Goal: Information Seeking & Learning: Check status

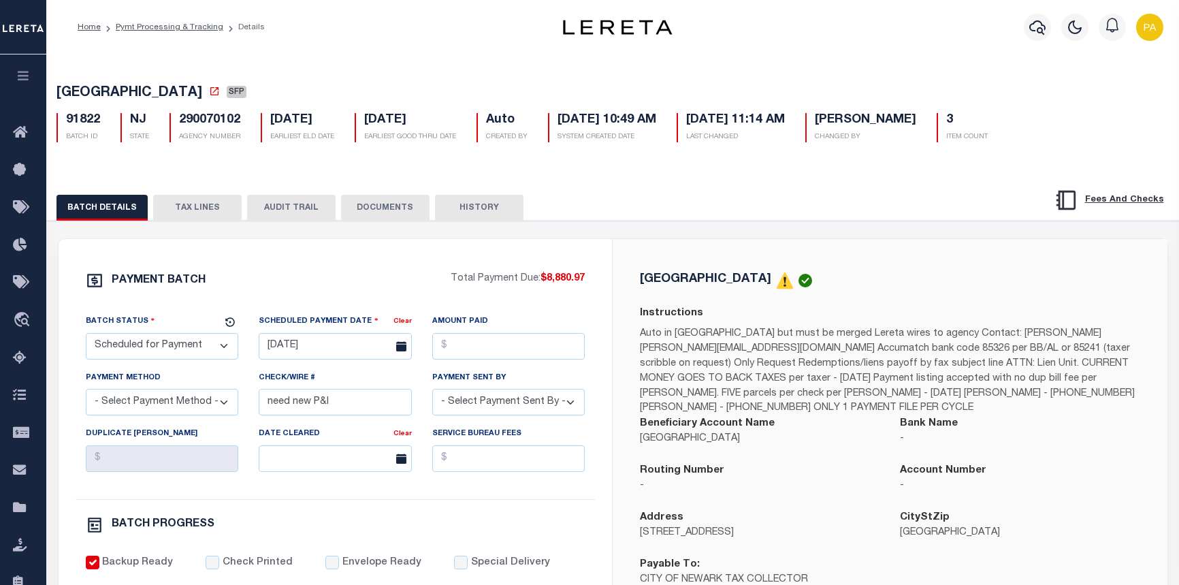
select select "SFP"
click at [85, 27] on link "Home" at bounding box center [89, 27] width 23 height 8
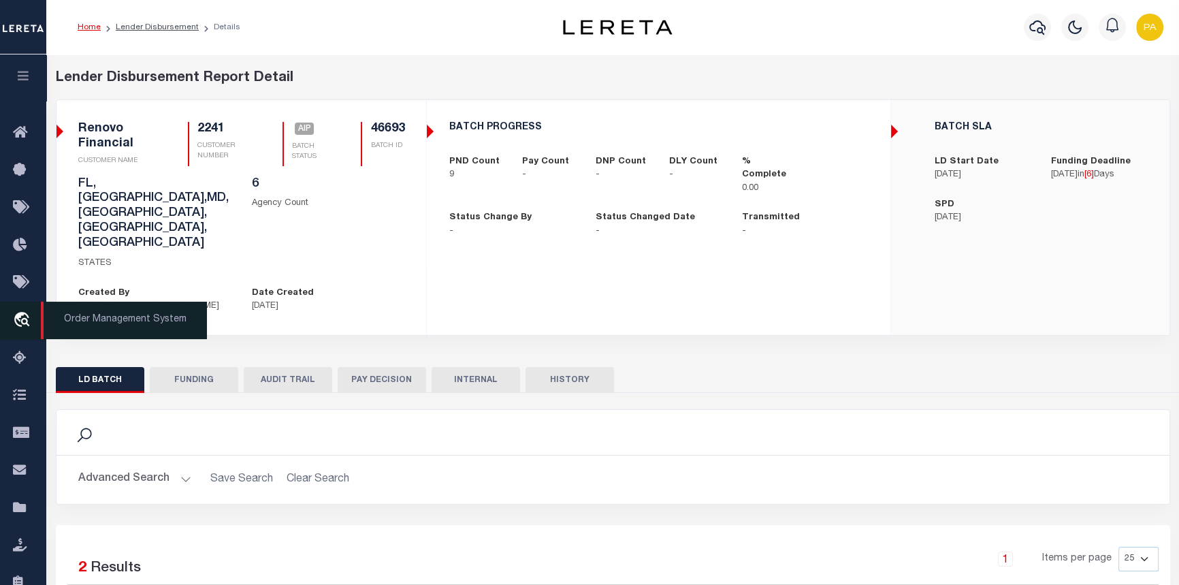
click at [121, 326] on span "Order Management System" at bounding box center [124, 320] width 166 height 37
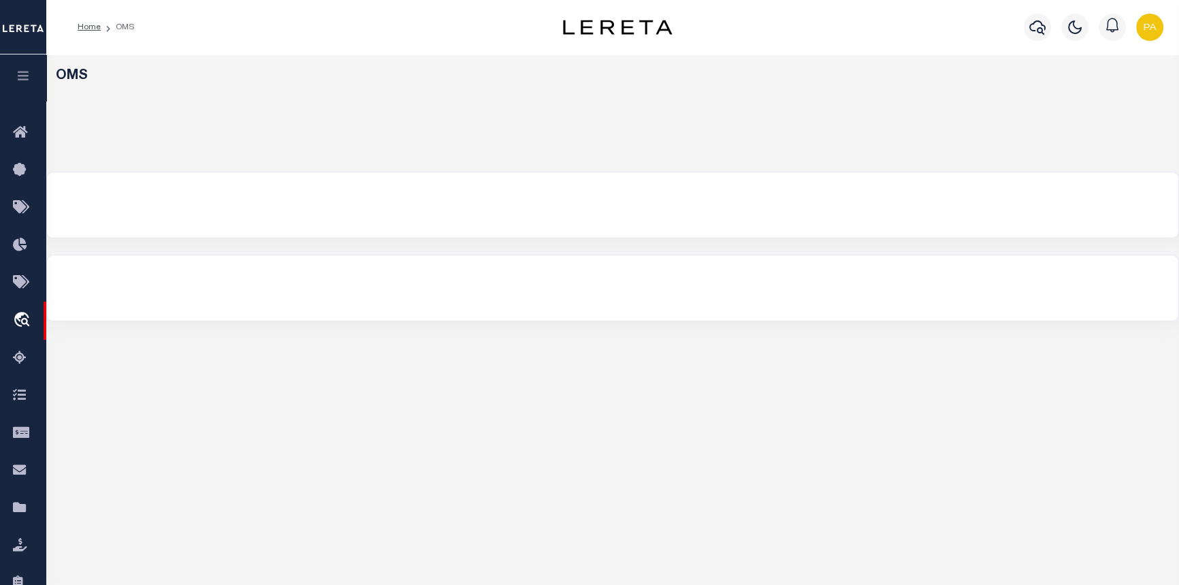
select select "200"
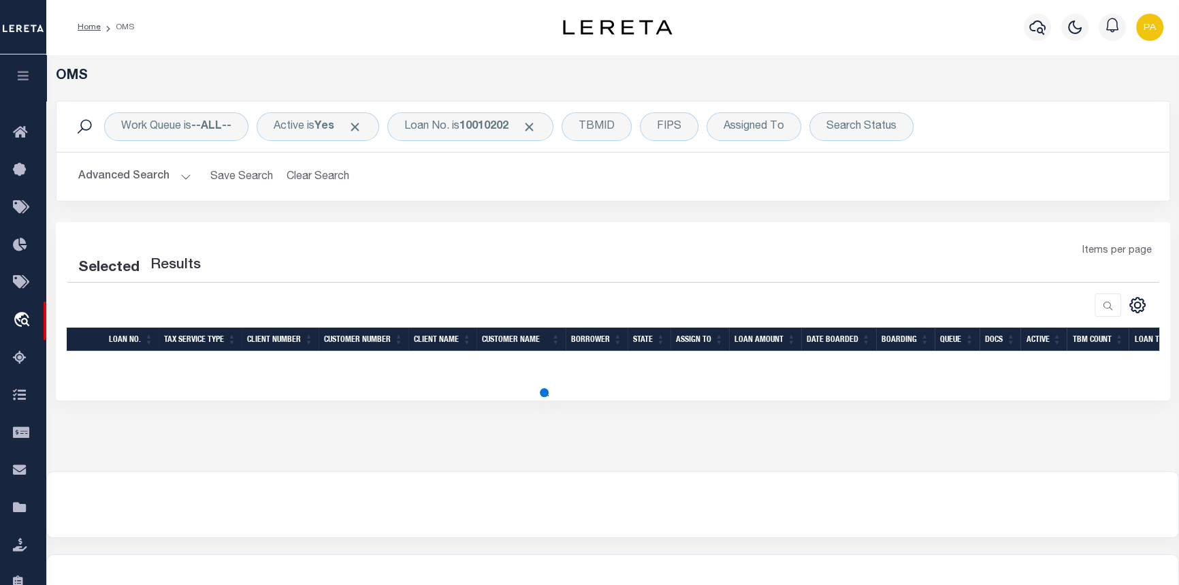
select select "200"
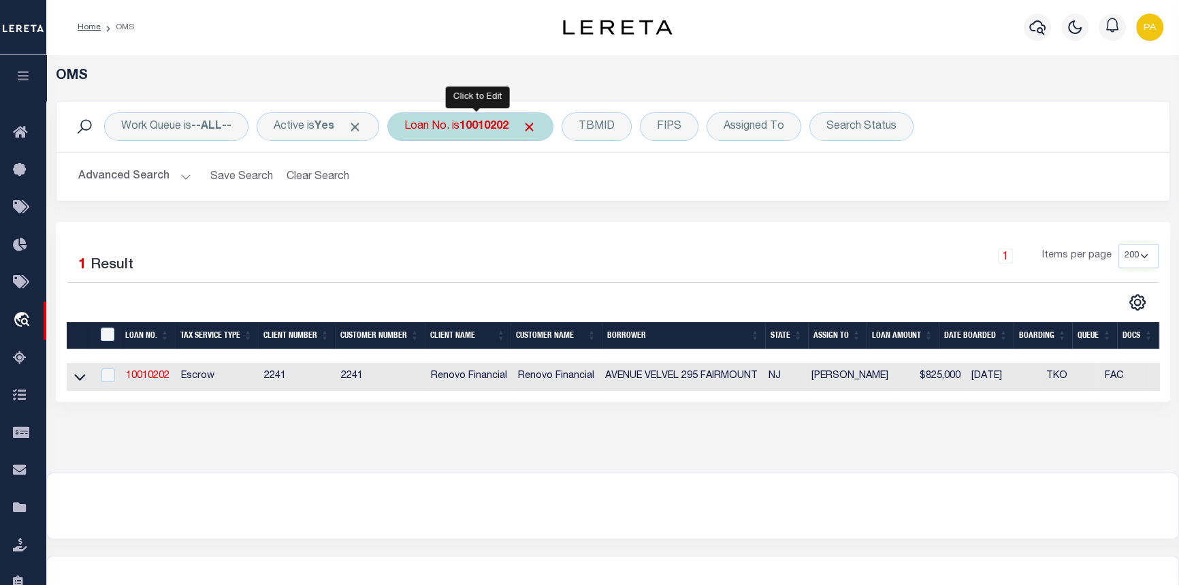
click at [483, 131] on b "10010202" at bounding box center [484, 126] width 49 height 11
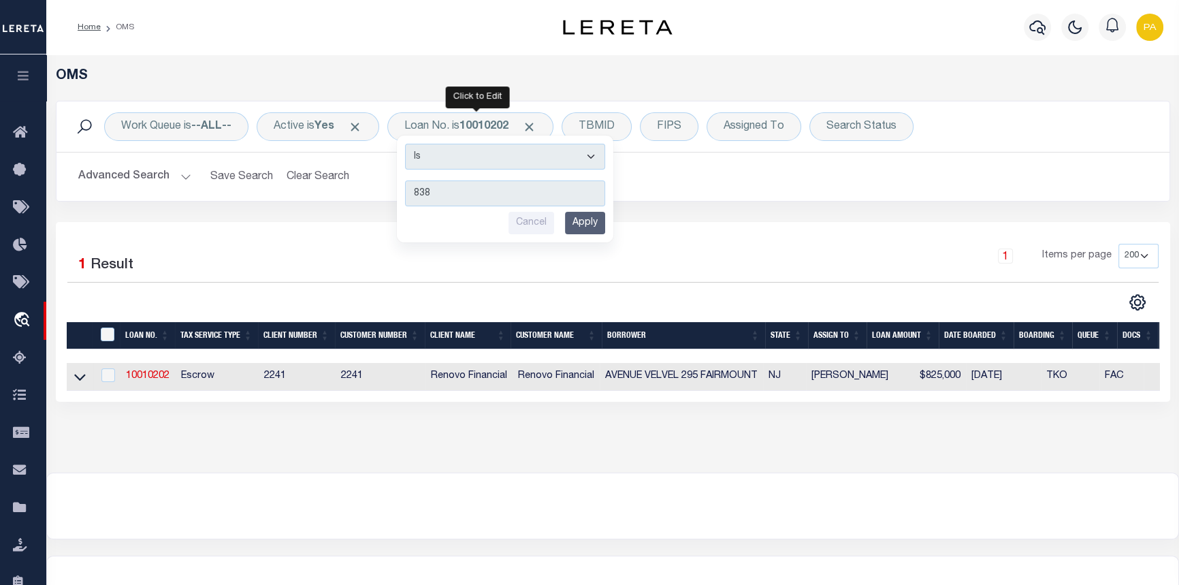
type input "8386"
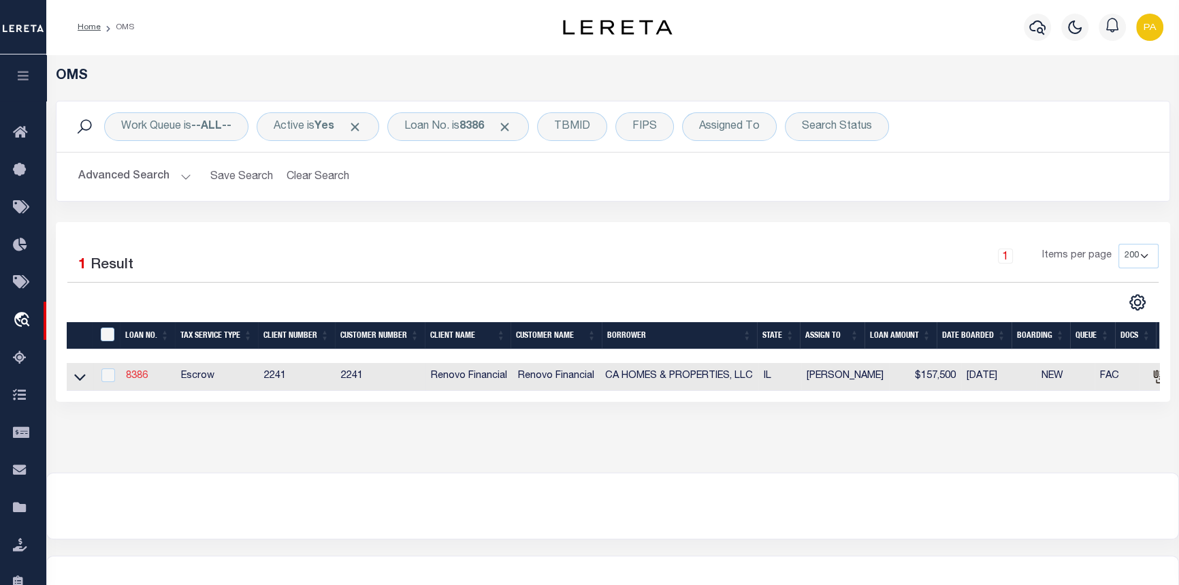
click at [133, 375] on link "8386" at bounding box center [137, 376] width 22 height 10
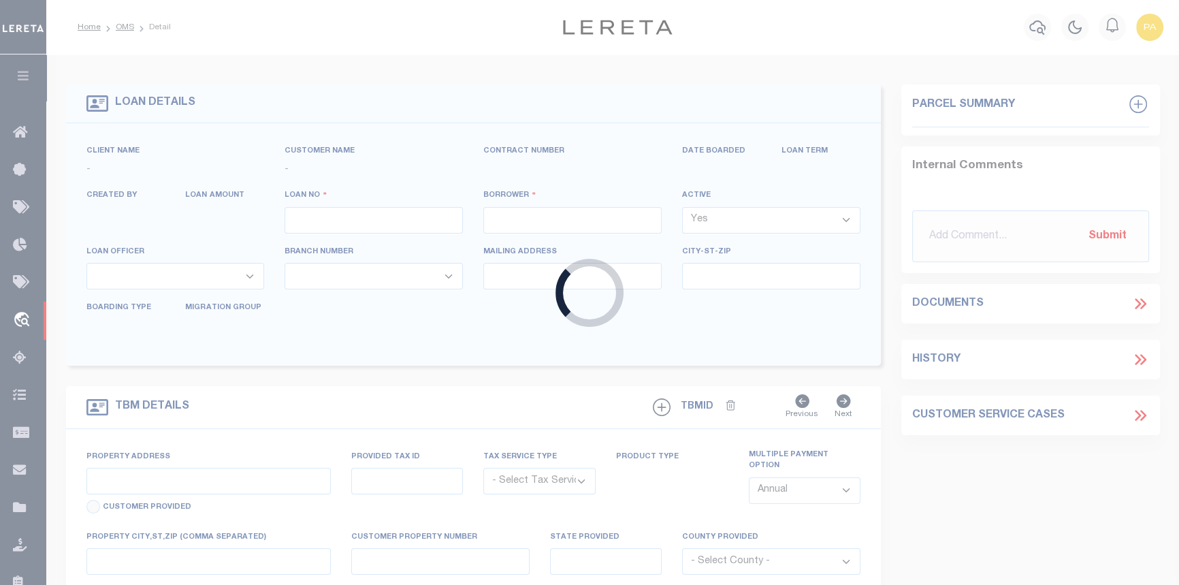
type input "8386"
type input "CA HOMES & PROPERTIES, LLC"
select select
type input "910 Young St."
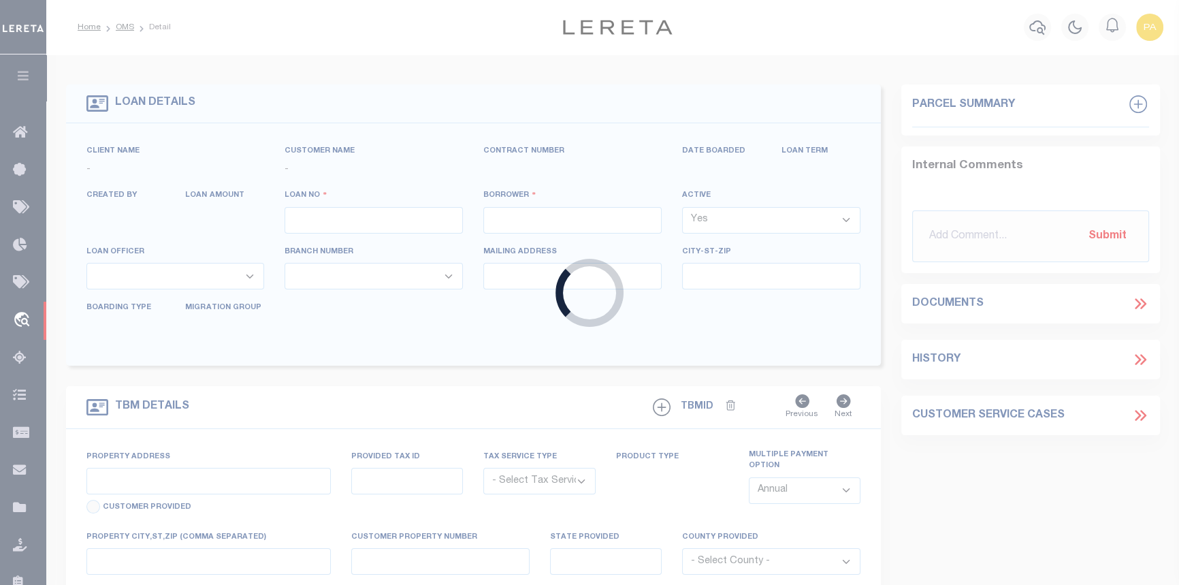
type input "Lemont IL 60439"
select select
select select "Escrow"
select select "25066"
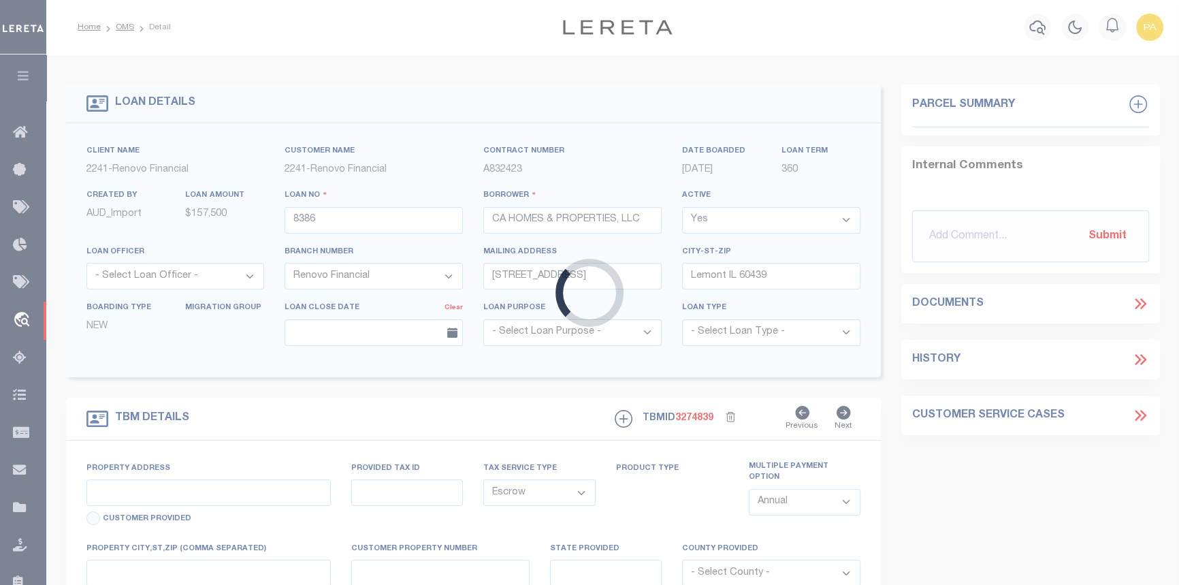
type input "16317 Ashland Avenue"
select select
type input "Markham, IL 60428"
type input "a0k8Y00000dDhHr"
type input "IL"
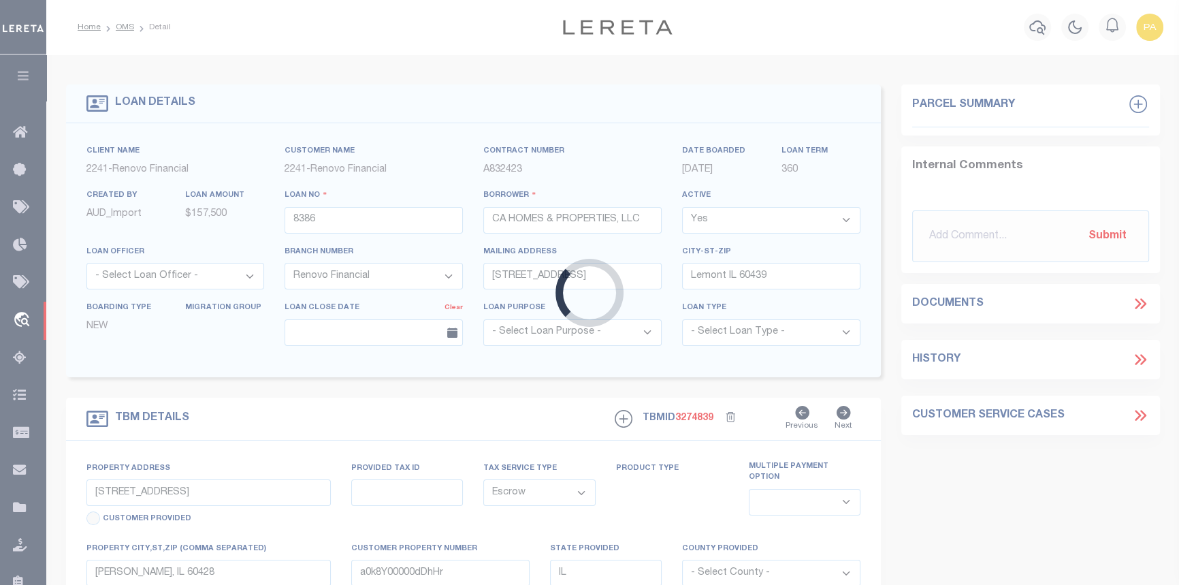
select select
type textarea "LEGAL REQUIRED"
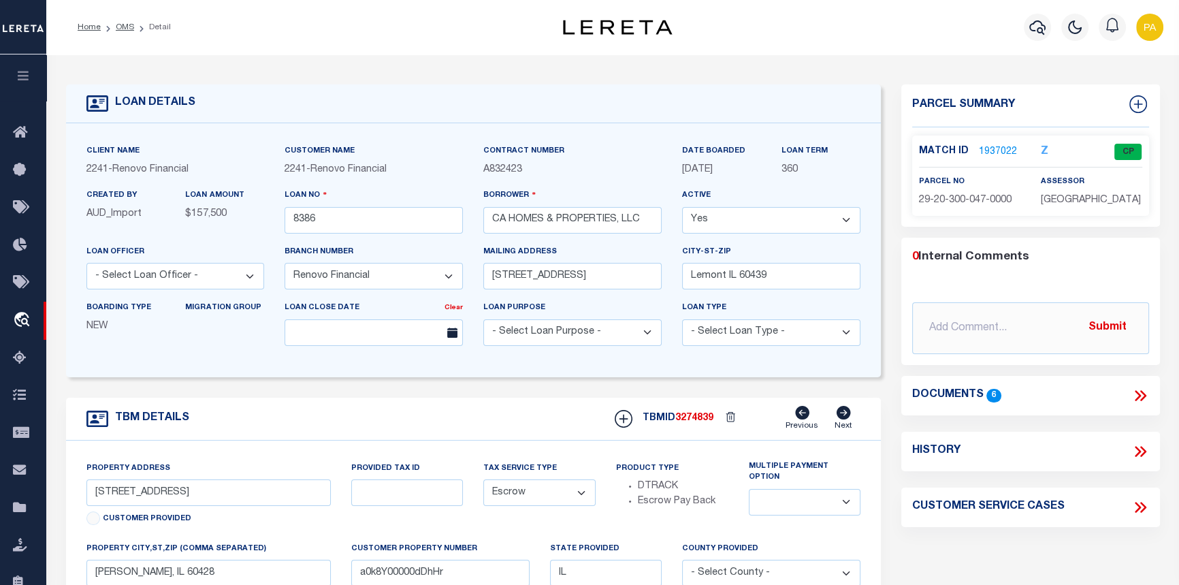
click at [996, 148] on link "1937022" at bounding box center [998, 152] width 38 height 14
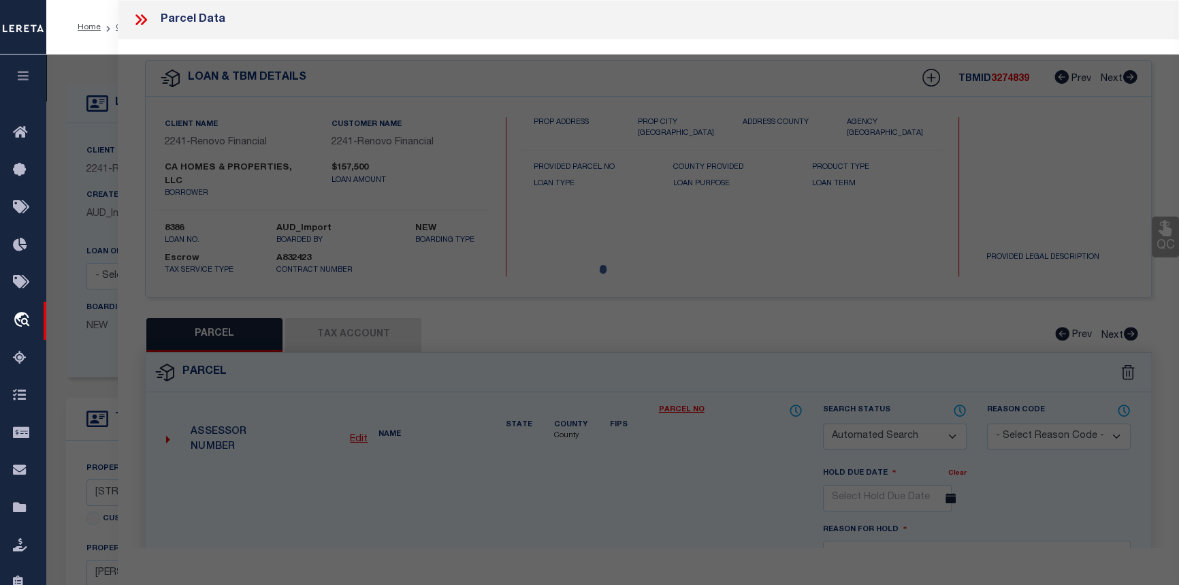
checkbox input "false"
select select "CP"
select select
type input "16317 ASHLAND AVE"
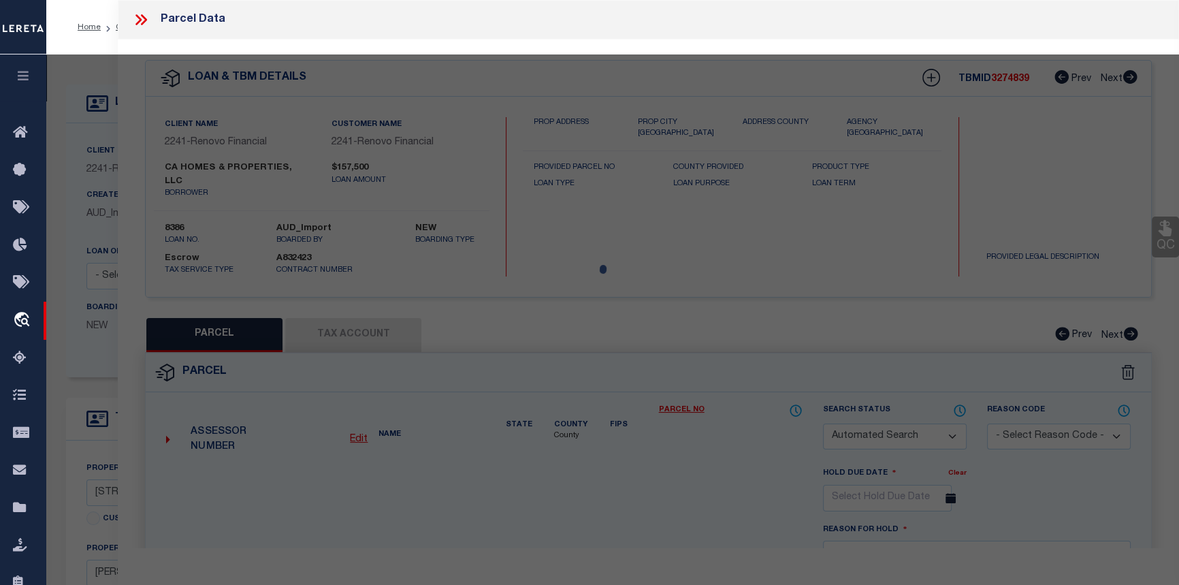
checkbox input "false"
type input "Markham, IL 60428"
type textarea "STR 20-36-14 CROISSANTPM1A Lot 5 & 6 Block 9"
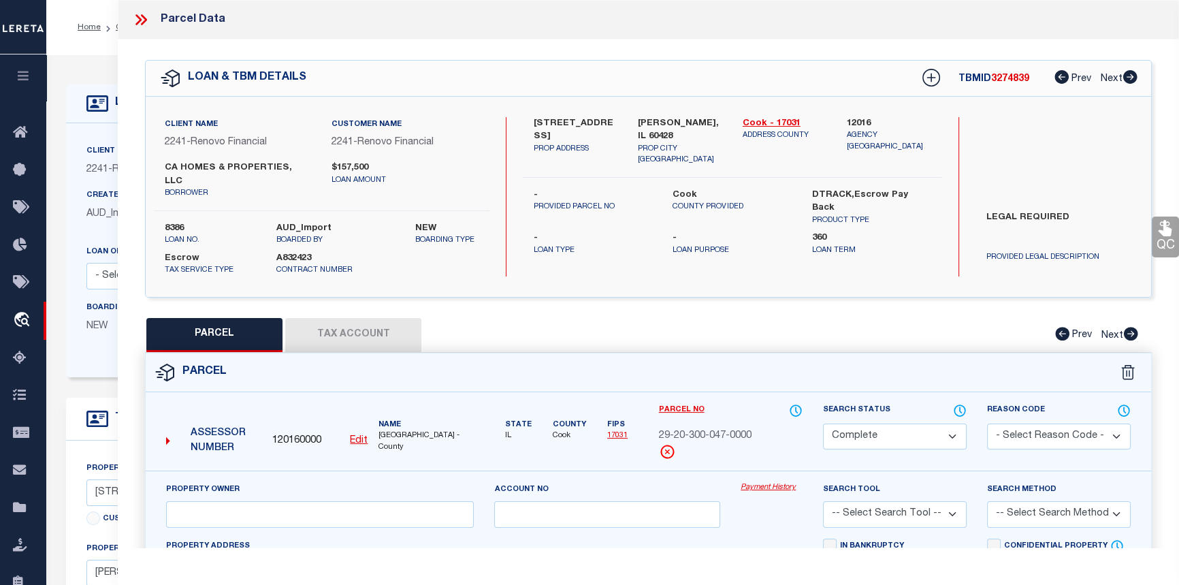
click at [763, 482] on link "Payment History" at bounding box center [772, 488] width 62 height 12
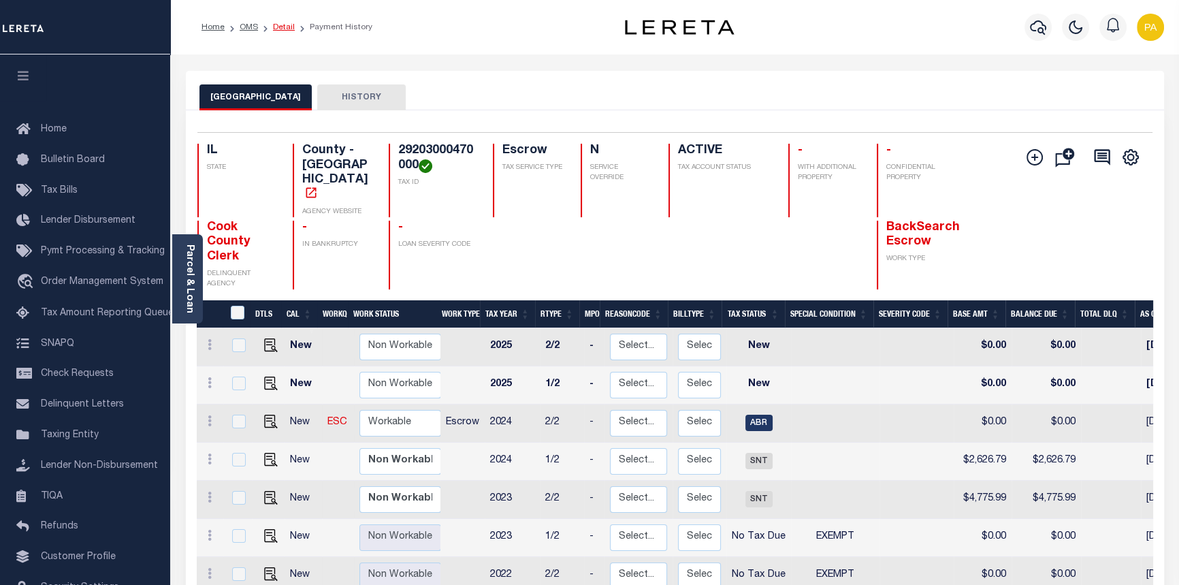
click at [285, 25] on link "Detail" at bounding box center [284, 27] width 22 height 8
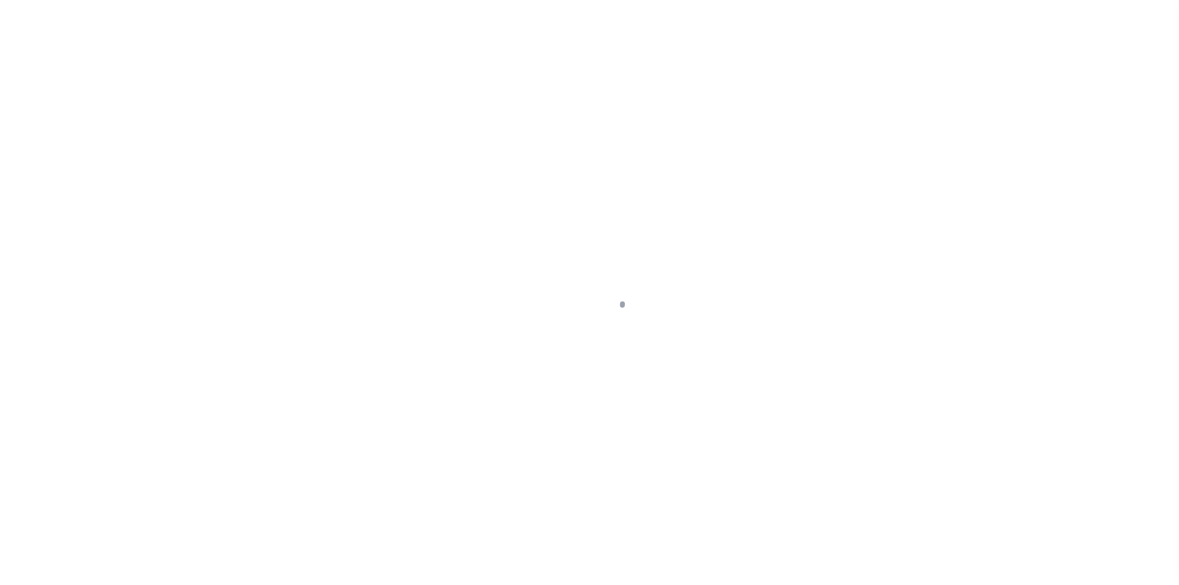
select select "Escrow"
type input "[STREET_ADDRESS]"
select select
type input "Markham, IL 60428"
type input "a0k8Y00000dDhHr"
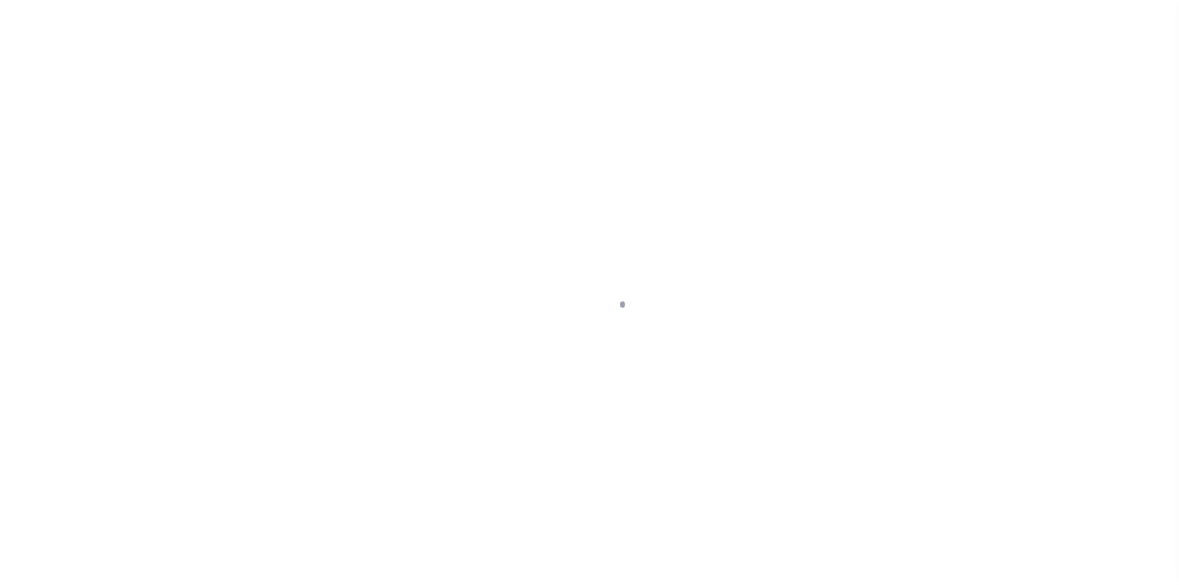
type input "IL"
select select
type textarea "LEGAL REQUIRED"
select select "25066"
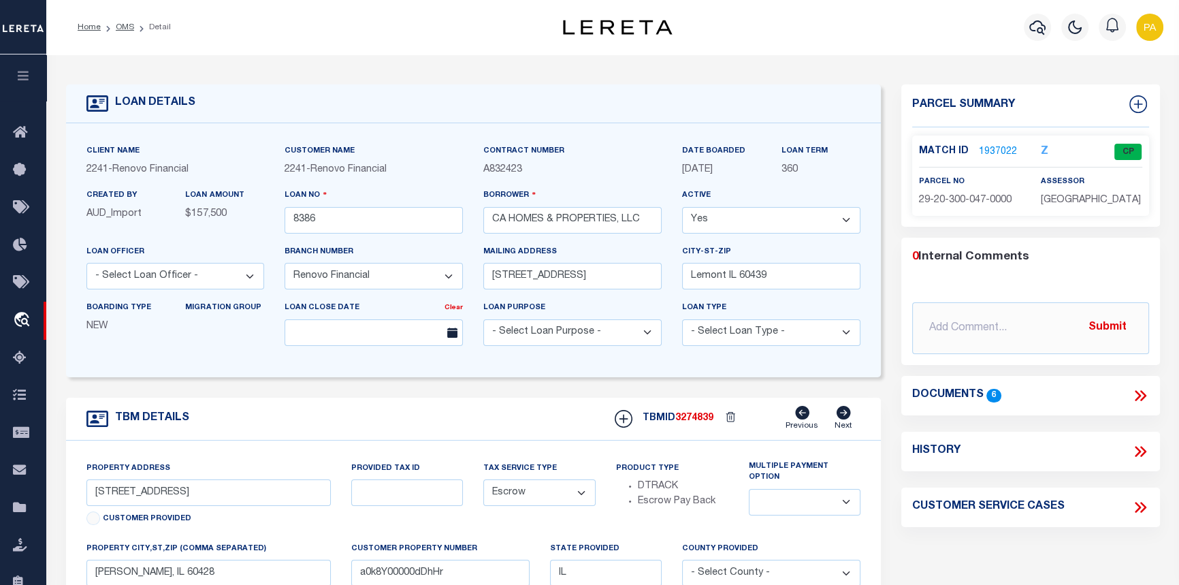
click at [997, 147] on link "1937022" at bounding box center [998, 152] width 38 height 14
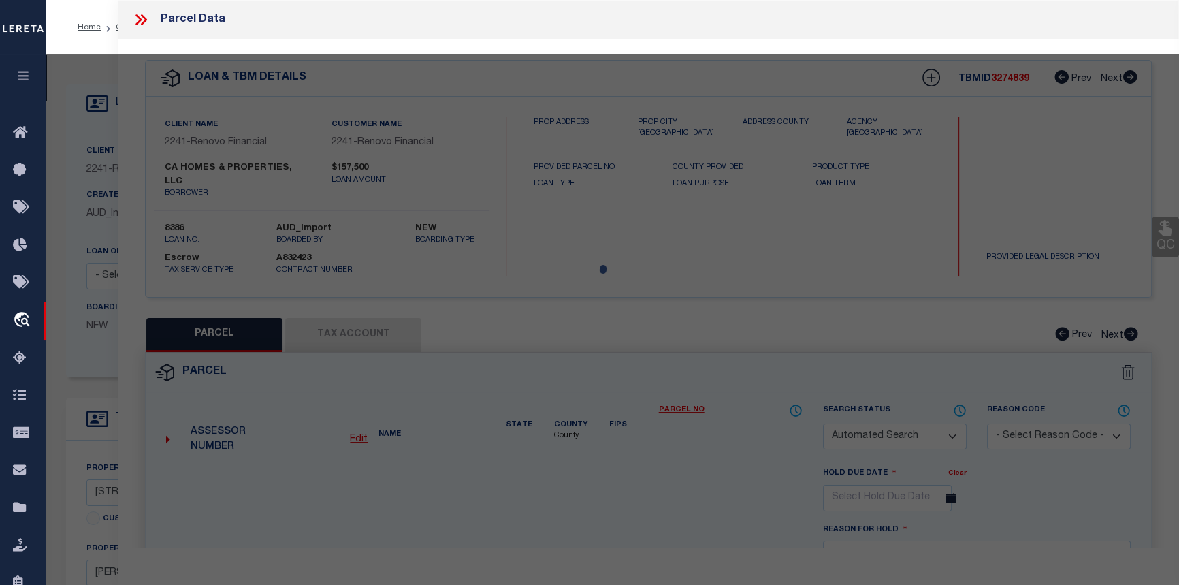
checkbox input "false"
select select "CP"
select select
type input "16317 ASHLAND AVE"
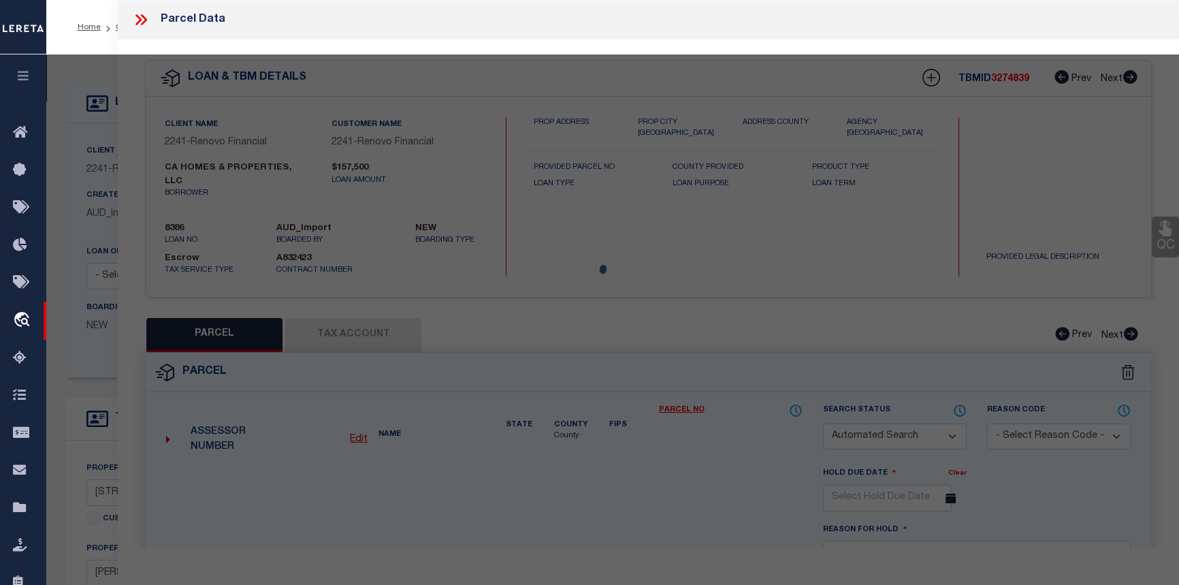
checkbox input "false"
type input "Markham, IL 60428"
type textarea "STR 20-36-14 CROISSANTPM1A Lot 5 & 6 Block 9"
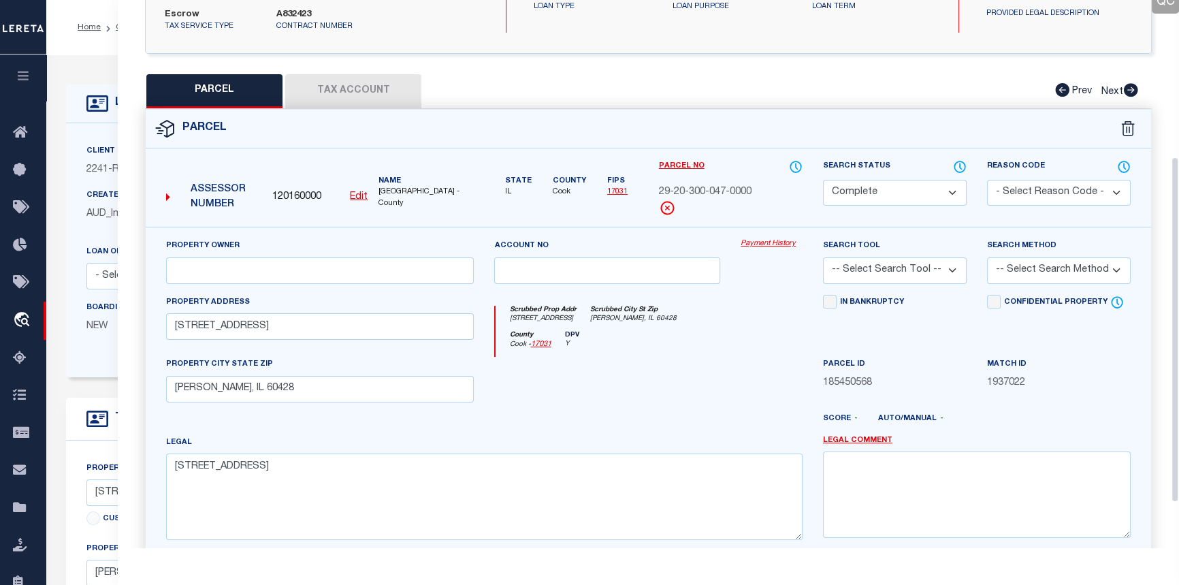
scroll to position [247, 0]
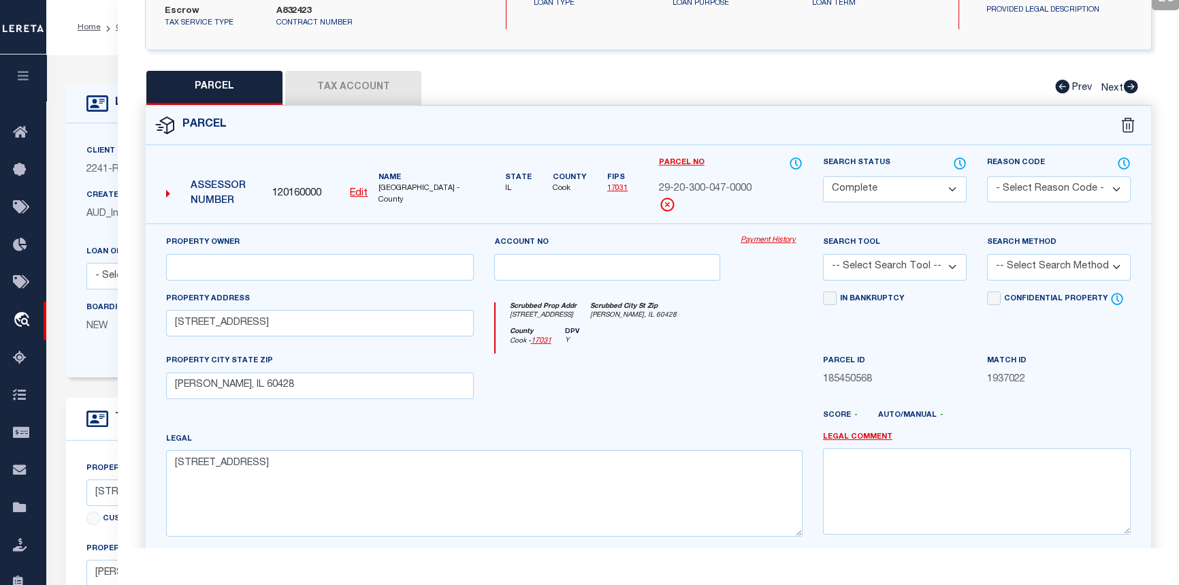
click at [763, 235] on link "Payment History" at bounding box center [772, 241] width 62 height 12
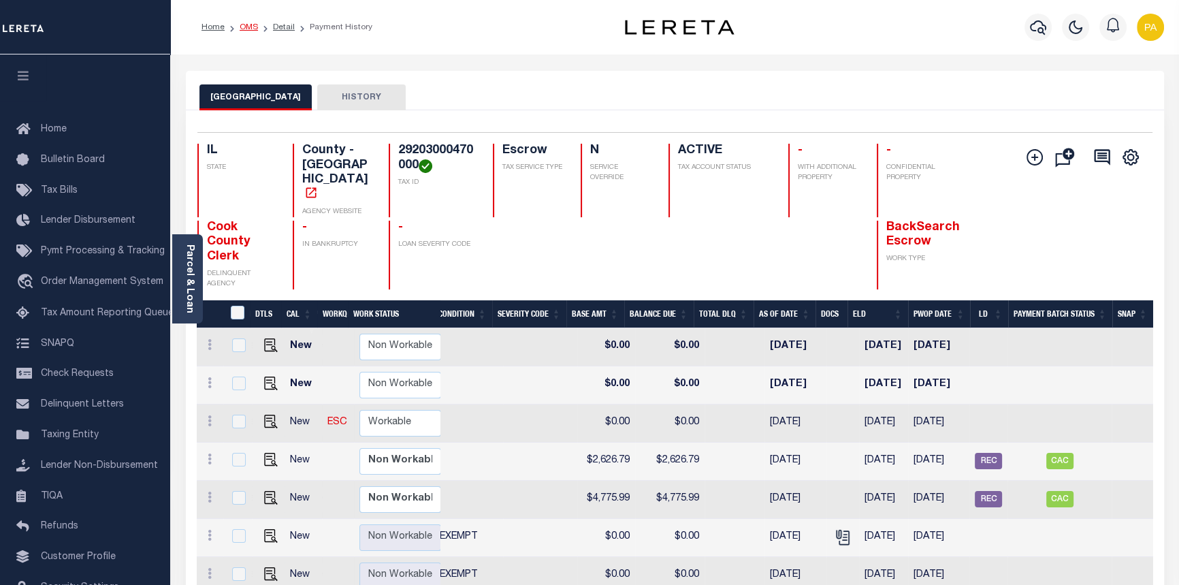
click at [252, 29] on link "OMS" at bounding box center [249, 27] width 18 height 8
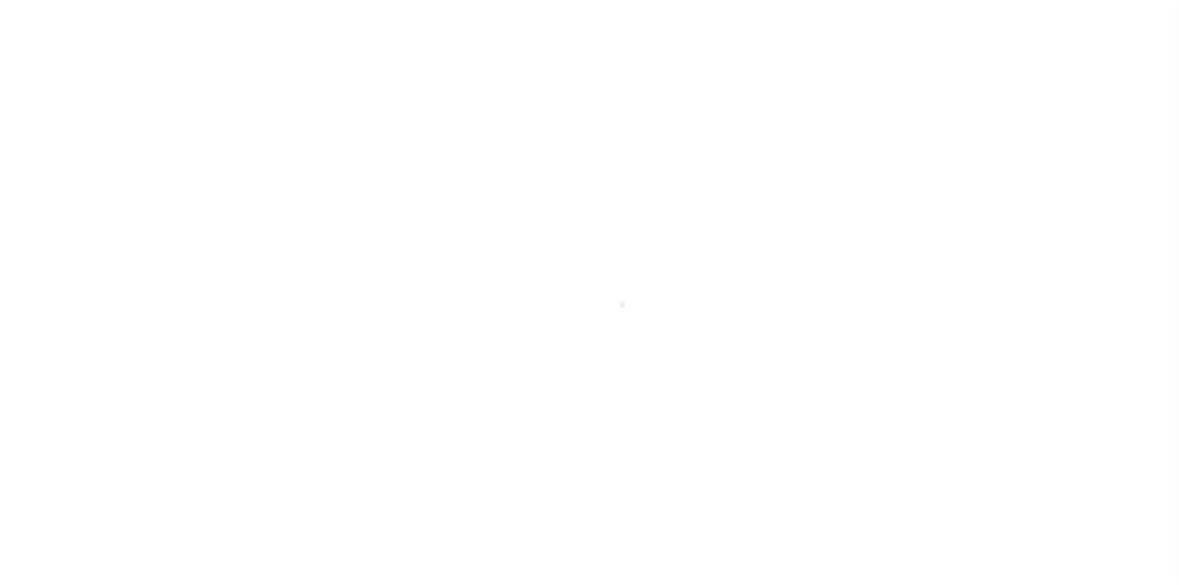
select select "200"
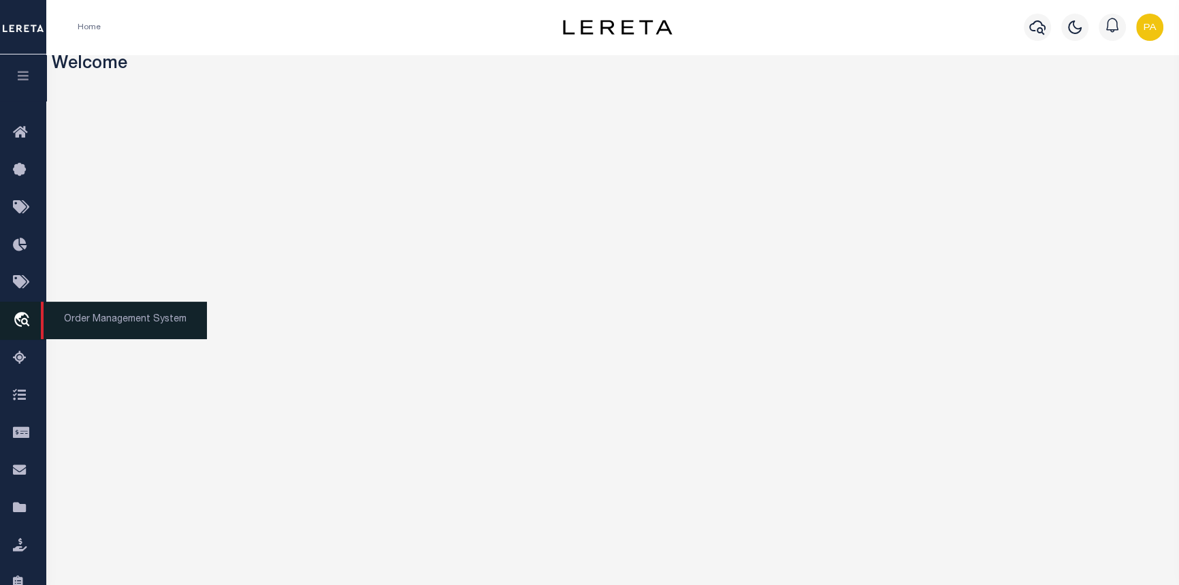
click at [126, 325] on span "Order Management System" at bounding box center [124, 320] width 166 height 37
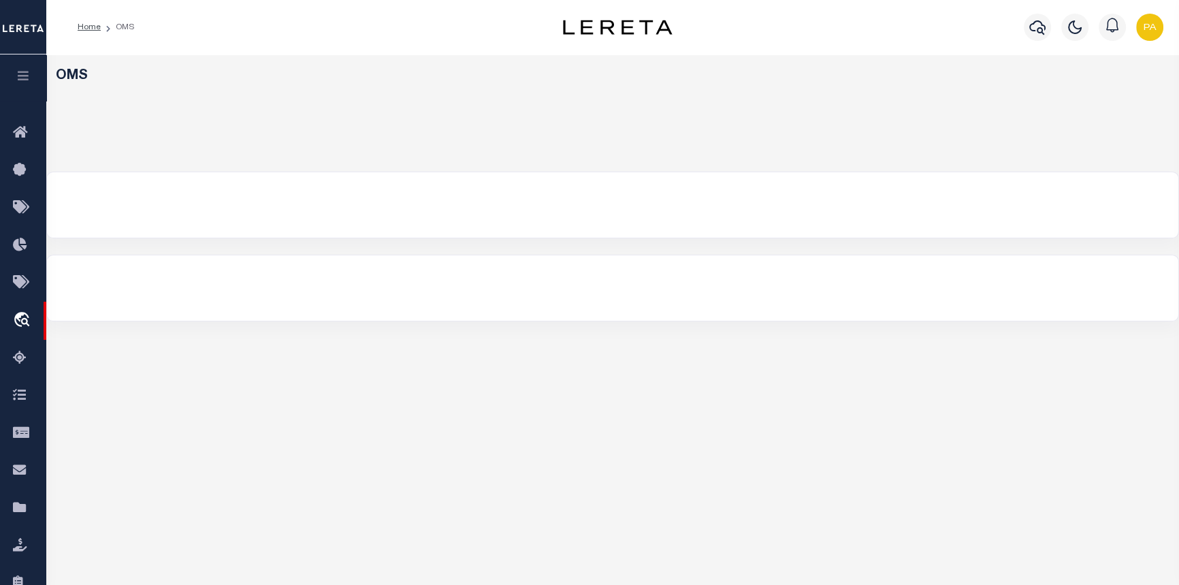
select select "200"
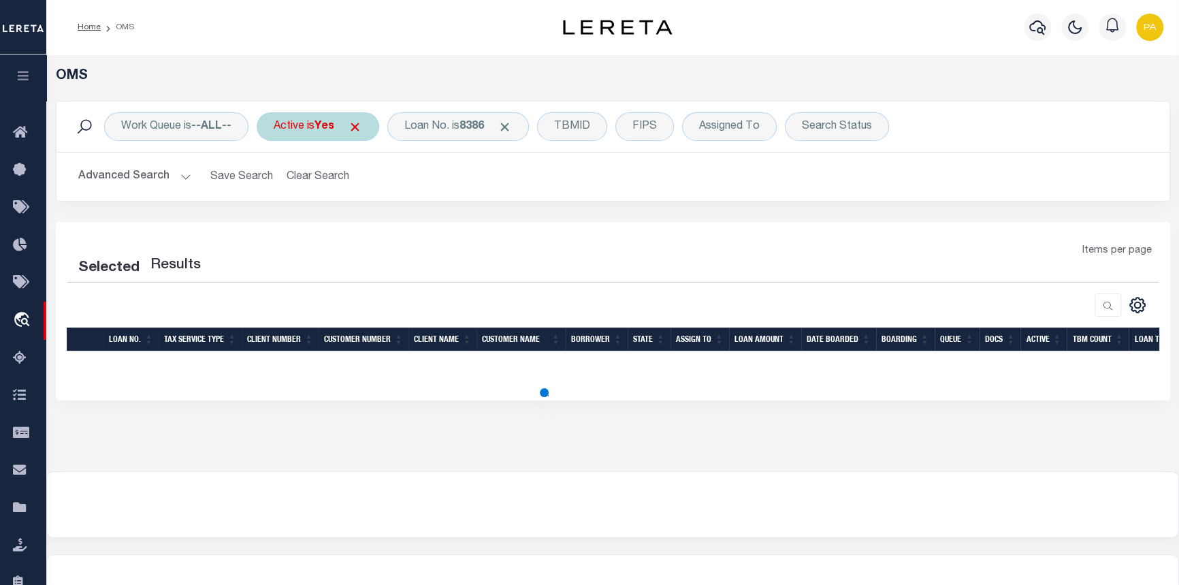
select select "200"
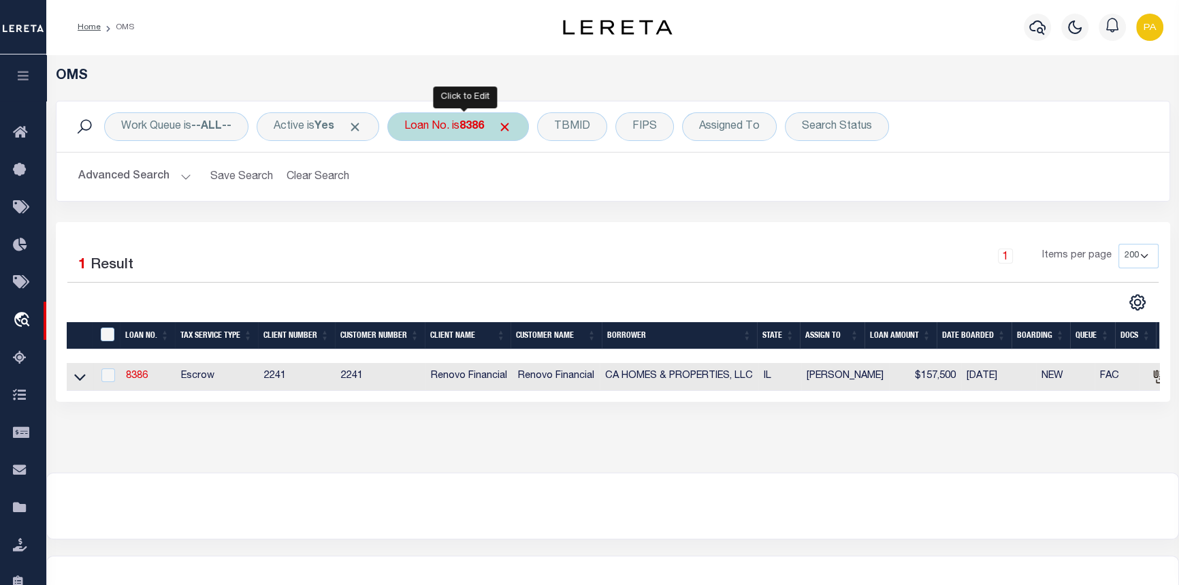
click at [463, 127] on div "Loan No. is 8386" at bounding box center [458, 126] width 142 height 29
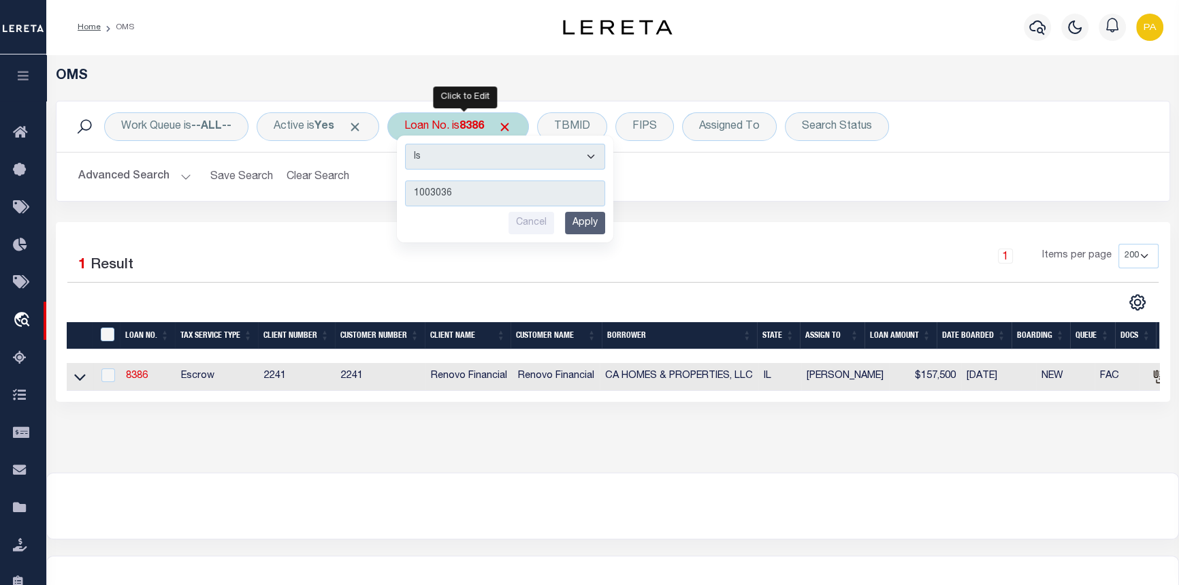
type input "10030363"
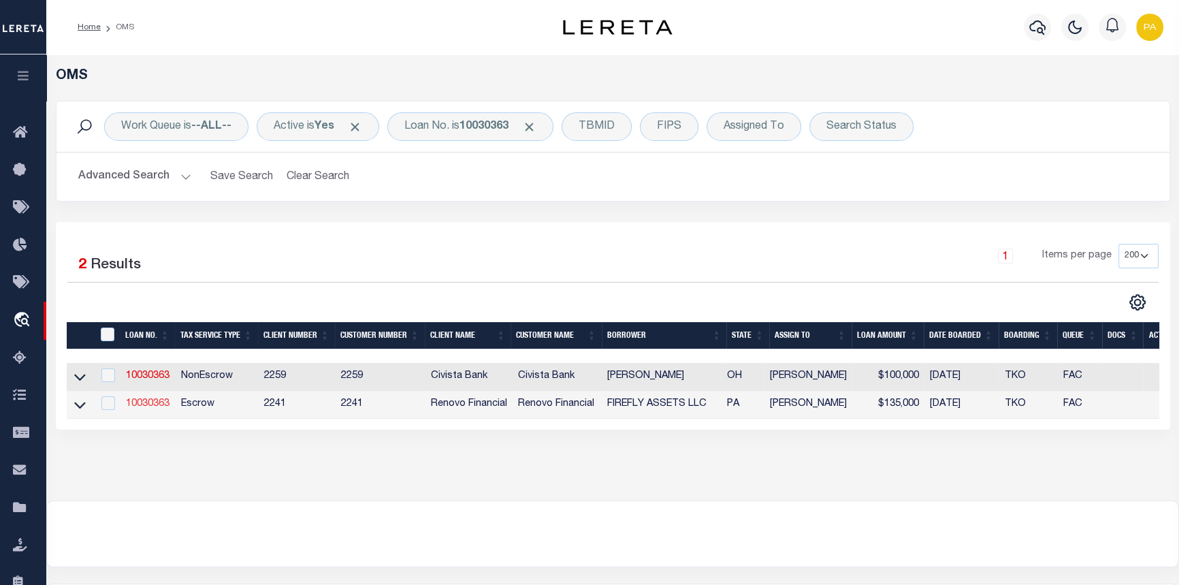
click at [150, 409] on link "10030363" at bounding box center [148, 404] width 44 height 10
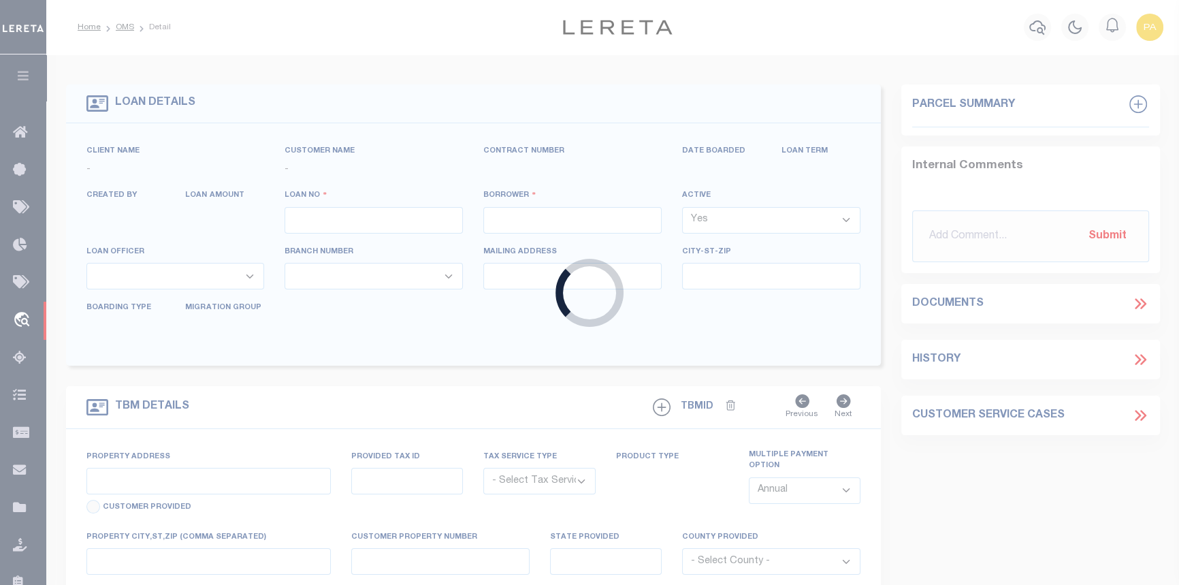
type input "10030363"
type input "FIREFLY ASSETS LLC"
select select
select select "10"
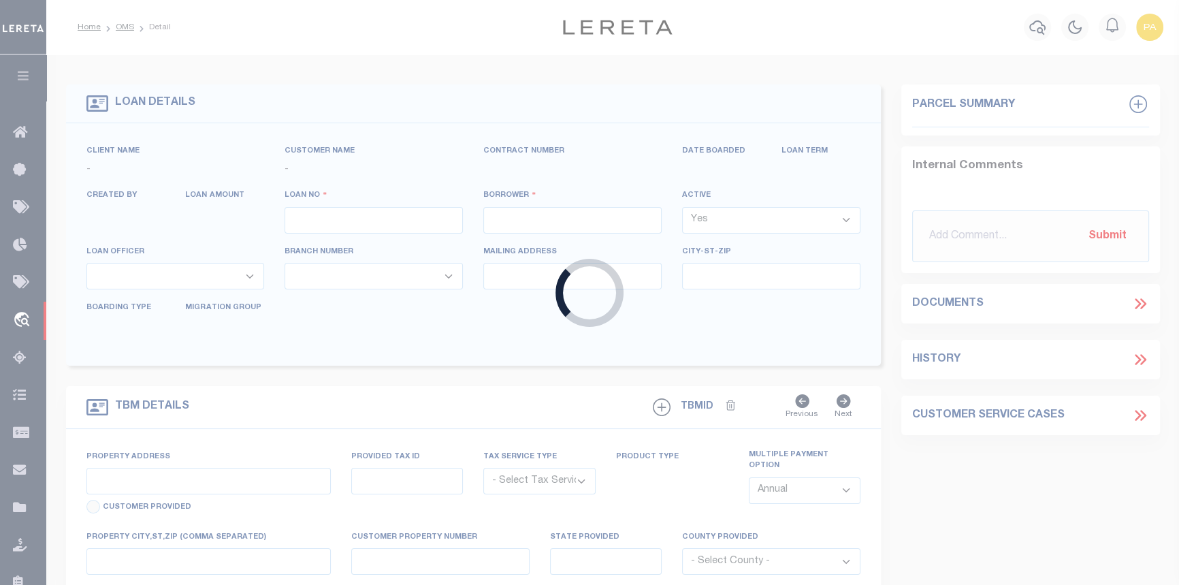
select select "Escrow"
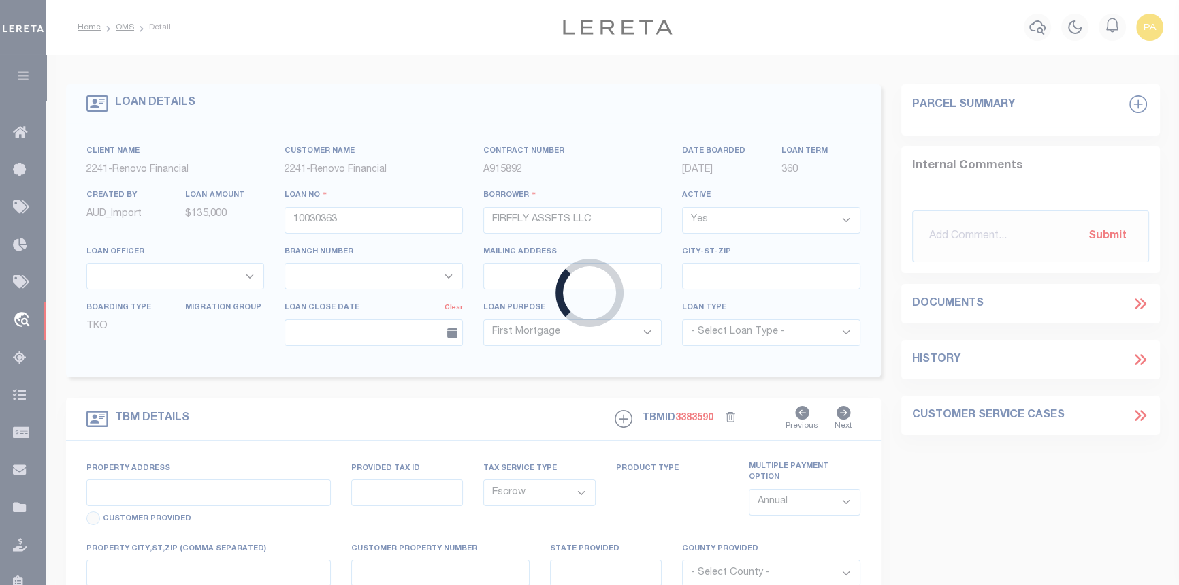
select select "25067"
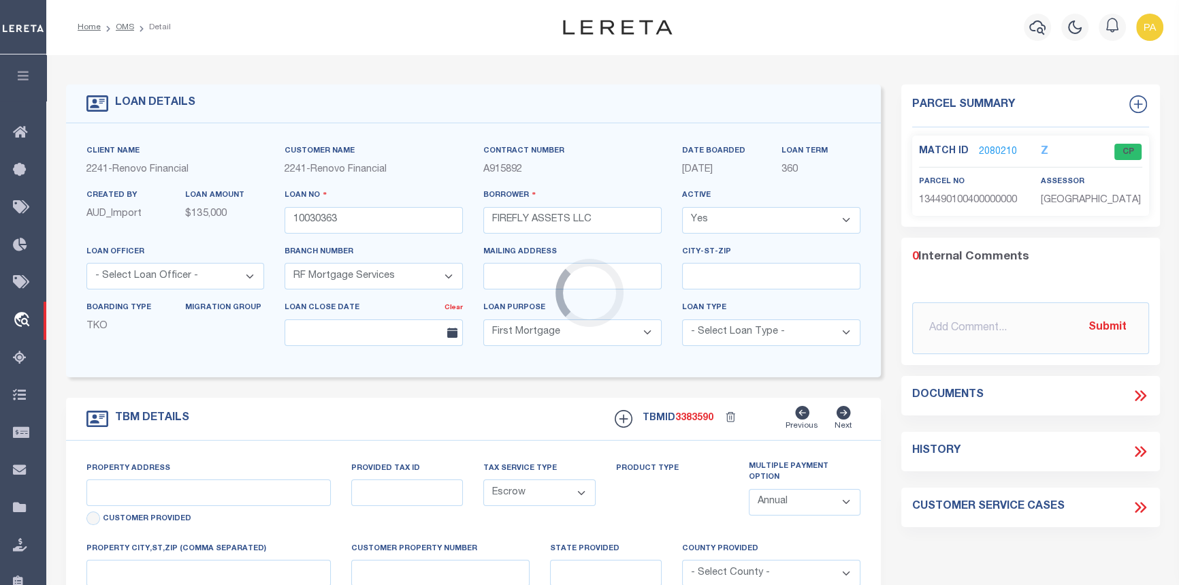
type input "[STREET_ADDRESS]"
type input "130449 0100400000000"
select select
type input "YORK PA 17404"
type input "a0kUS000005UTbB"
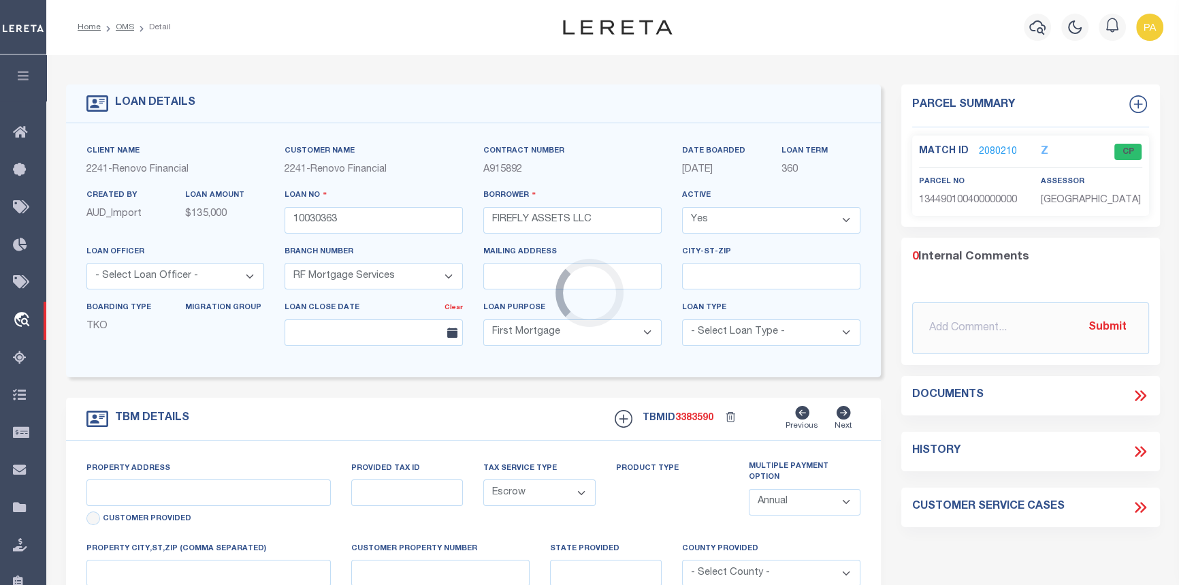
type input "PA"
select select
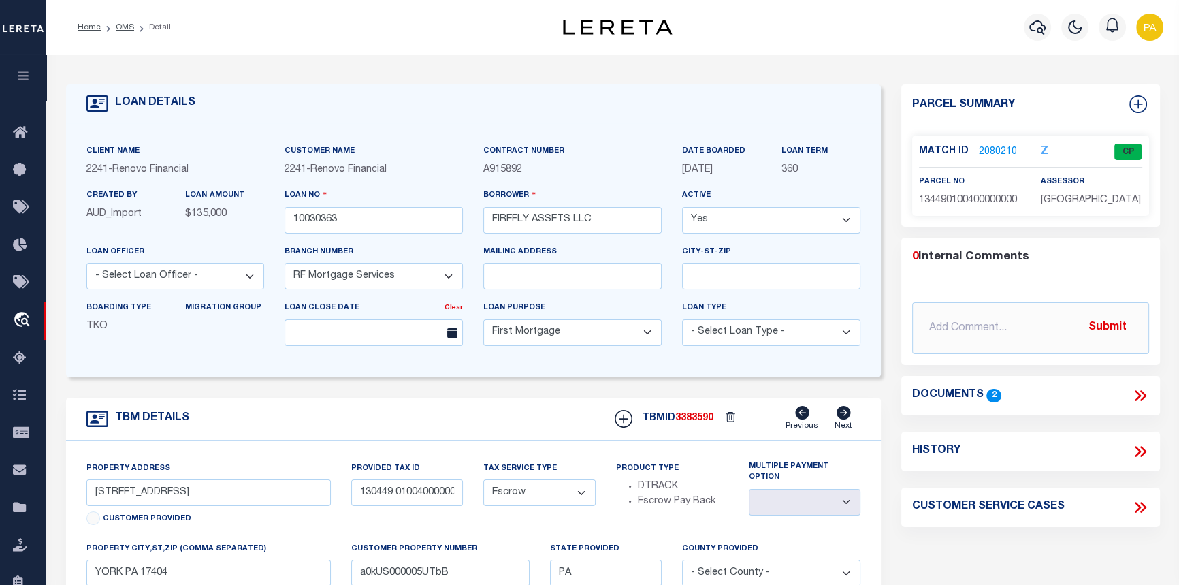
click at [989, 149] on link "2080210" at bounding box center [998, 152] width 38 height 14
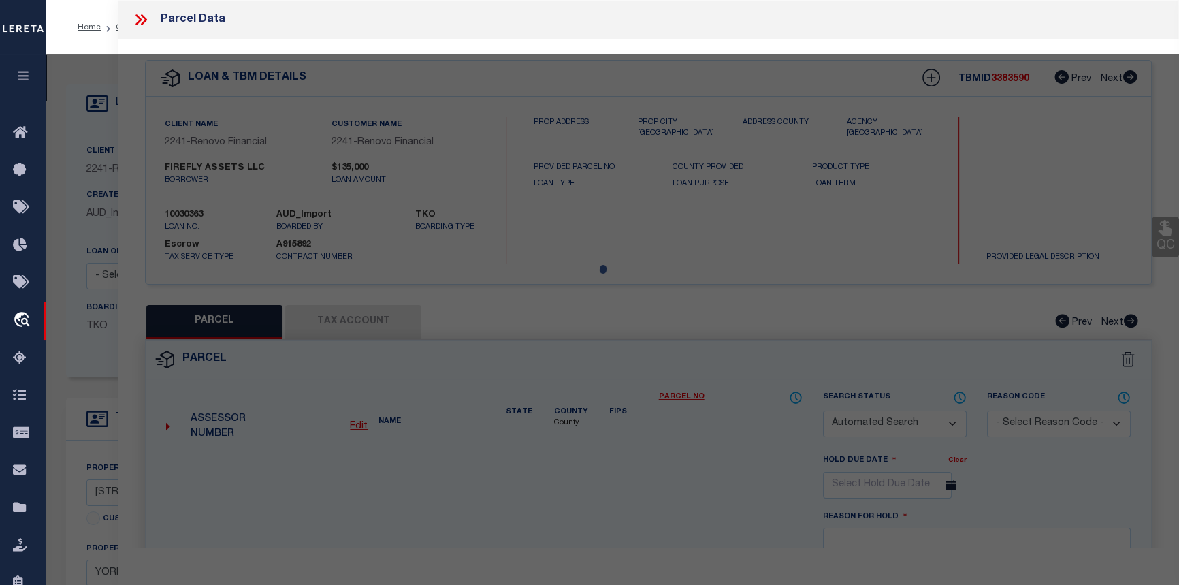
checkbox input "false"
select select "CP"
type input "FIREFLY ASSETS LLC"
select select
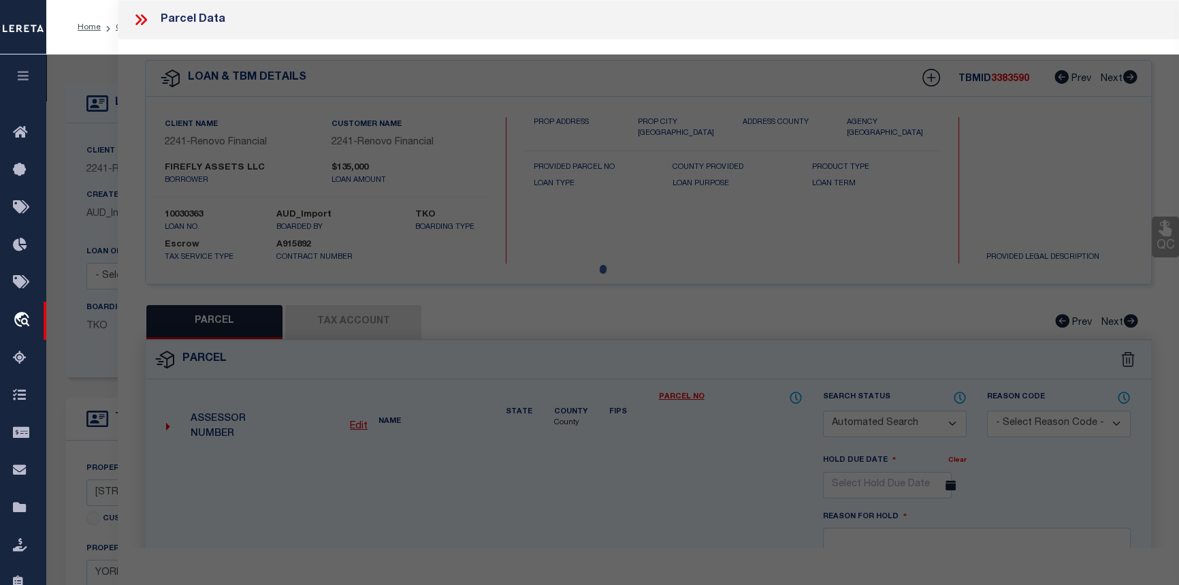
type input "229 W FRONT ST"
checkbox input "false"
type input "YORK PA 17404"
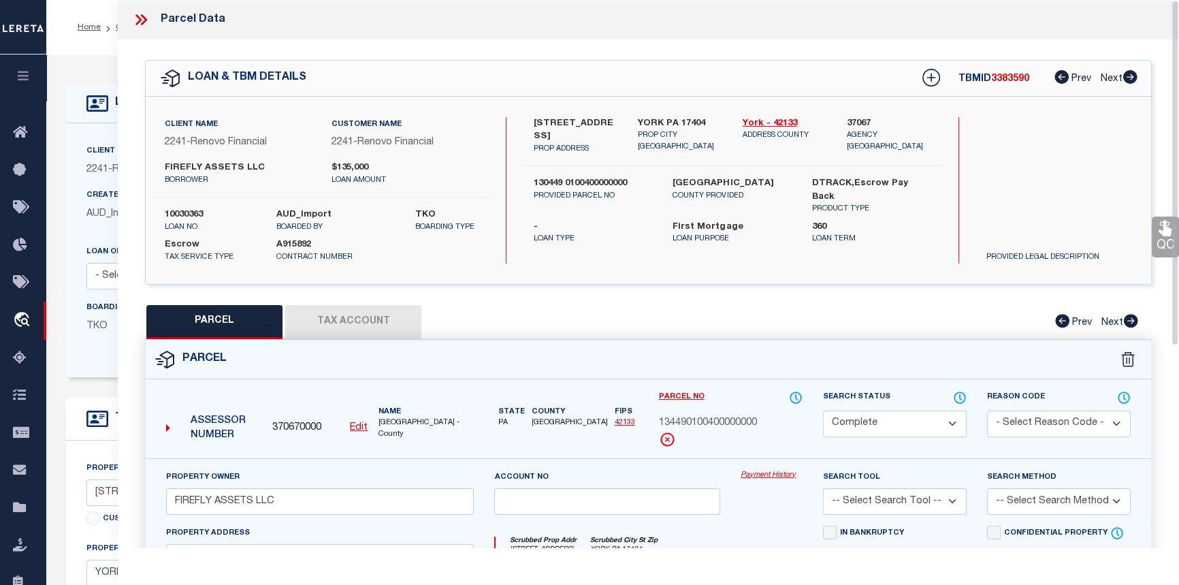
click at [777, 477] on link "Payment History" at bounding box center [772, 476] width 62 height 12
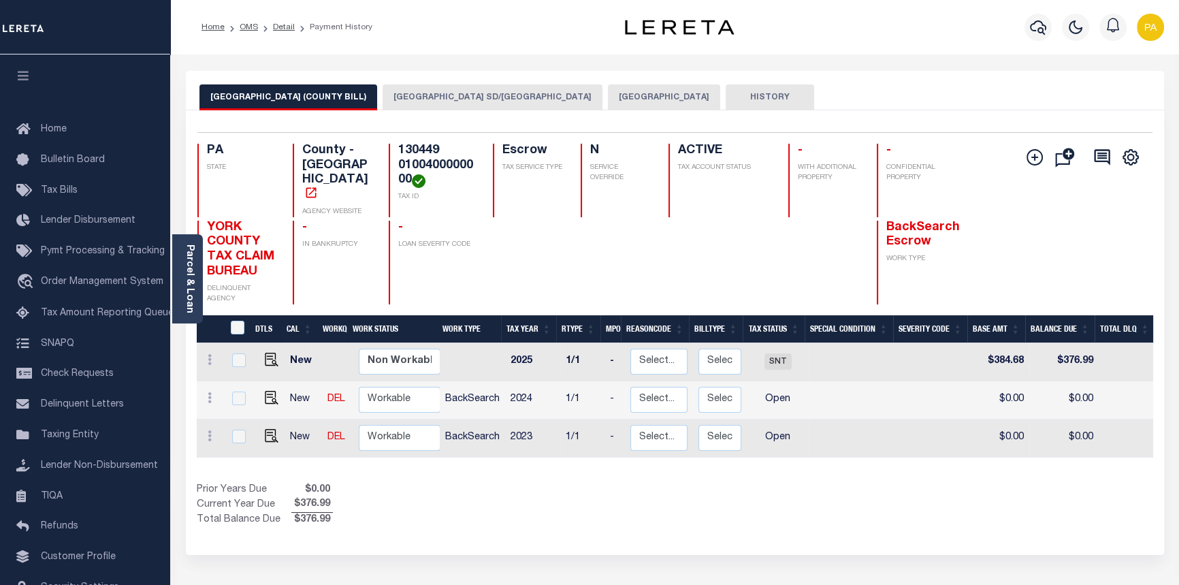
click at [608, 95] on button "[GEOGRAPHIC_DATA]" at bounding box center [664, 97] width 112 height 26
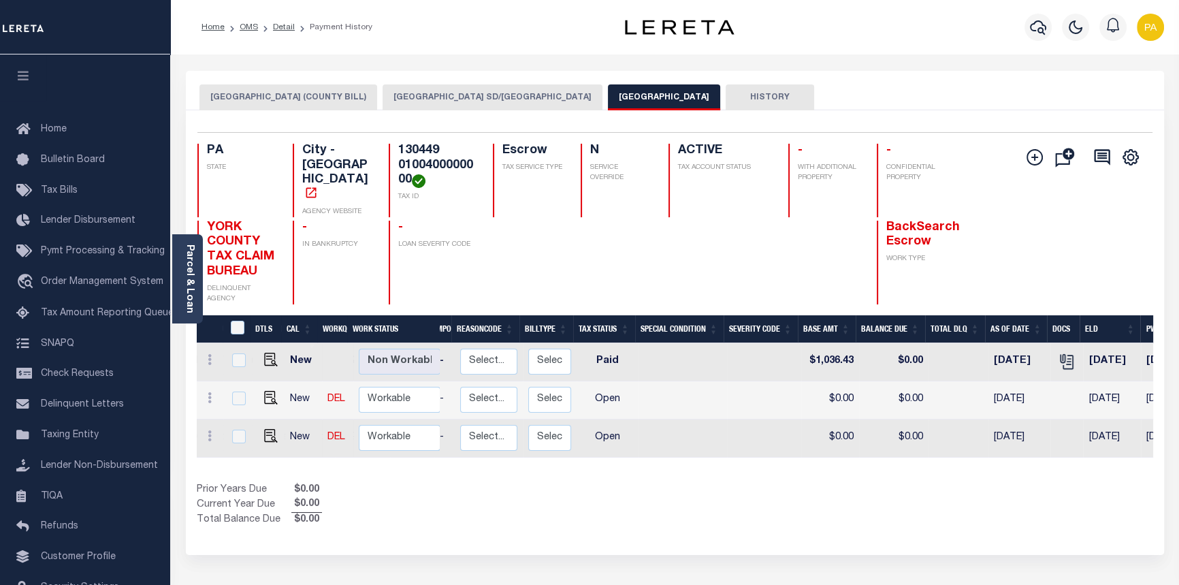
scroll to position [0, 403]
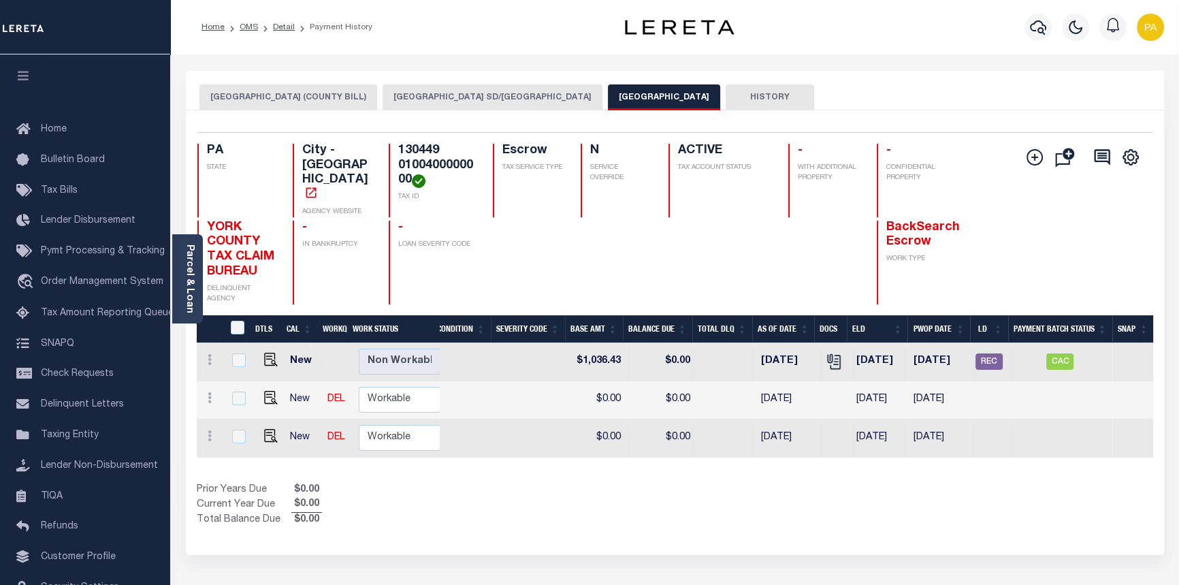
click at [418, 103] on button "[GEOGRAPHIC_DATA] SD/[GEOGRAPHIC_DATA]" at bounding box center [493, 97] width 220 height 26
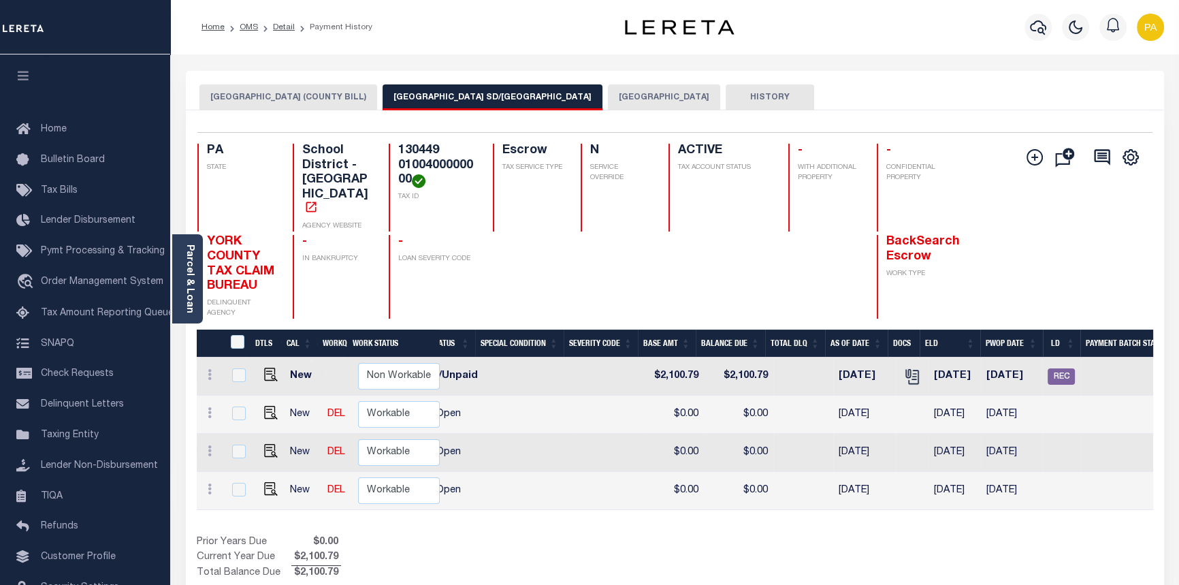
scroll to position [0, 0]
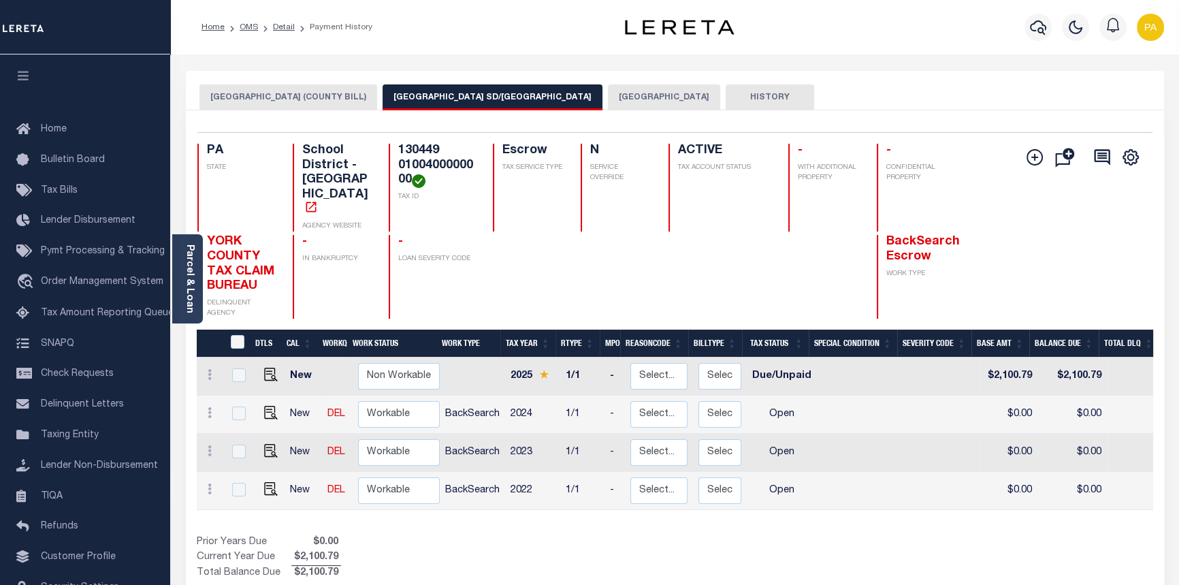
click at [248, 101] on button "YORK CITY (COUNTY BILL)" at bounding box center [289, 97] width 178 height 26
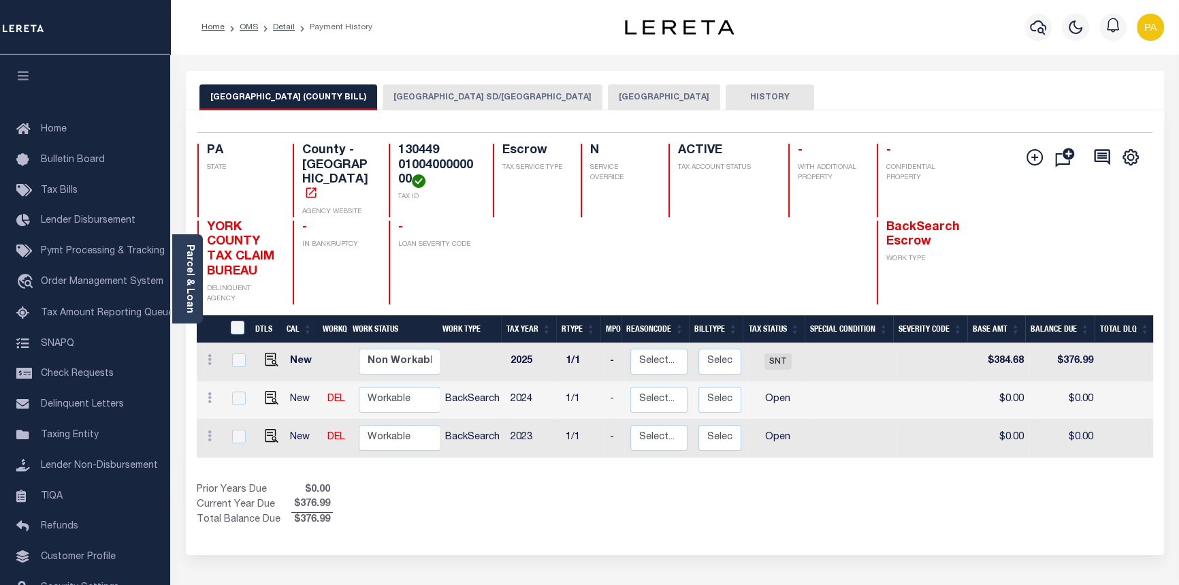
drag, startPoint x: 646, startPoint y: 444, endPoint x: 937, endPoint y: 462, distance: 292.0
click at [937, 462] on div "DTLS CAL WorkQ Work Status Work Type Tax Year RType MPO ReasonCode BillType Tax…" at bounding box center [675, 421] width 957 height 213
click at [608, 95] on button "YORK CITY" at bounding box center [664, 97] width 112 height 26
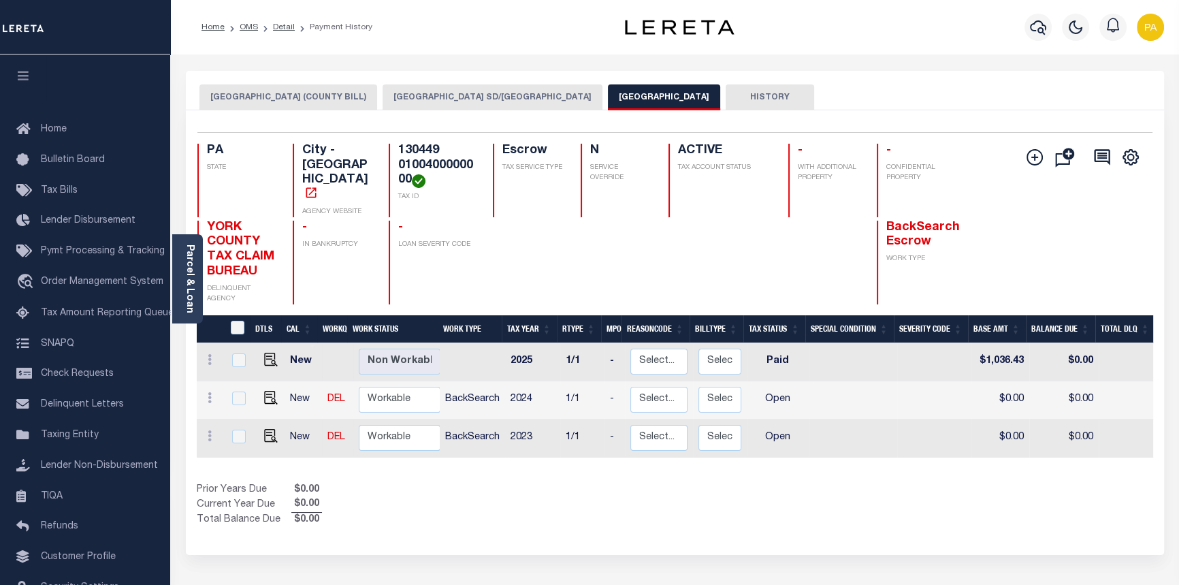
scroll to position [0, 403]
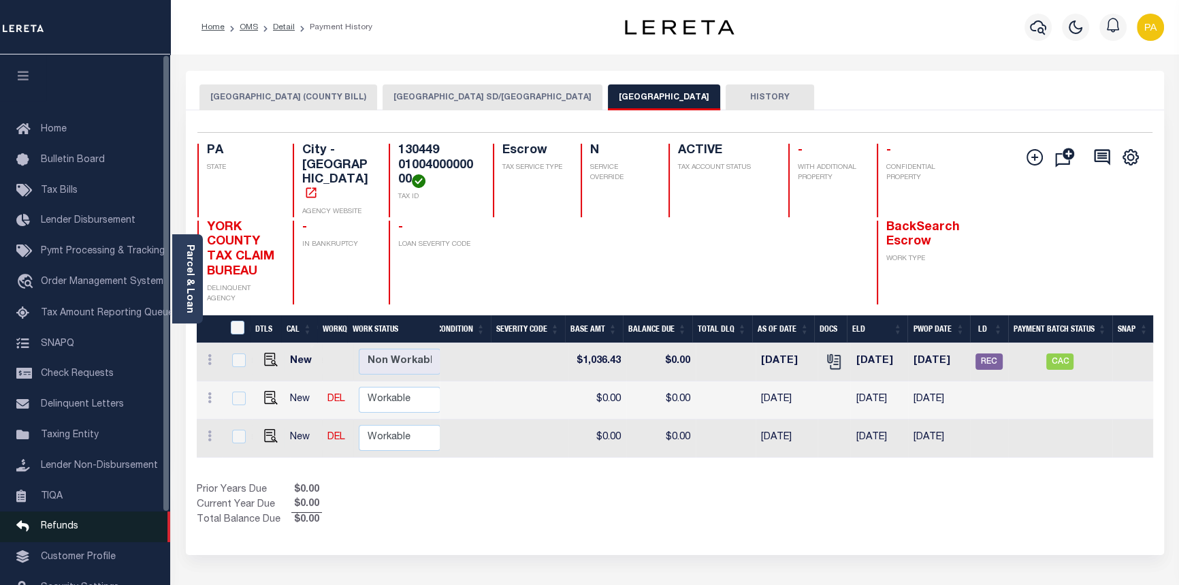
click at [68, 531] on span "Refunds" at bounding box center [59, 527] width 37 height 10
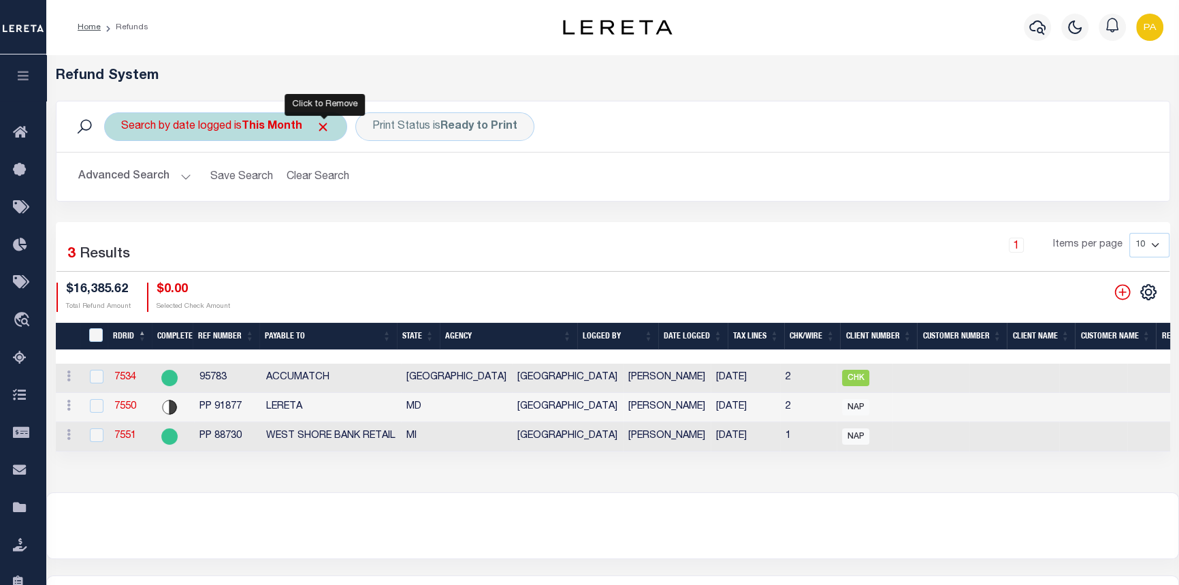
click at [326, 123] on span "Click to Remove" at bounding box center [323, 127] width 14 height 14
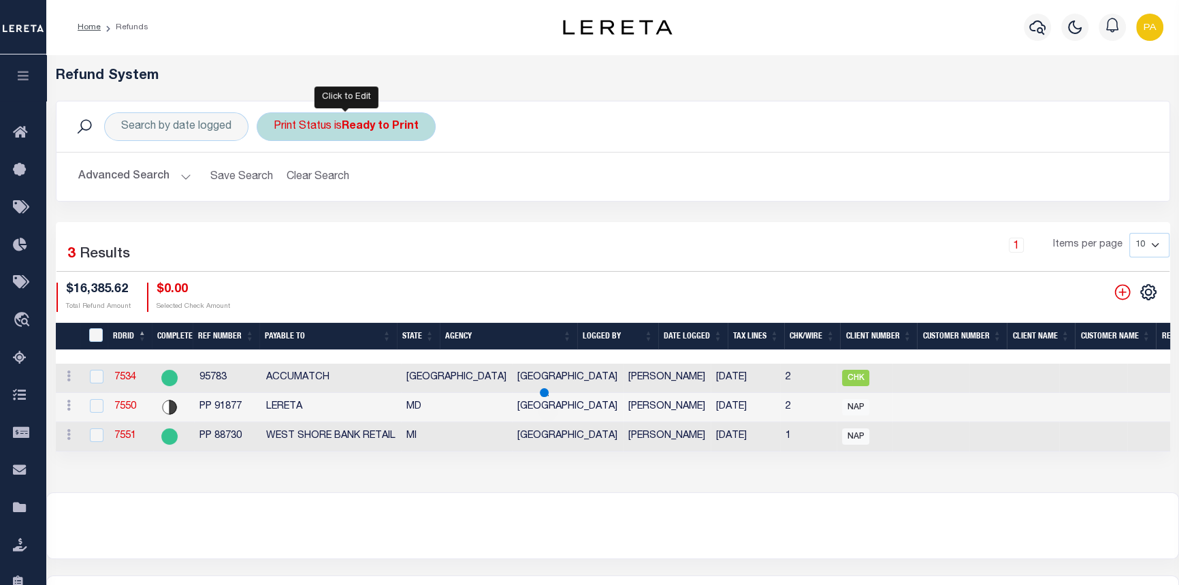
click at [422, 120] on div "Print Status is Ready to Print" at bounding box center [346, 126] width 179 height 29
select select "Ready to Print"
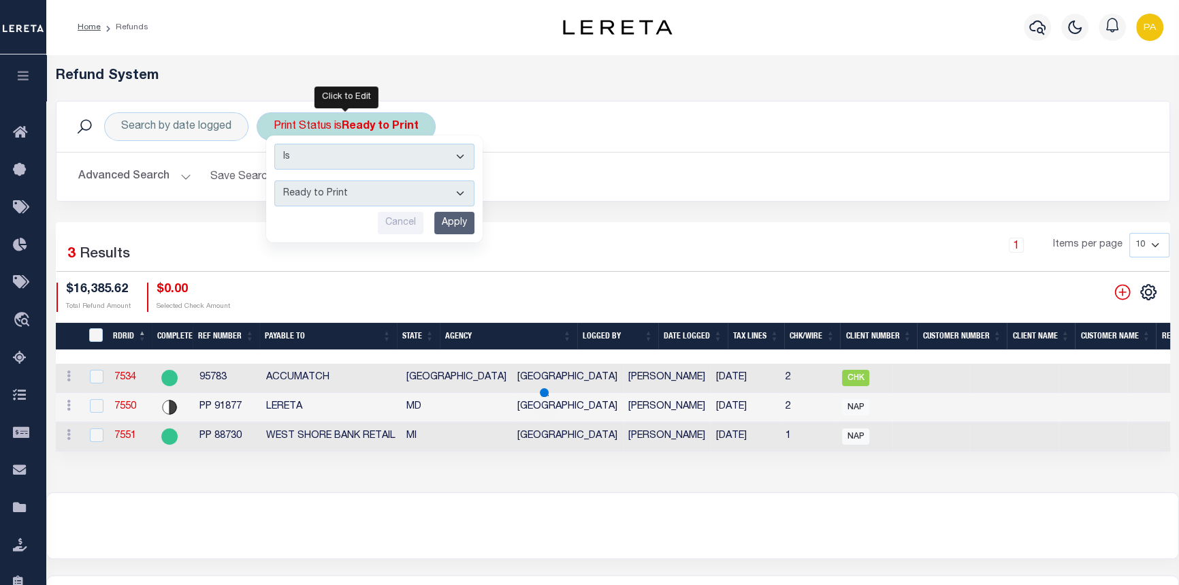
click at [462, 156] on select "Is Contains" at bounding box center [374, 157] width 200 height 26
click at [458, 159] on select "Is Contains" at bounding box center [374, 157] width 200 height 26
click at [460, 156] on select "Is Contains" at bounding box center [374, 157] width 200 height 26
select select "c"
click at [274, 144] on select "Is Contains" at bounding box center [374, 157] width 200 height 26
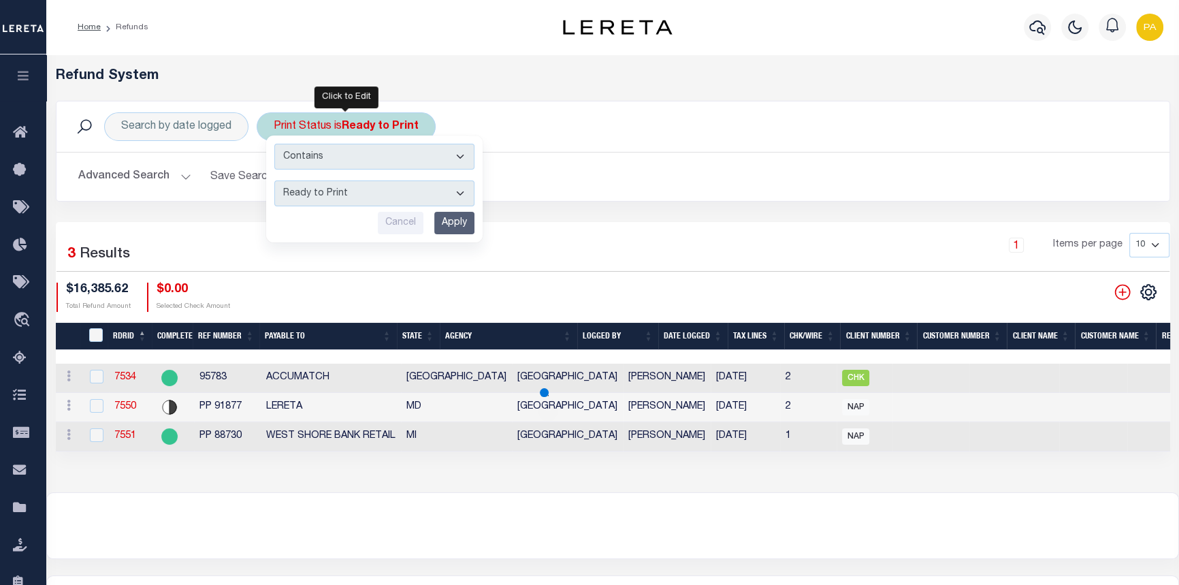
click at [462, 191] on select "--ALL-- Ready to Write Ready to Print Printed" at bounding box center [374, 193] width 200 height 26
select select "All"
click at [274, 180] on select "--ALL-- Ready to Write Ready to Print Printed" at bounding box center [374, 193] width 200 height 26
click at [447, 223] on input "Apply" at bounding box center [454, 223] width 40 height 22
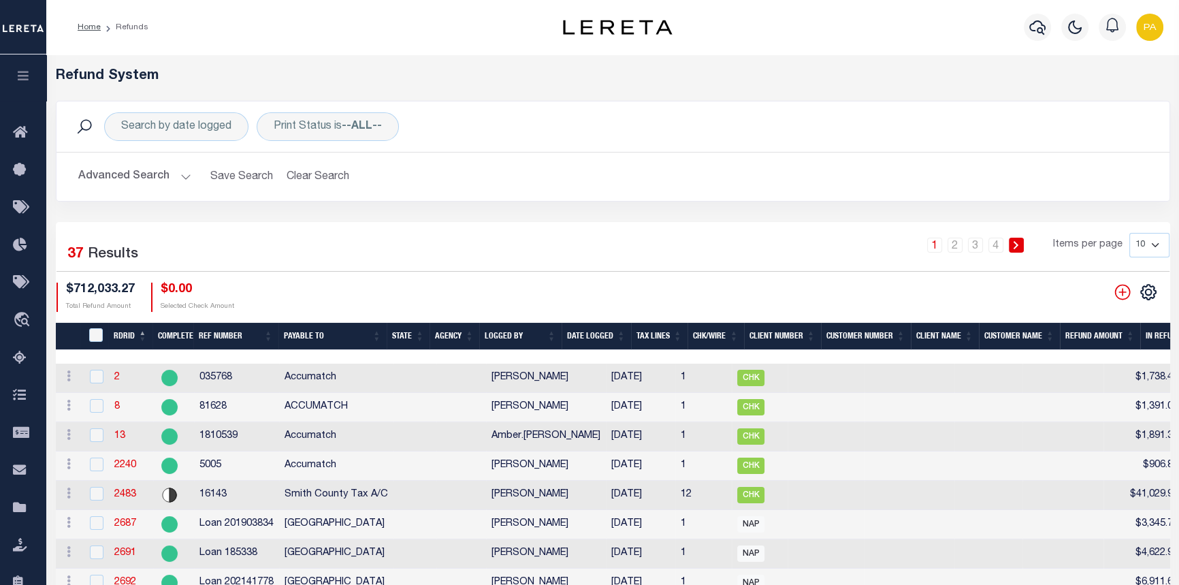
click at [183, 172] on button "Advanced Search" at bounding box center [134, 176] width 113 height 27
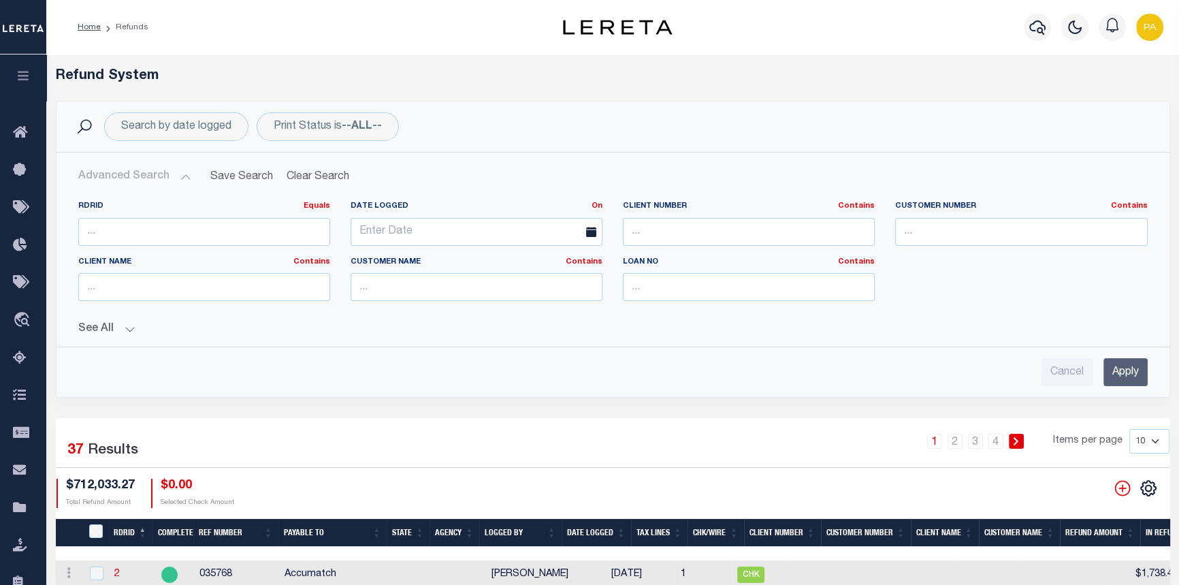
click at [127, 327] on button "See All" at bounding box center [613, 329] width 1070 height 13
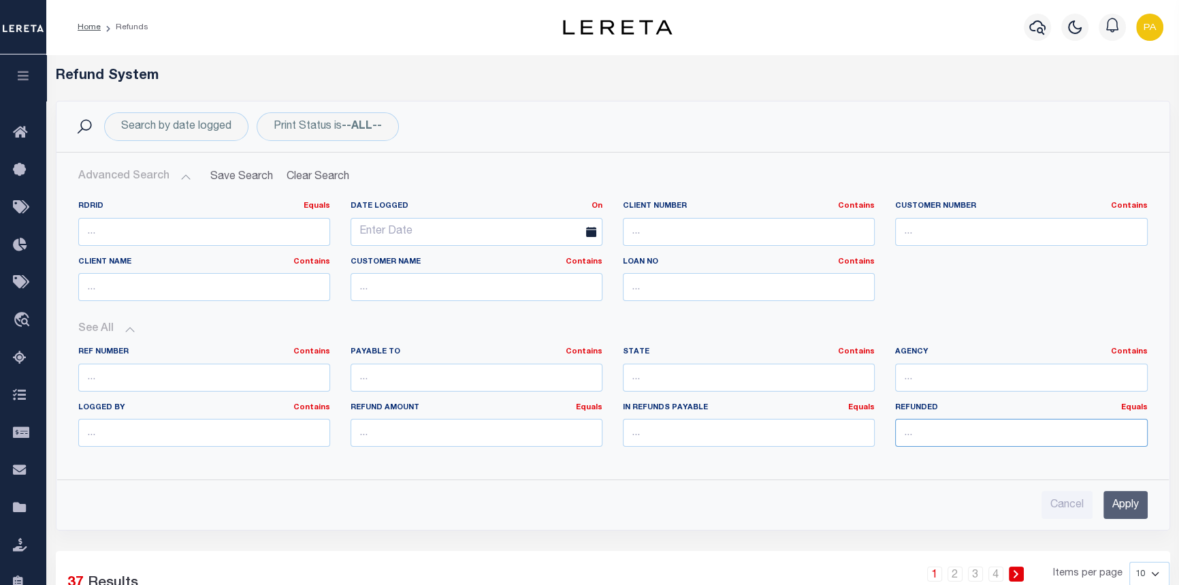
click at [919, 433] on input "number" at bounding box center [1021, 433] width 252 height 28
type input "1036.43"
click at [1137, 505] on input "Apply" at bounding box center [1126, 505] width 44 height 28
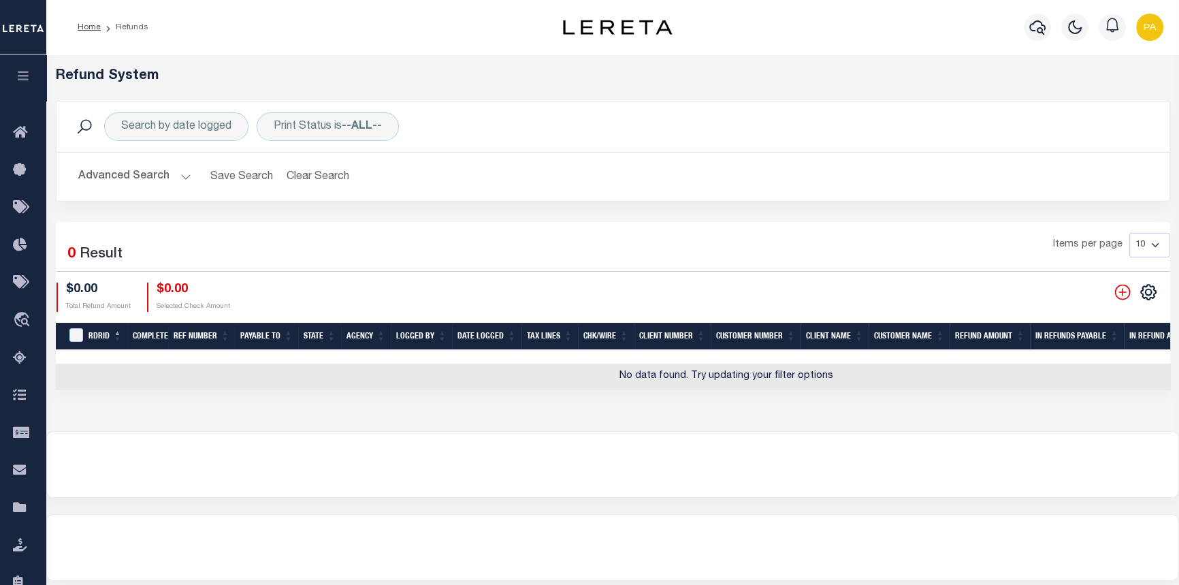
click at [183, 177] on button "Advanced Search" at bounding box center [134, 176] width 113 height 27
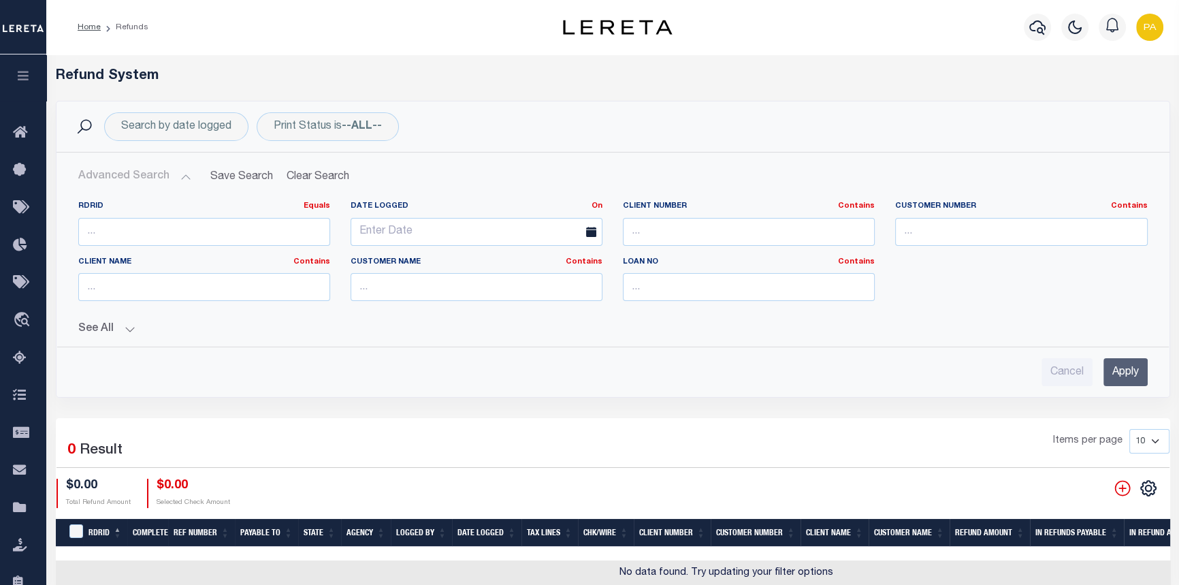
click at [134, 326] on button "See All" at bounding box center [613, 329] width 1070 height 13
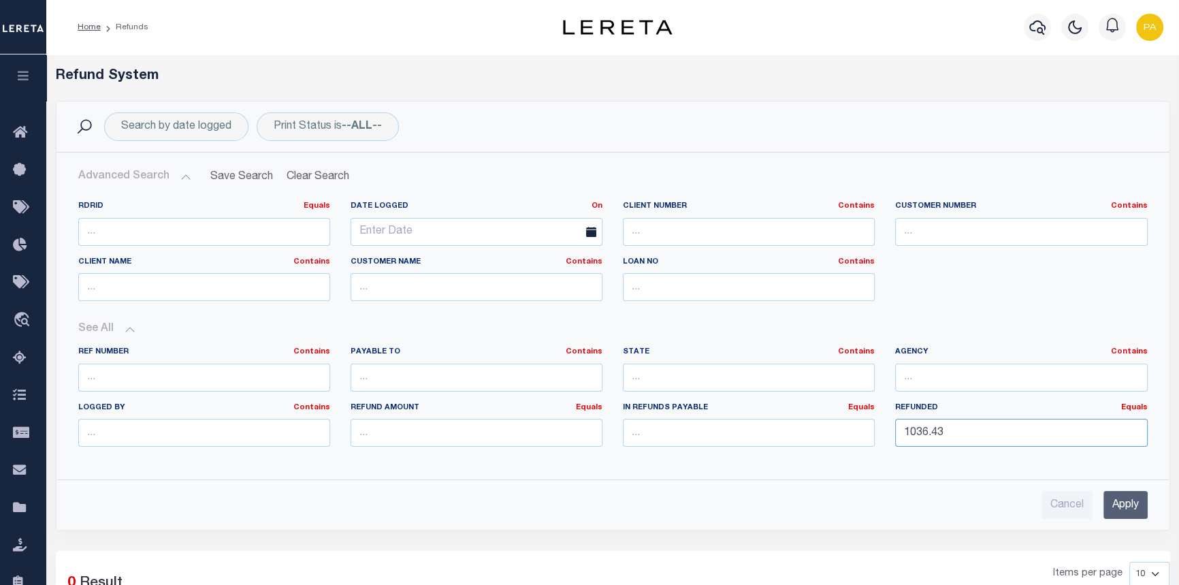
drag, startPoint x: 972, startPoint y: 428, endPoint x: 692, endPoint y: 420, distance: 280.7
click at [713, 422] on div "Ref Number Contains Contains Is Payable To Contains Contains Is Contains Is Is" at bounding box center [613, 402] width 1090 height 111
click at [392, 380] on input "text" at bounding box center [477, 378] width 252 height 28
type input "RENOVO"
click at [1148, 498] on div "Cancel Apply" at bounding box center [613, 499] width 1092 height 39
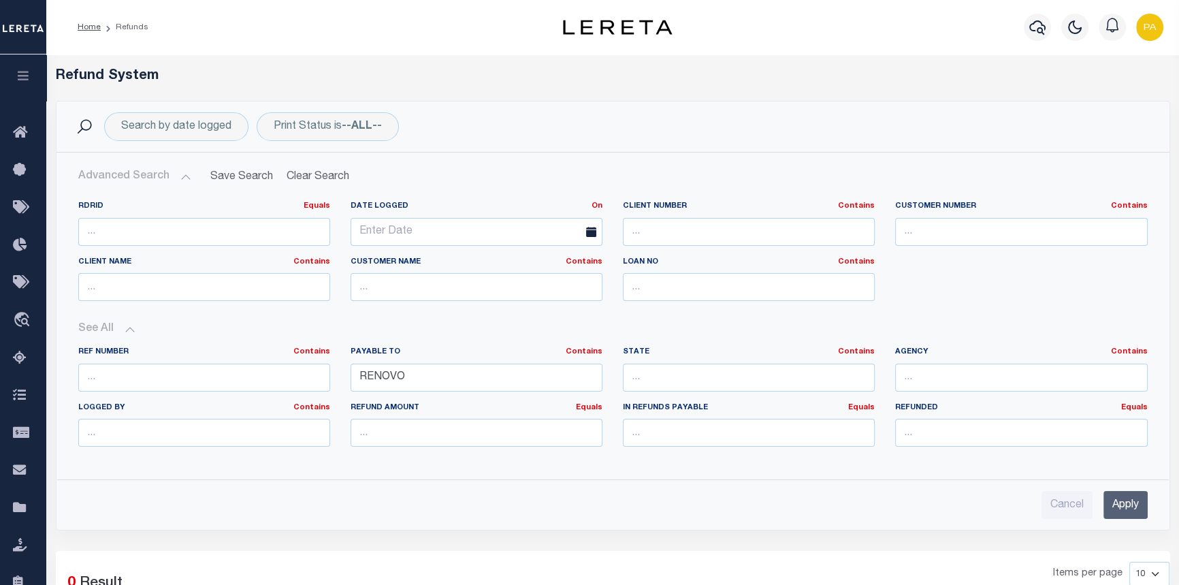
click at [1118, 504] on input "Apply" at bounding box center [1126, 505] width 44 height 28
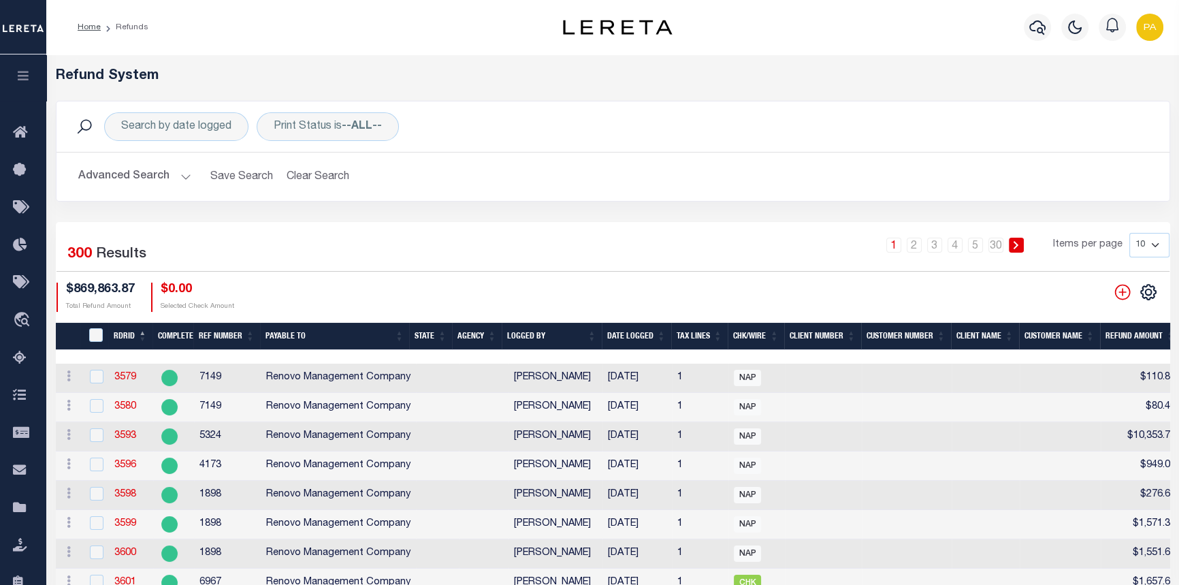
click at [1006, 248] on li "30" at bounding box center [996, 245] width 20 height 15
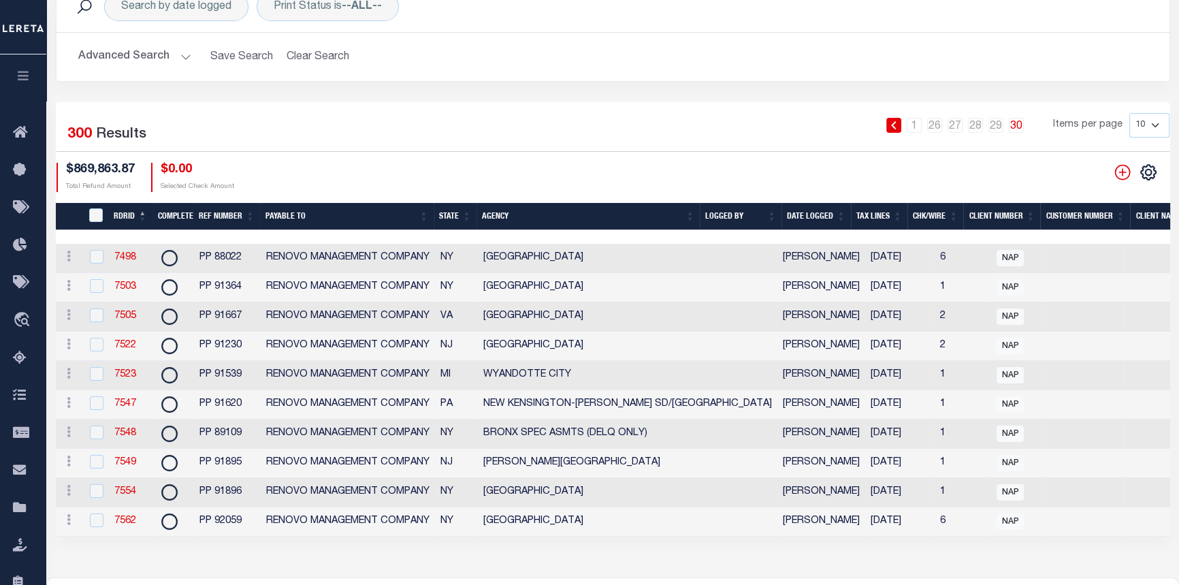
scroll to position [123, 0]
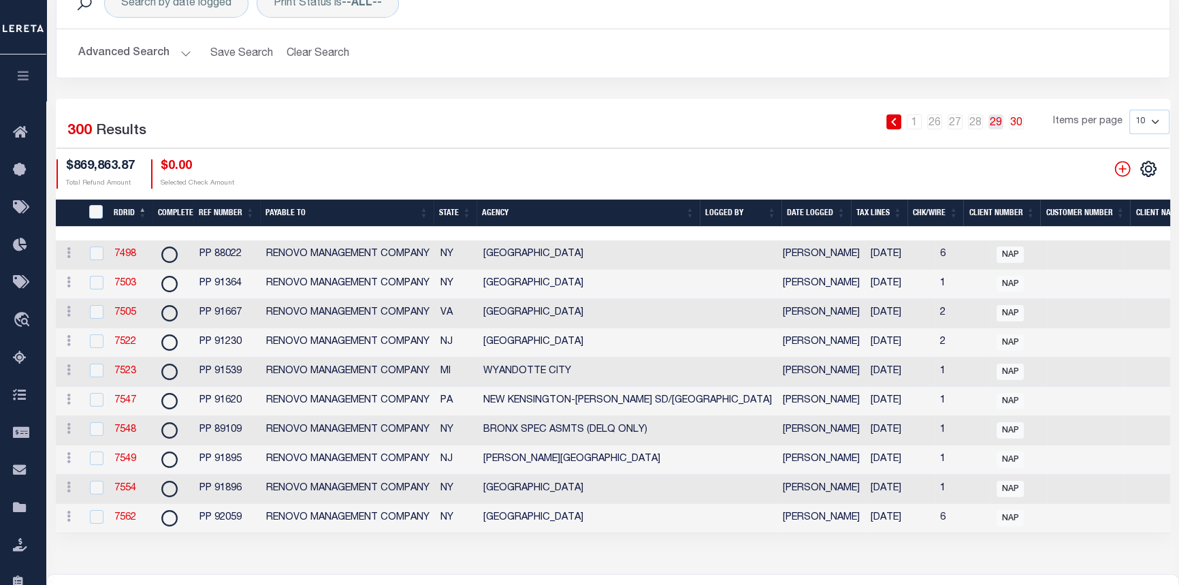
click at [995, 123] on link "29" at bounding box center [996, 121] width 15 height 15
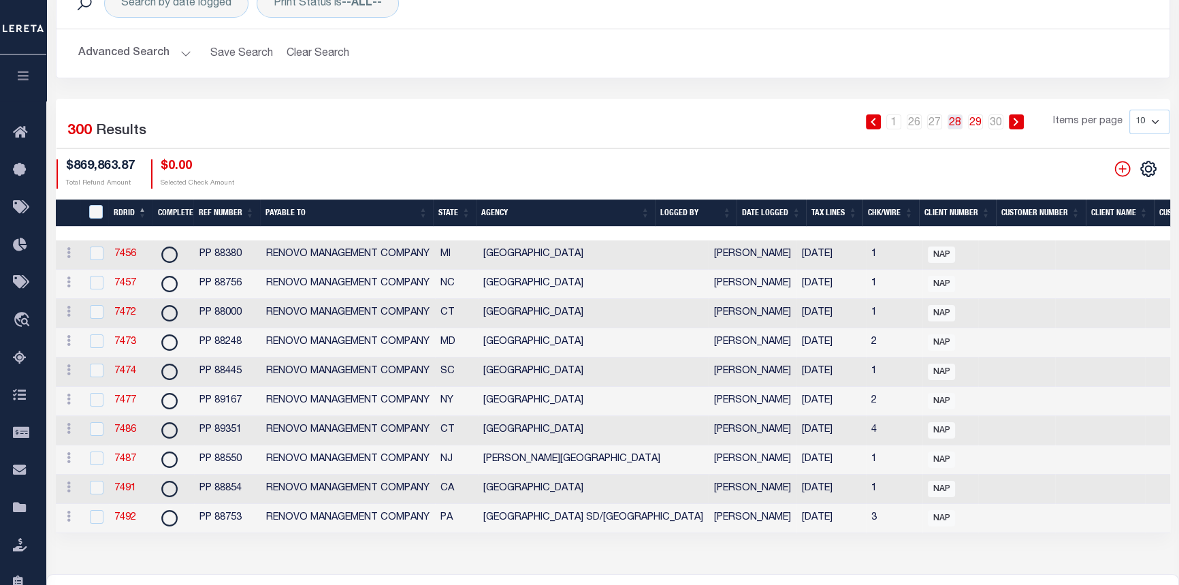
click at [961, 120] on link "28" at bounding box center [955, 121] width 15 height 15
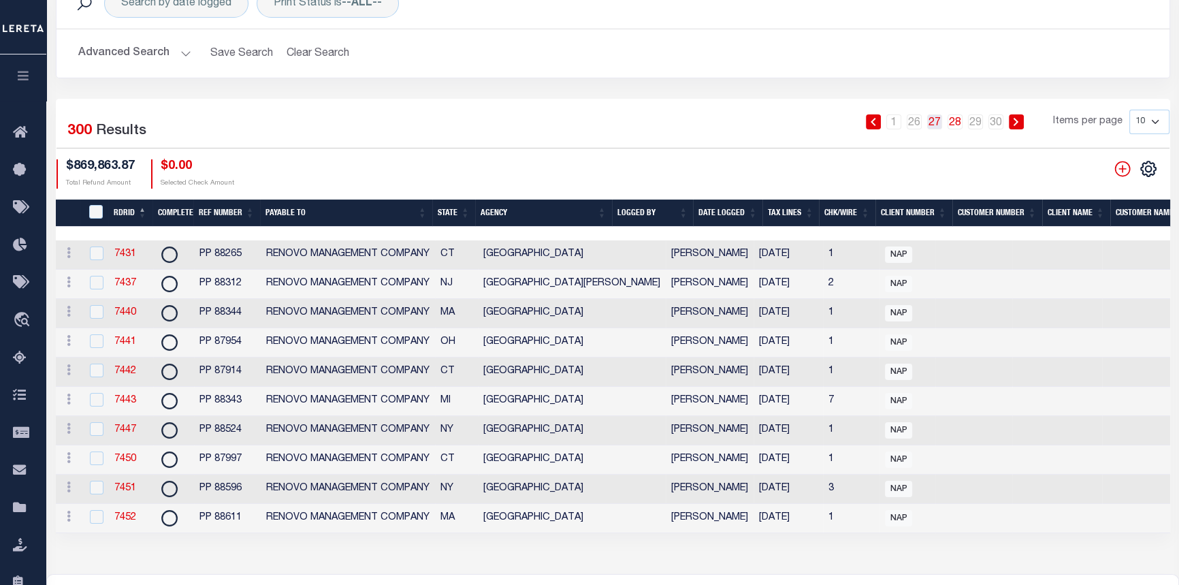
click at [933, 116] on link "27" at bounding box center [934, 121] width 15 height 15
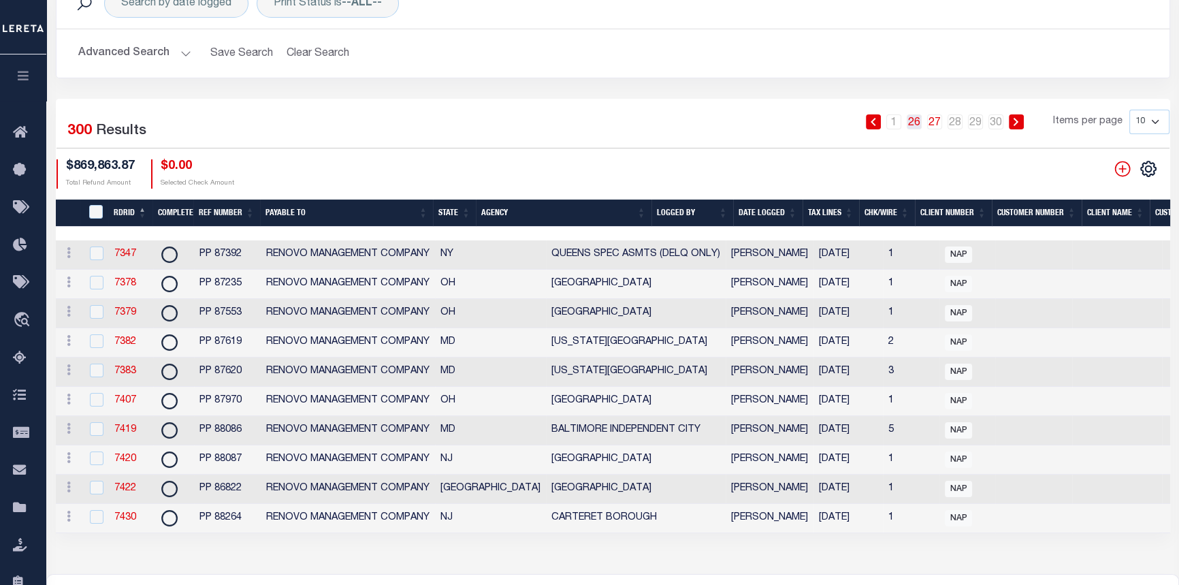
click at [915, 125] on link "26" at bounding box center [914, 121] width 15 height 15
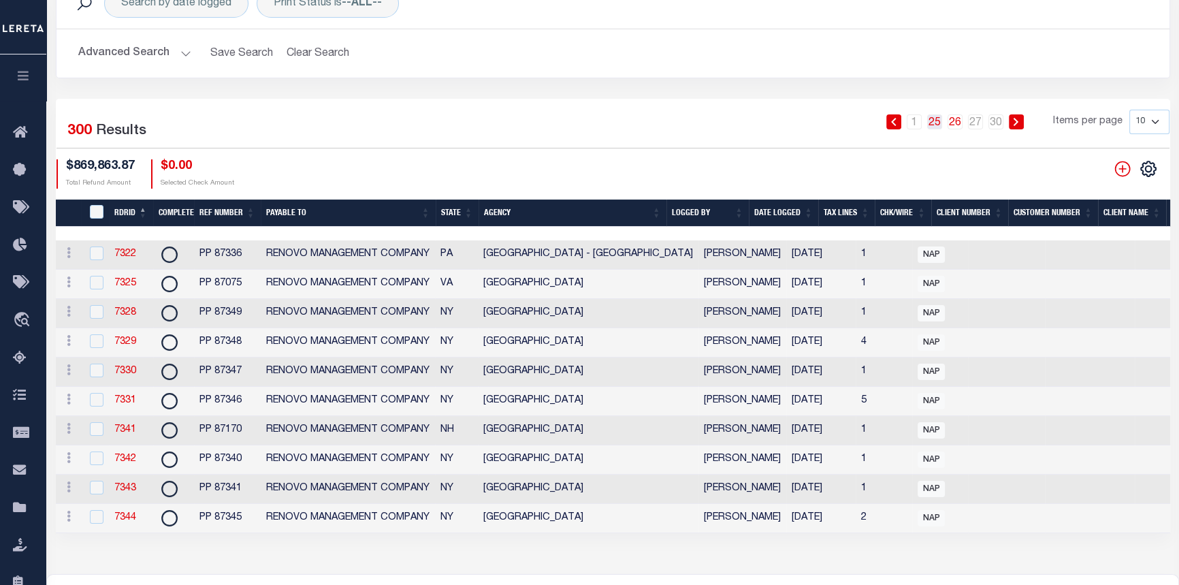
click at [941, 121] on link "25" at bounding box center [934, 121] width 15 height 15
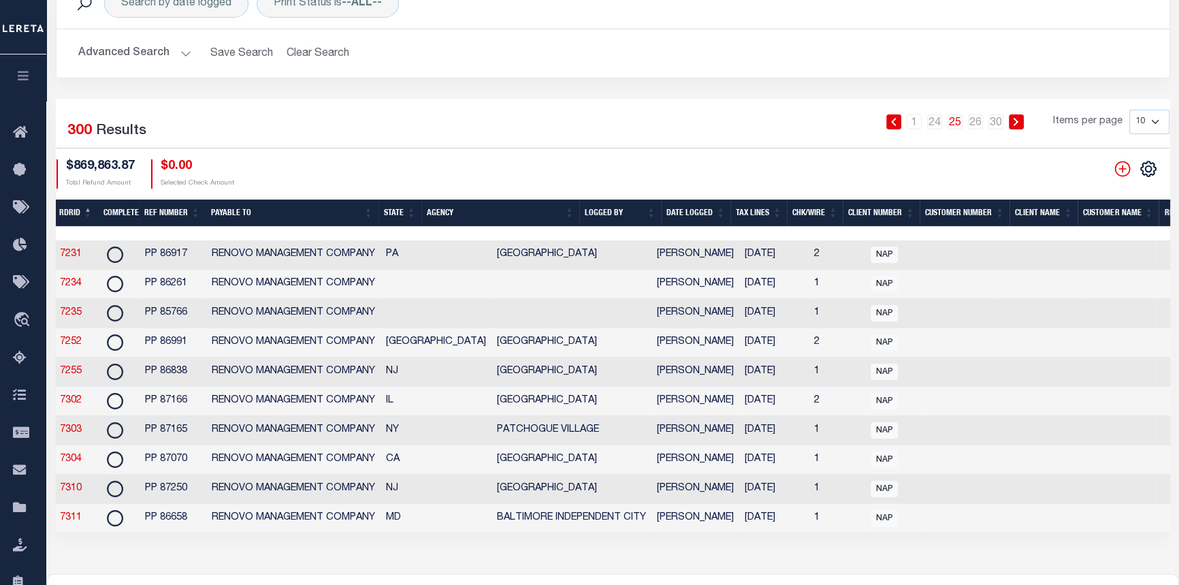
scroll to position [0, 0]
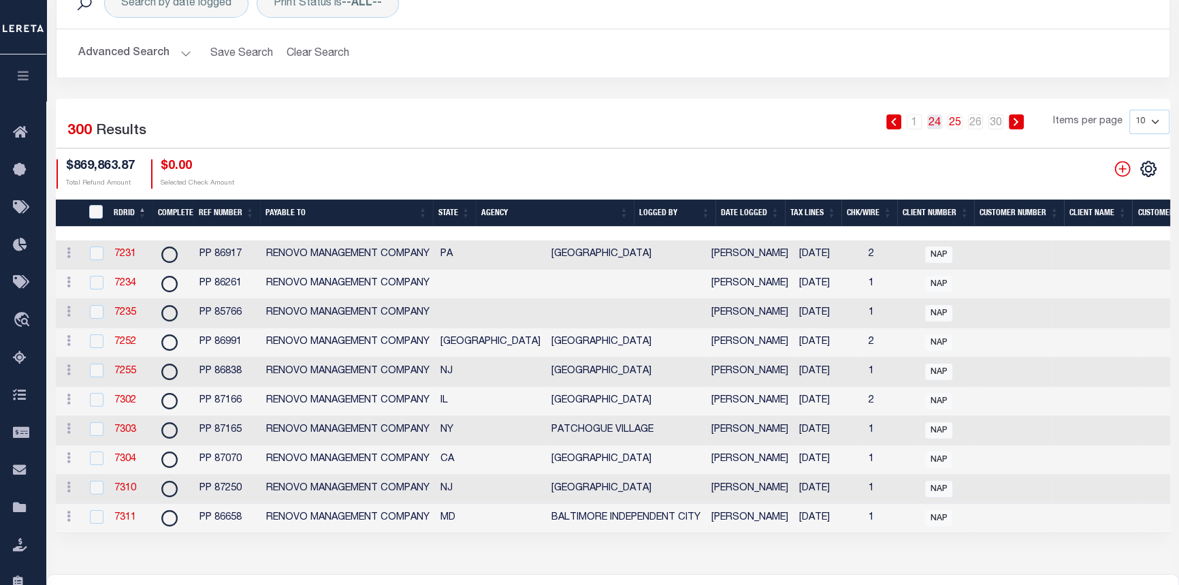
click at [938, 125] on link "24" at bounding box center [934, 121] width 15 height 15
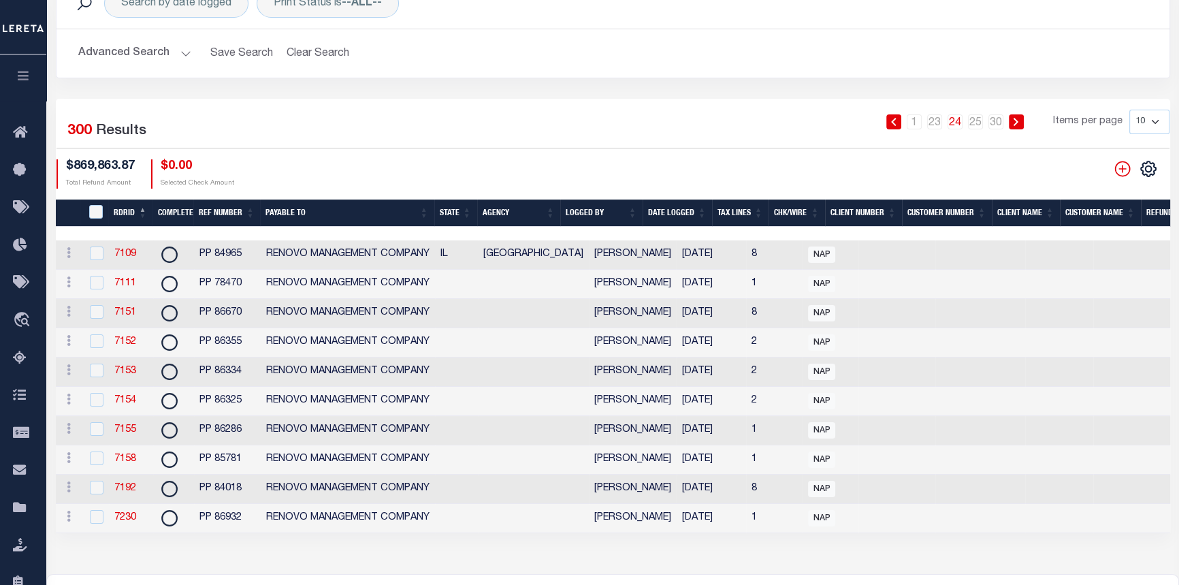
scroll to position [0, 134]
click at [940, 123] on link "23" at bounding box center [934, 121] width 15 height 15
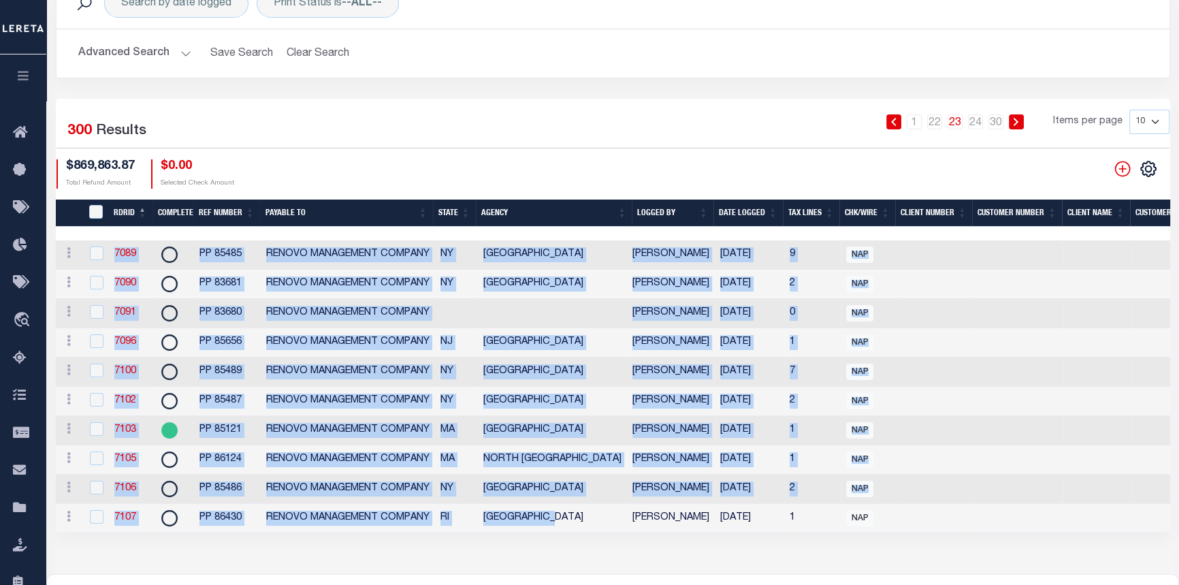
drag, startPoint x: 627, startPoint y: 542, endPoint x: 855, endPoint y: 554, distance: 227.8
click at [855, 554] on div "Refund System Search by date logged Print Status is --ALL-- Search Advanced Sea…" at bounding box center [612, 252] width 1133 height 643
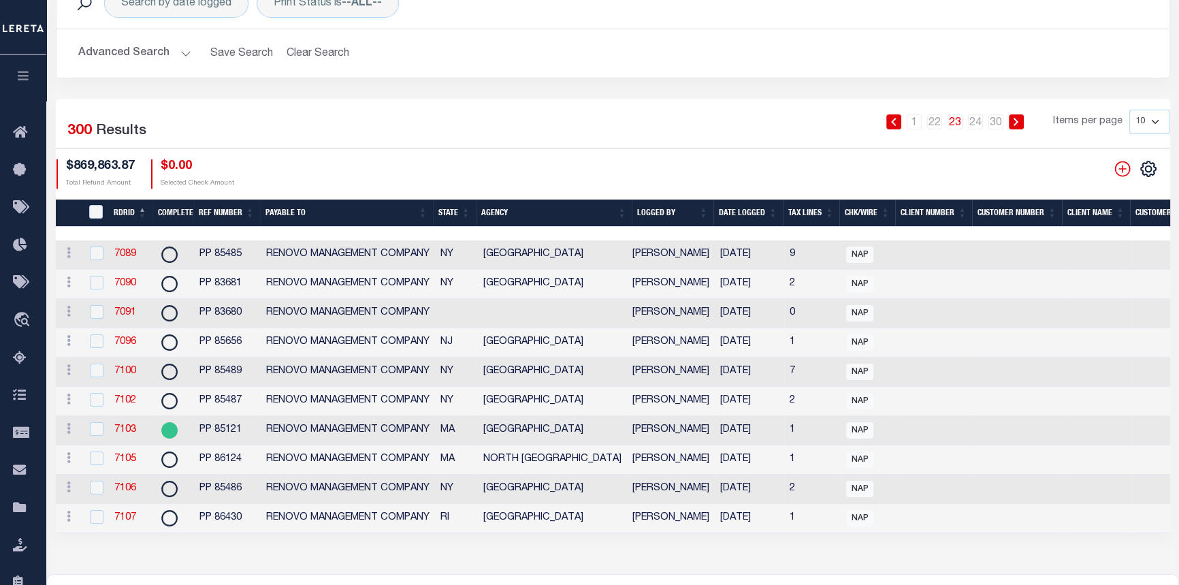
click at [218, 136] on div "Selected 300 Results" at bounding box center [188, 129] width 263 height 38
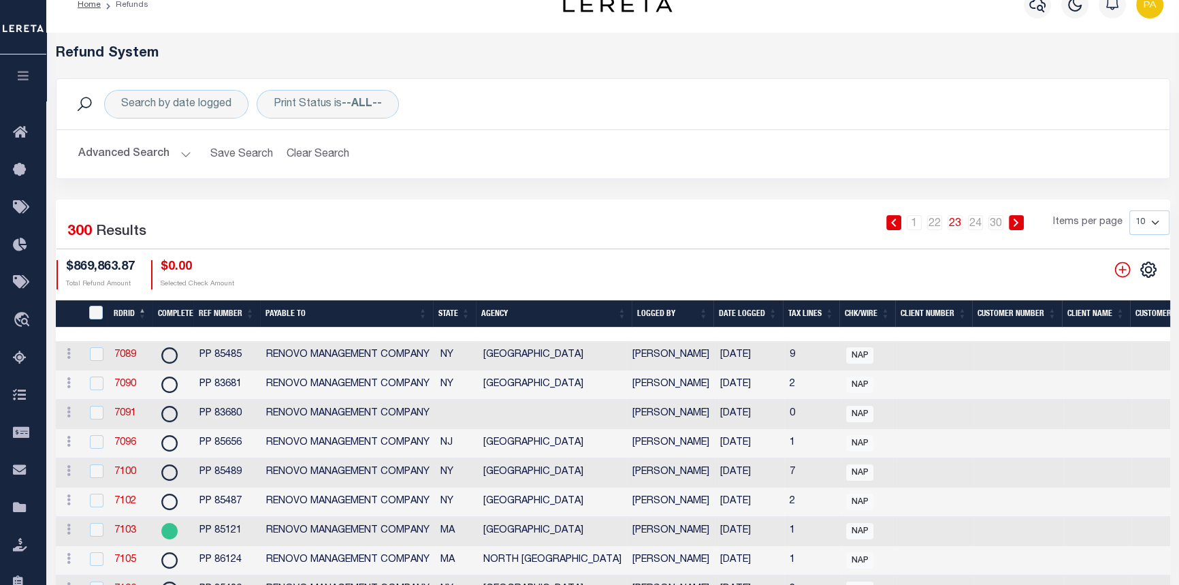
scroll to position [0, 0]
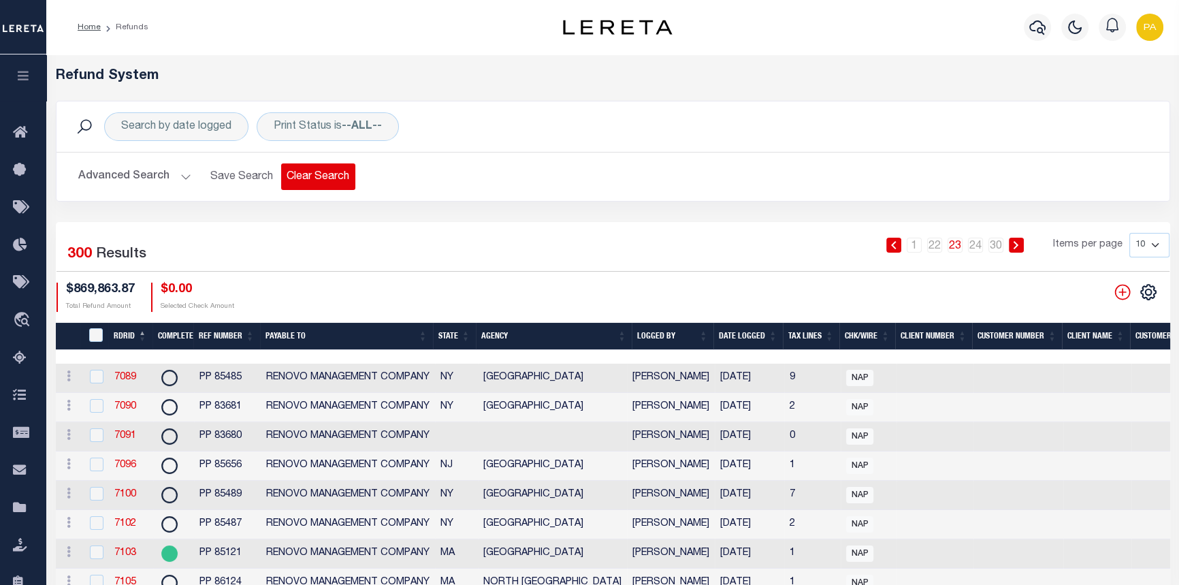
click at [311, 182] on button "Clear Search" at bounding box center [318, 176] width 74 height 27
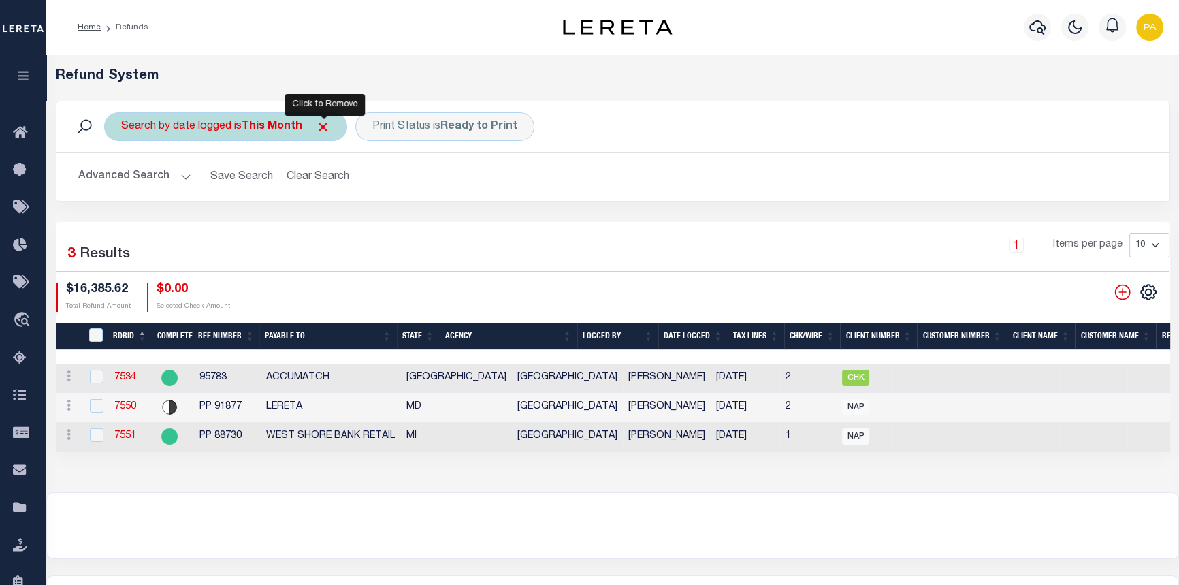
click at [320, 126] on span "Click to Remove" at bounding box center [323, 127] width 14 height 14
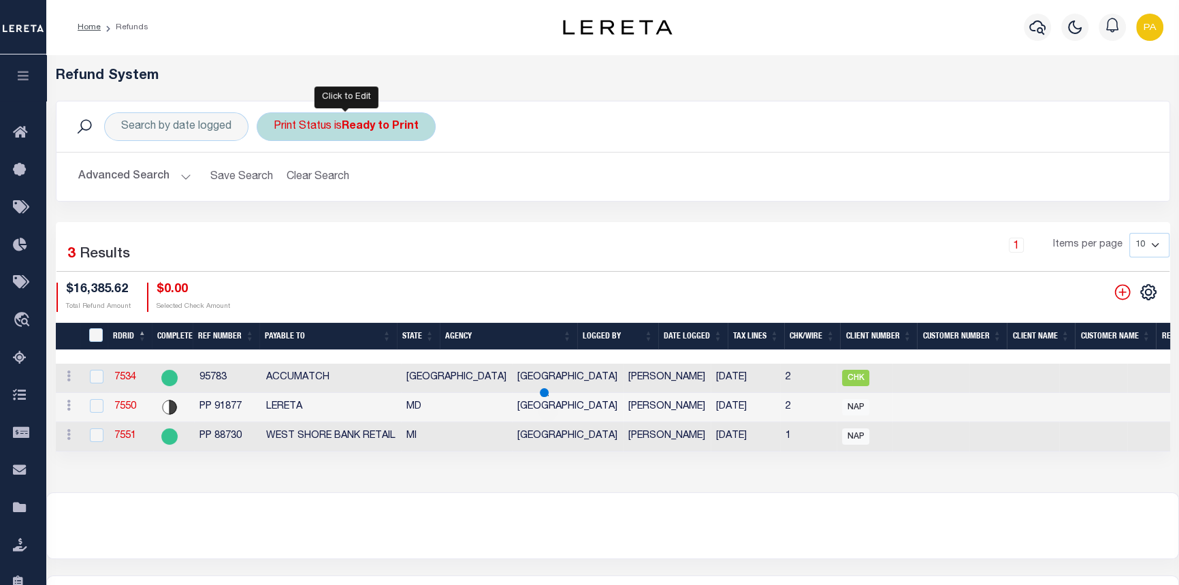
click at [370, 130] on b "Ready to Print" at bounding box center [380, 126] width 77 height 11
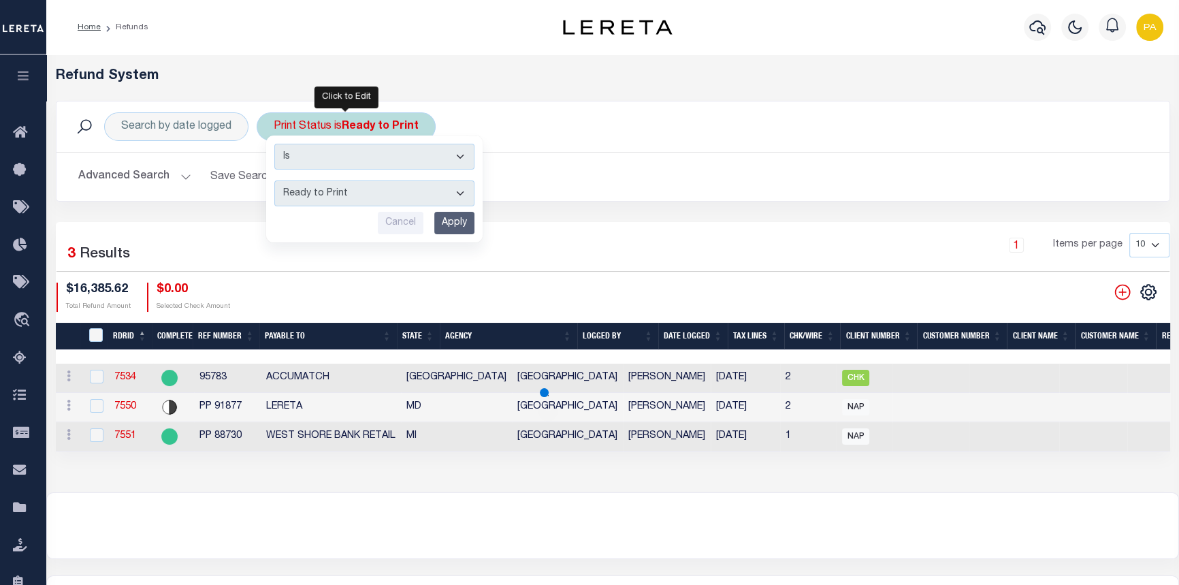
click at [459, 193] on select "--ALL-- Ready to Write Ready to Print Printed" at bounding box center [374, 193] width 200 height 26
select select "All"
click at [274, 180] on select "--ALL-- Ready to Write Ready to Print Printed" at bounding box center [374, 193] width 200 height 26
click at [456, 219] on input "Apply" at bounding box center [454, 223] width 40 height 22
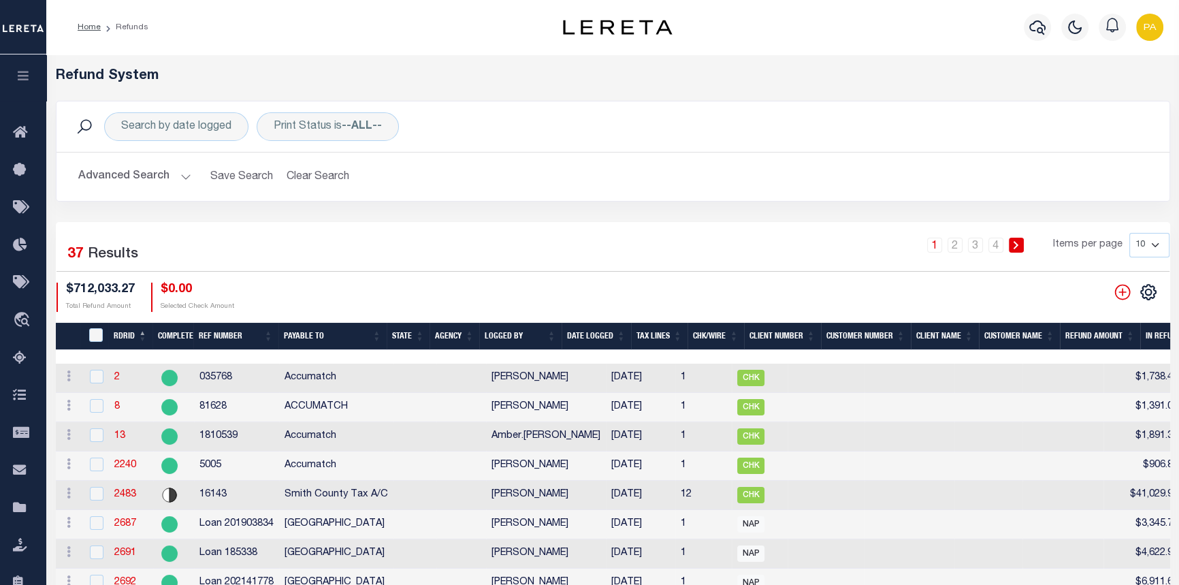
click at [191, 174] on h2 "Advanced Search Save Search Clear Search RefundGridWrapper_dynamictable_____Def…" at bounding box center [613, 176] width 1092 height 27
click at [181, 175] on button "Advanced Search" at bounding box center [134, 176] width 113 height 27
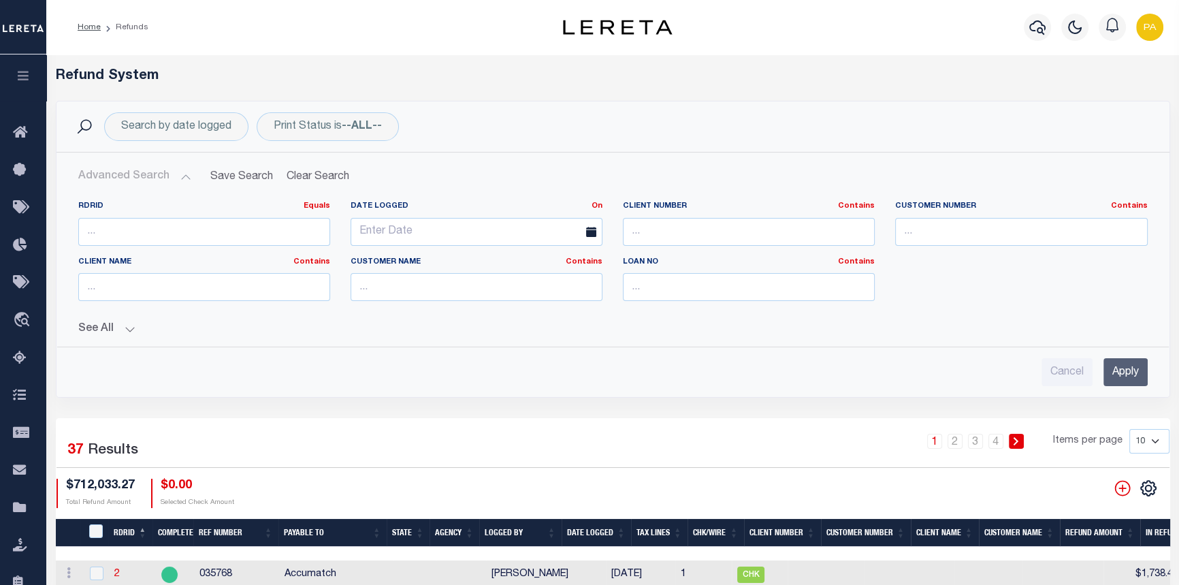
click at [133, 330] on button "See All" at bounding box center [613, 329] width 1070 height 13
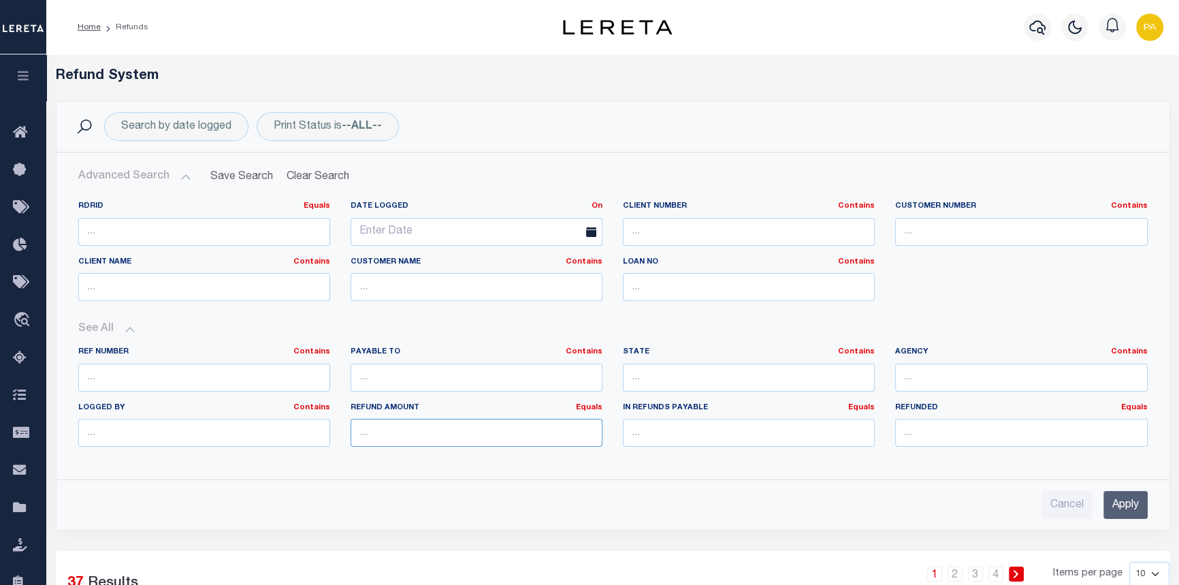
click at [402, 434] on input "number" at bounding box center [477, 433] width 252 height 28
drag, startPoint x: 405, startPoint y: 434, endPoint x: 393, endPoint y: 432, distance: 11.8
click at [393, 432] on input "9752.445" at bounding box center [477, 433] width 252 height 28
type input "9752.45"
click at [1118, 512] on input "Apply" at bounding box center [1126, 505] width 44 height 28
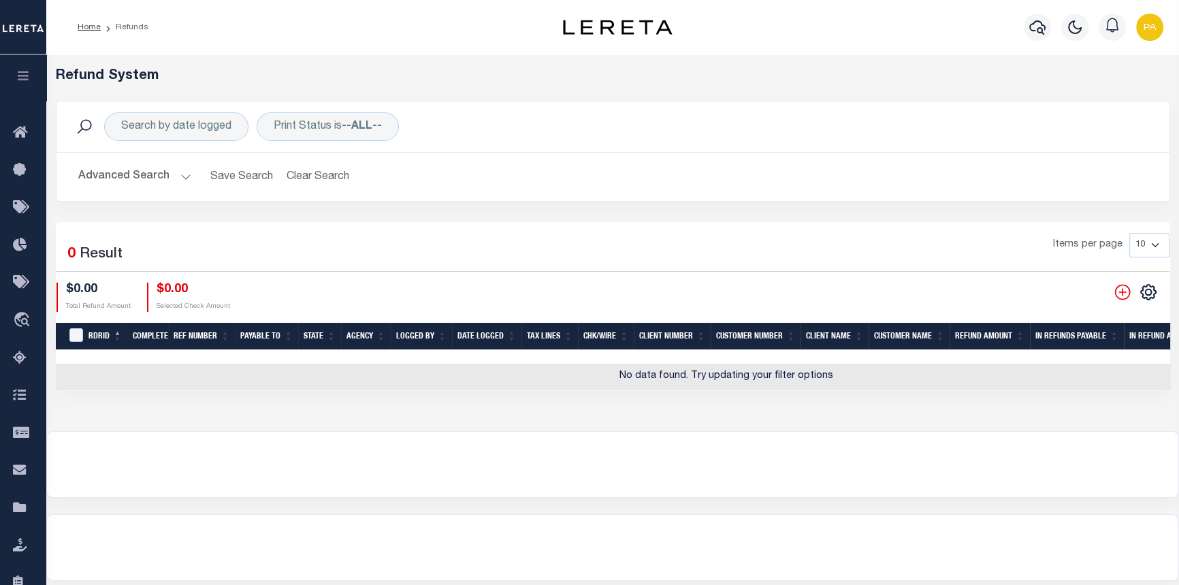
click at [183, 176] on button "Advanced Search" at bounding box center [134, 176] width 113 height 27
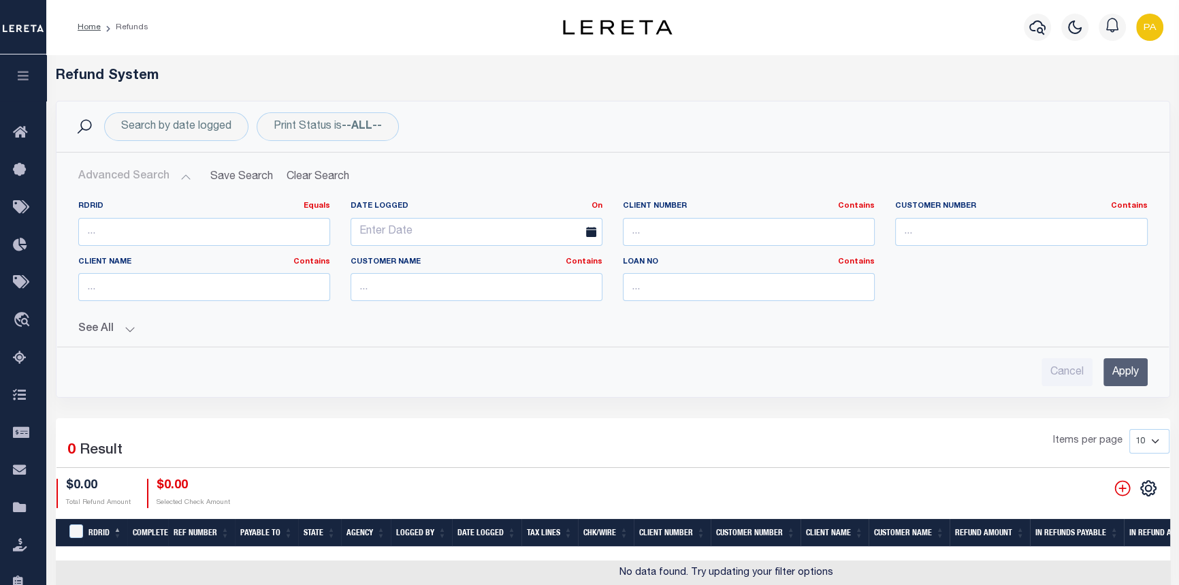
click at [129, 326] on button "See All" at bounding box center [613, 329] width 1070 height 13
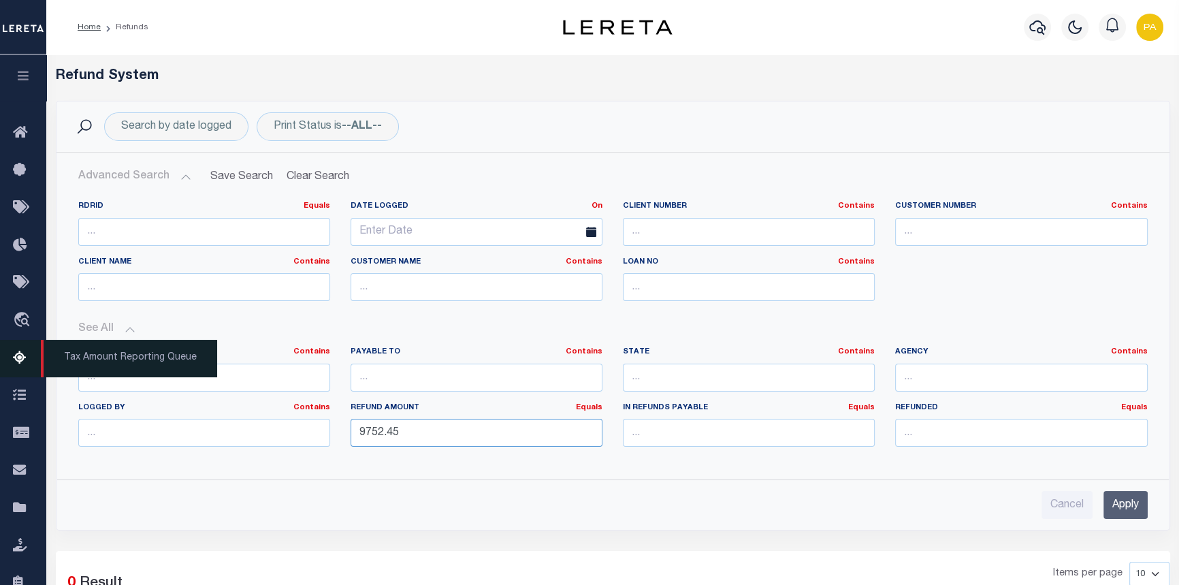
drag, startPoint x: 406, startPoint y: 432, endPoint x: 0, endPoint y: 367, distance: 411.1
click at [4, 367] on div "Home Refunds" at bounding box center [589, 463] width 1179 height 927
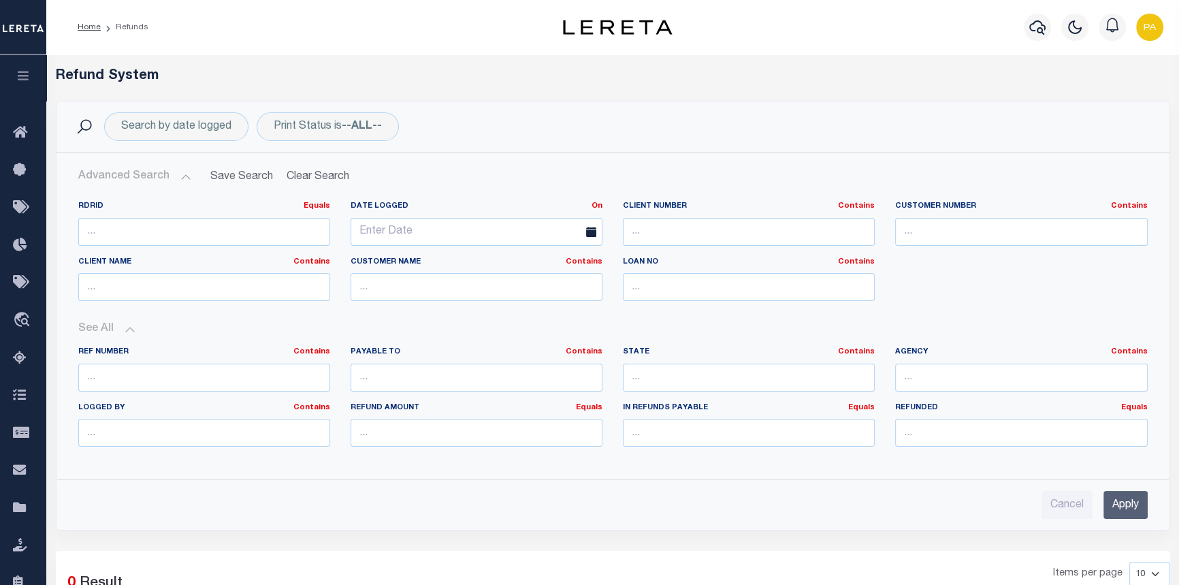
click at [18, 81] on icon "button" at bounding box center [24, 75] width 16 height 12
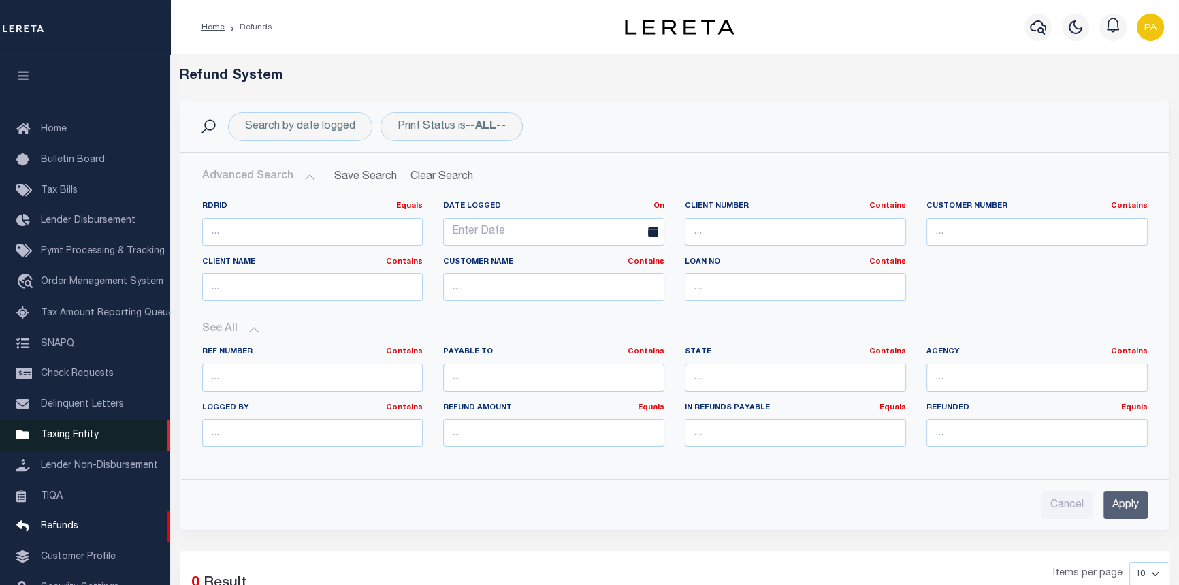
click at [65, 440] on span "Taxing Entity" at bounding box center [70, 435] width 58 height 10
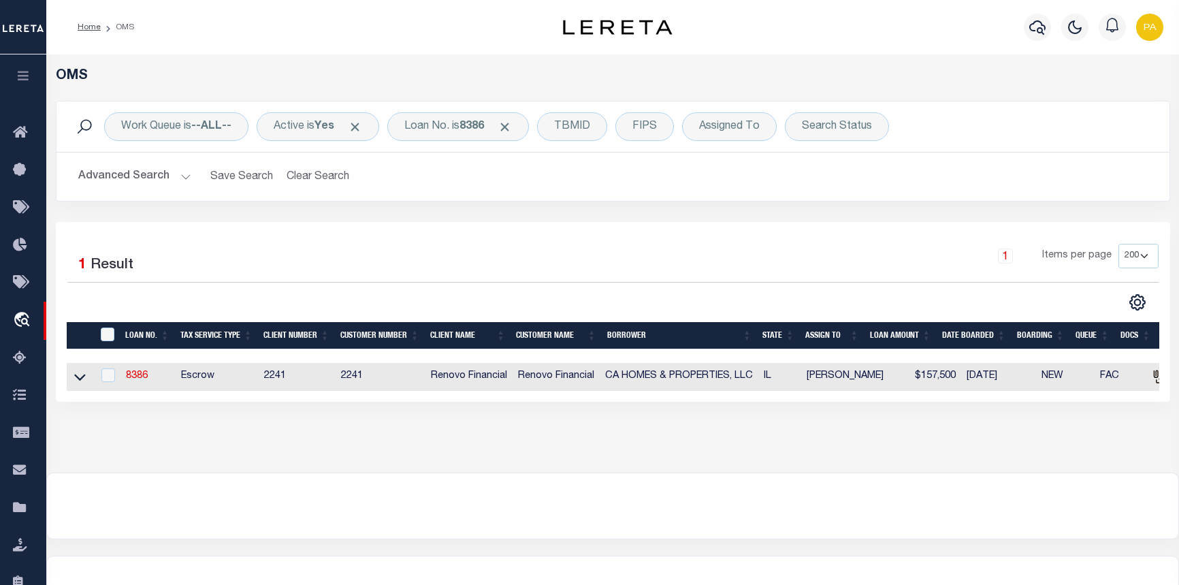
select select "200"
click at [133, 376] on link "8386" at bounding box center [137, 376] width 22 height 10
type input "8386"
type input "CA HOMES & PROPERTIES, LLC"
select select
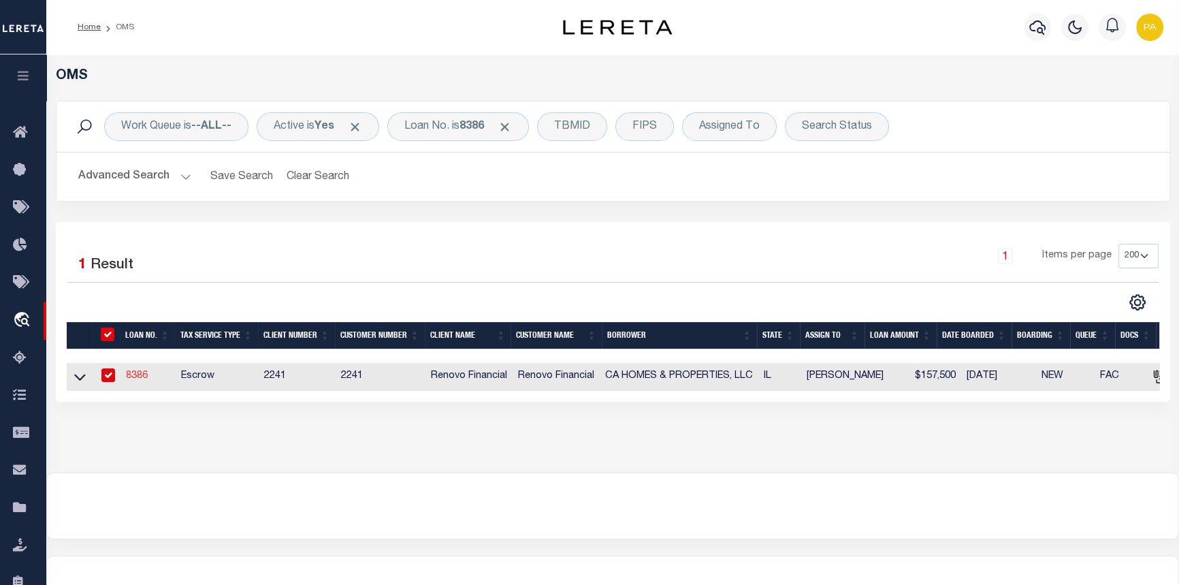
select select
type input "910 Young St."
type input "Lemont IL 60439"
select select
select select "Escrow"
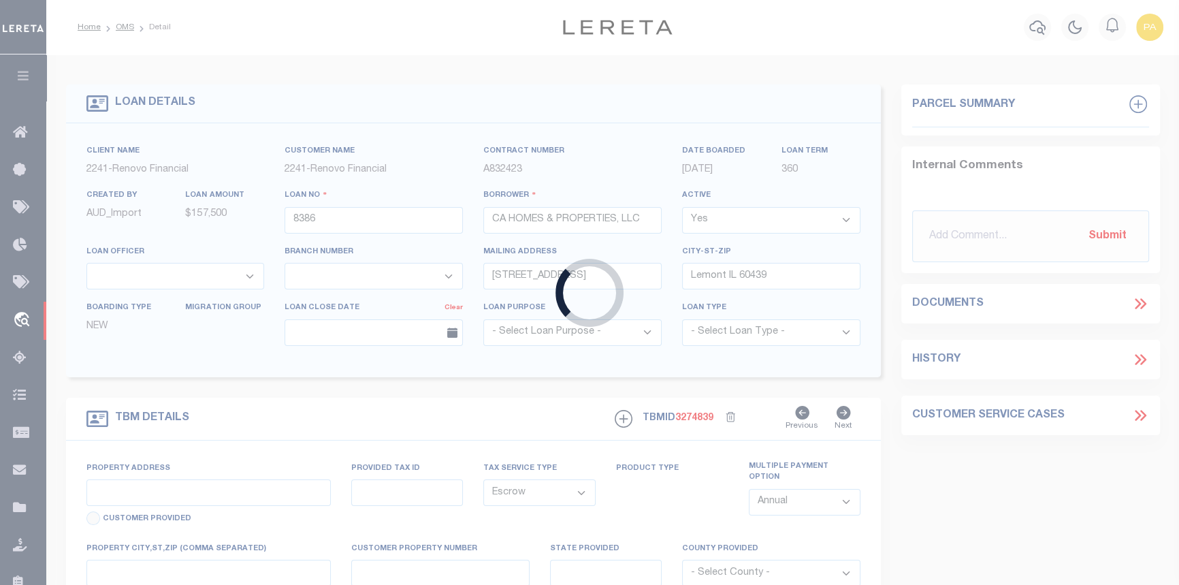
type input "16317 Ashland Avenue"
select select
type input "Markham, IL 60428"
type input "a0k8Y00000dDhHr"
type input "IL"
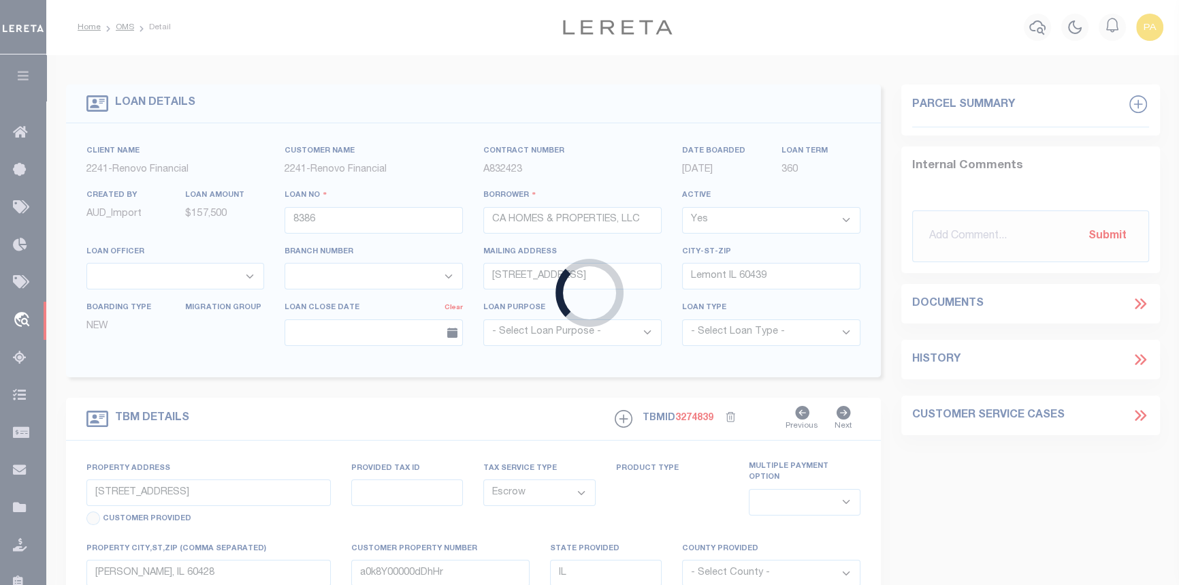
select select
type textarea "LEGAL REQUIRED"
select select "25066"
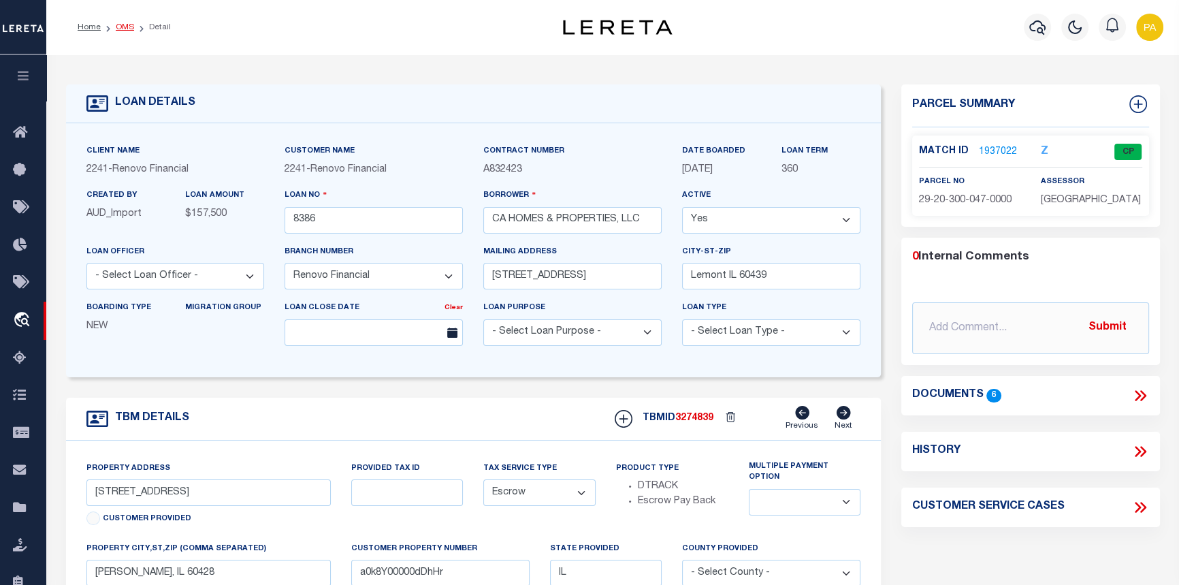
click at [119, 30] on link "OMS" at bounding box center [125, 27] width 18 height 8
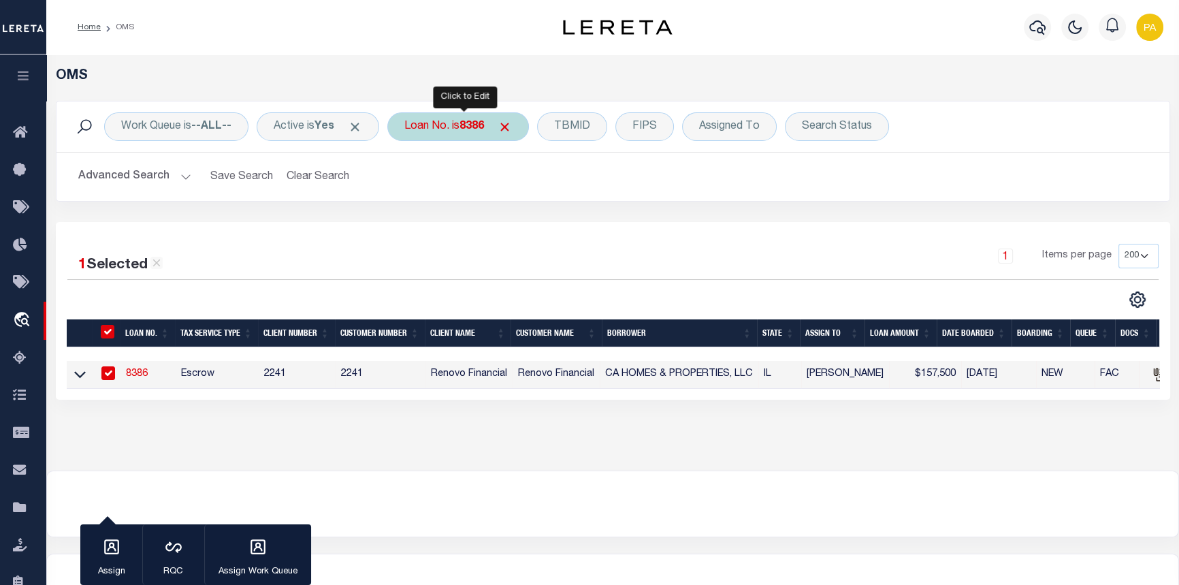
click at [479, 130] on b "8386" at bounding box center [472, 126] width 25 height 11
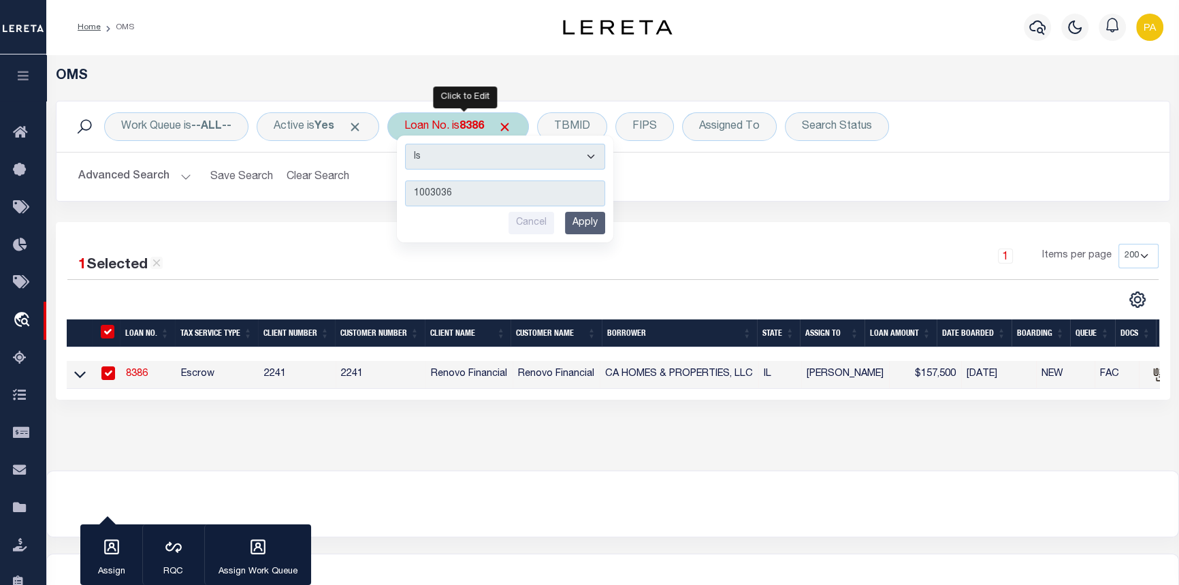
type input "10030363"
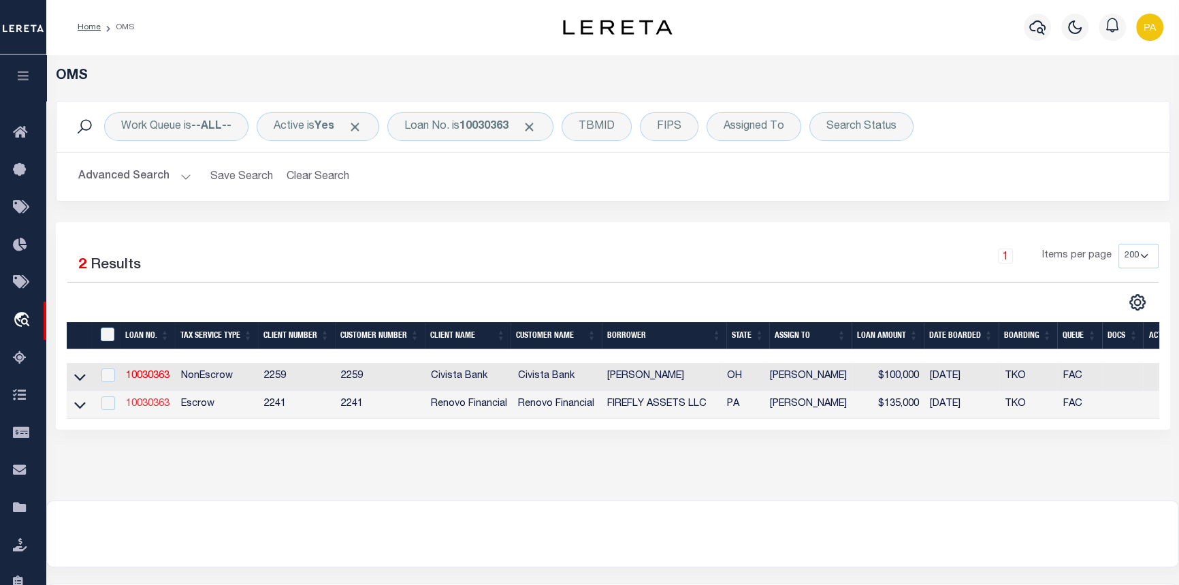
click at [144, 405] on link "10030363" at bounding box center [148, 404] width 44 height 10
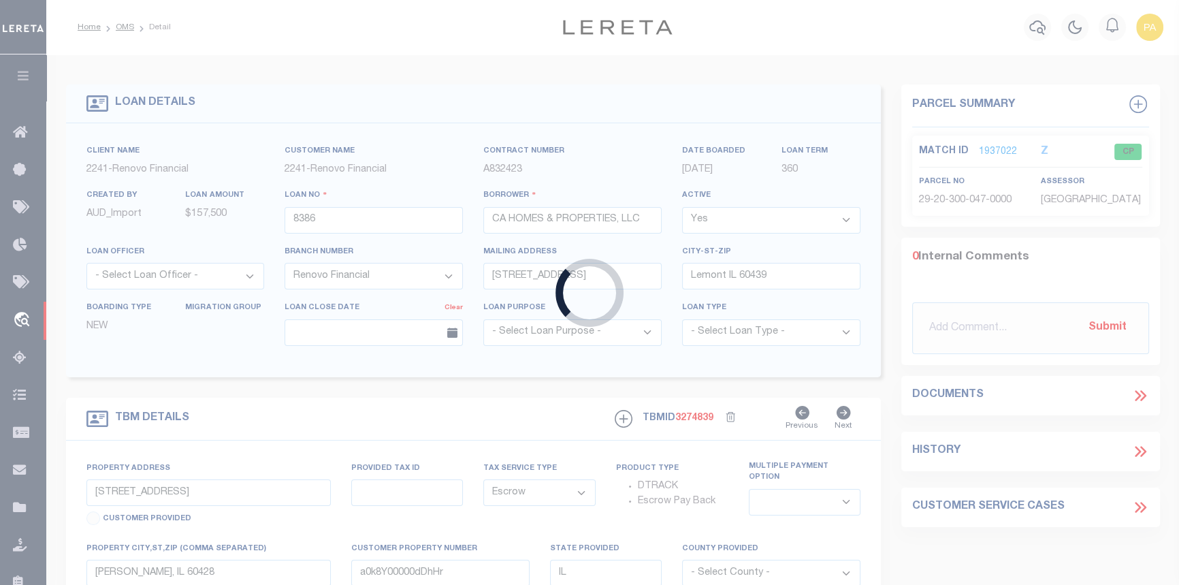
type input "10030363"
type input "FIREFLY ASSETS LLC"
select select "25067"
select select "10"
type input "229 WEST FRONT ST"
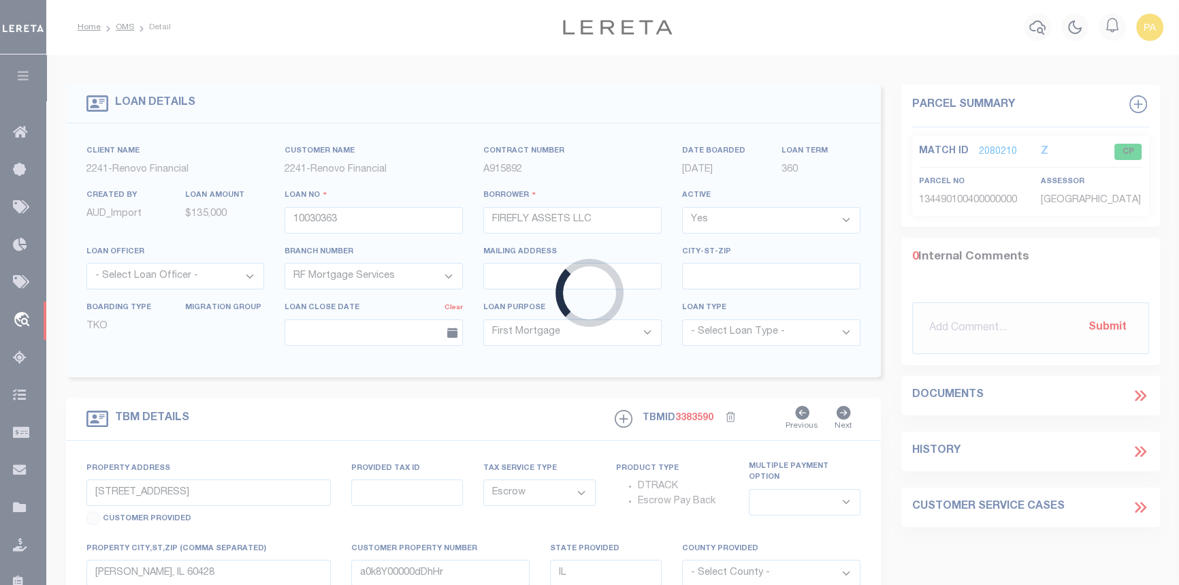
type input "130449 0100400000000"
select select
type input "YORK PA 17404"
type input "a0kUS000005UTbB"
type input "PA"
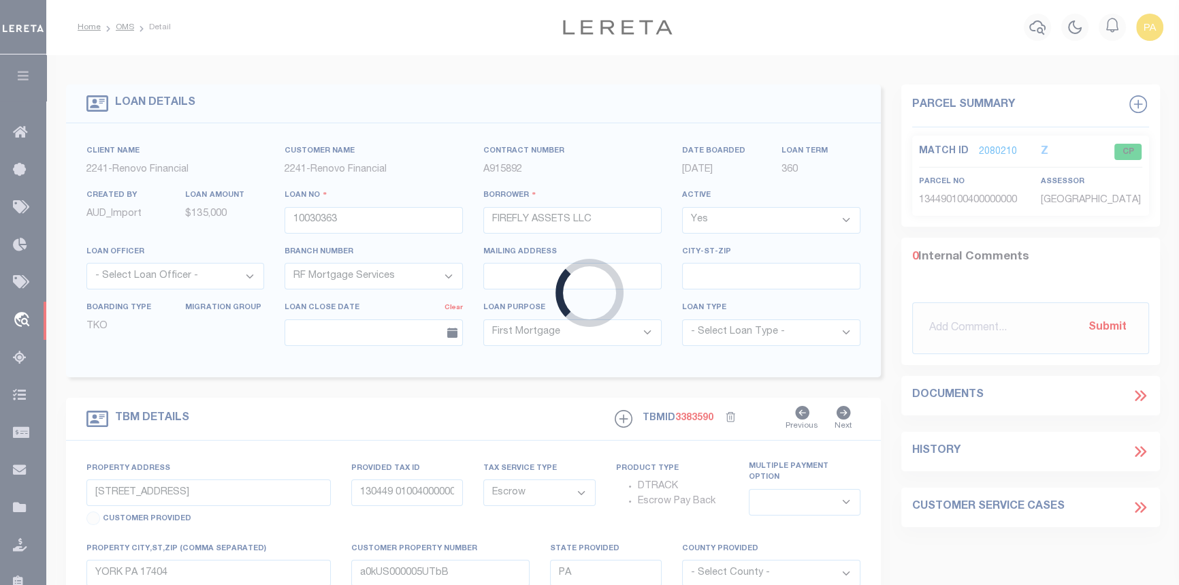
select select
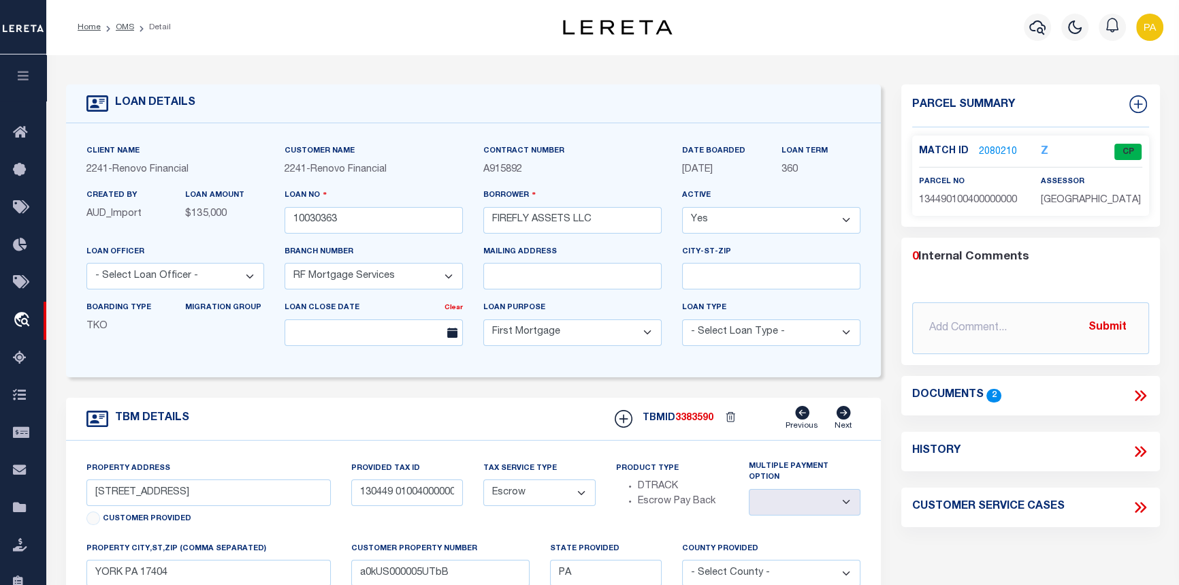
click at [1001, 145] on link "2080210" at bounding box center [998, 152] width 38 height 14
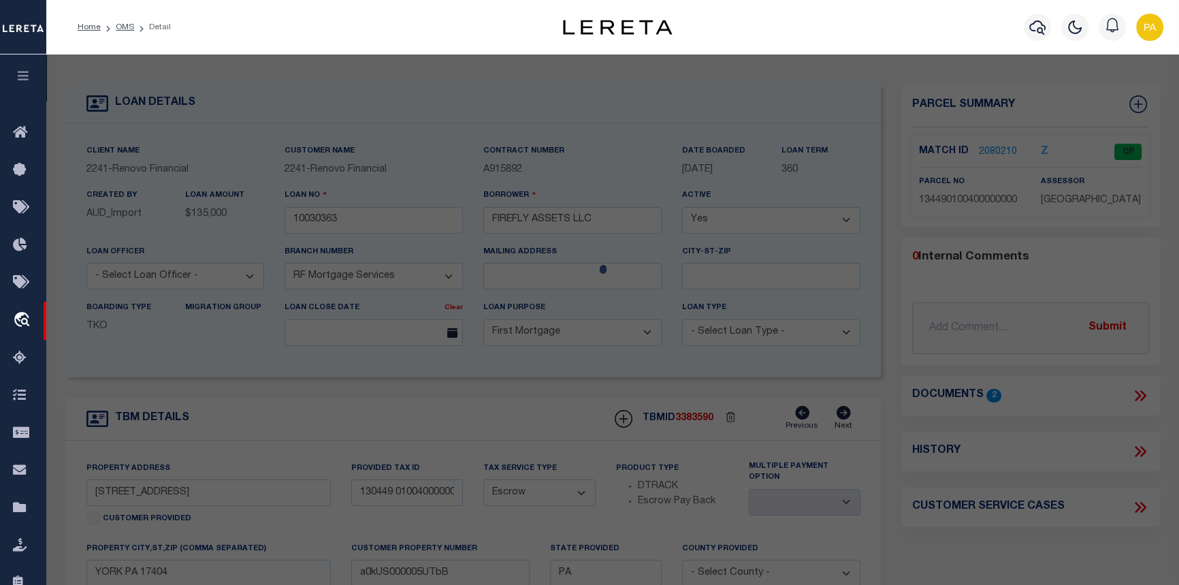
checkbox input "false"
select select "CP"
type input "FIREFLY ASSETS LLC"
select select
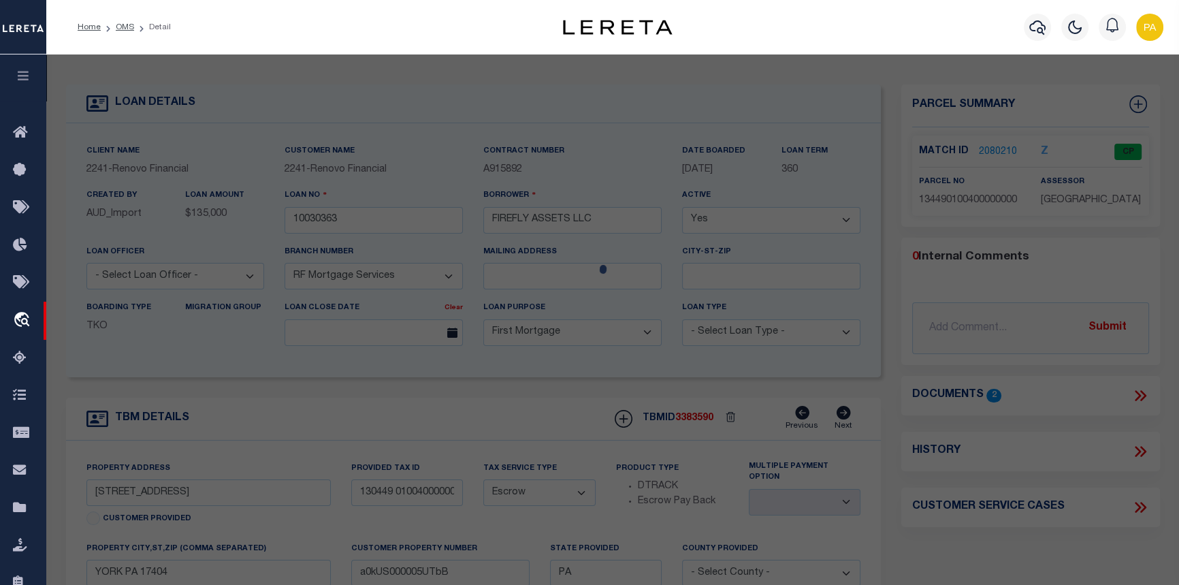
type input "229 W FRONT ST"
checkbox input "false"
type input "YORK PA 17404"
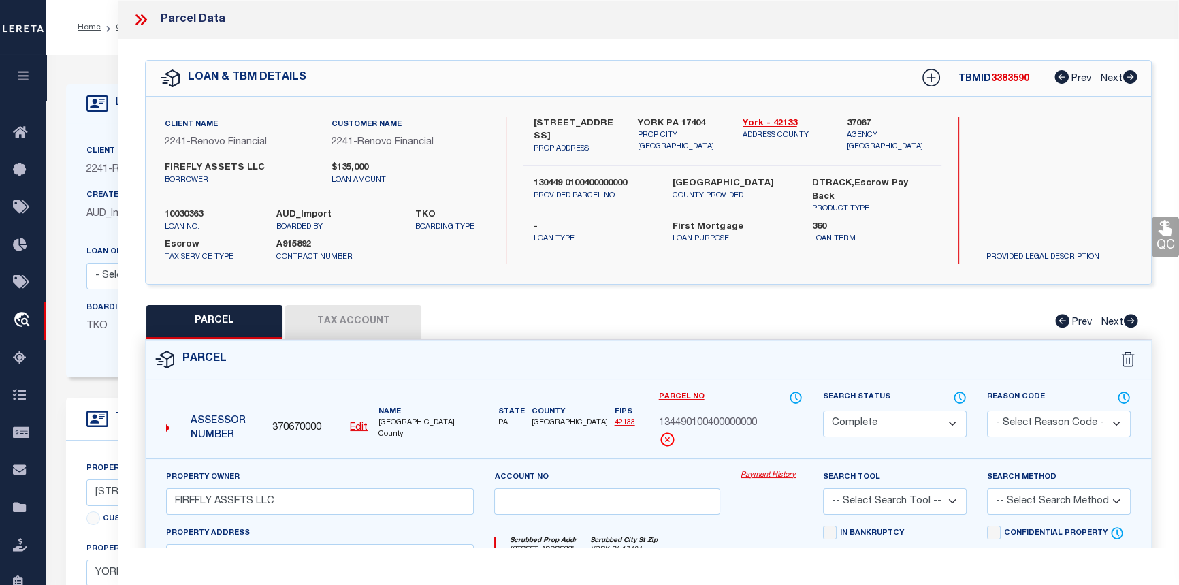
click at [776, 475] on link "Payment History" at bounding box center [772, 476] width 62 height 12
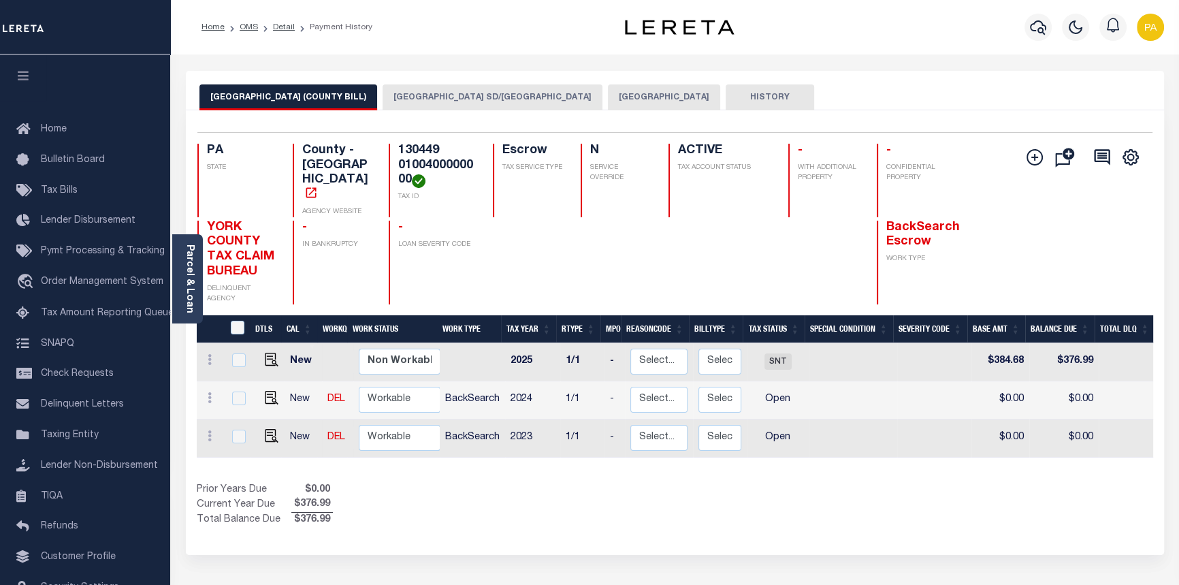
click at [608, 97] on button "[GEOGRAPHIC_DATA]" at bounding box center [664, 97] width 112 height 26
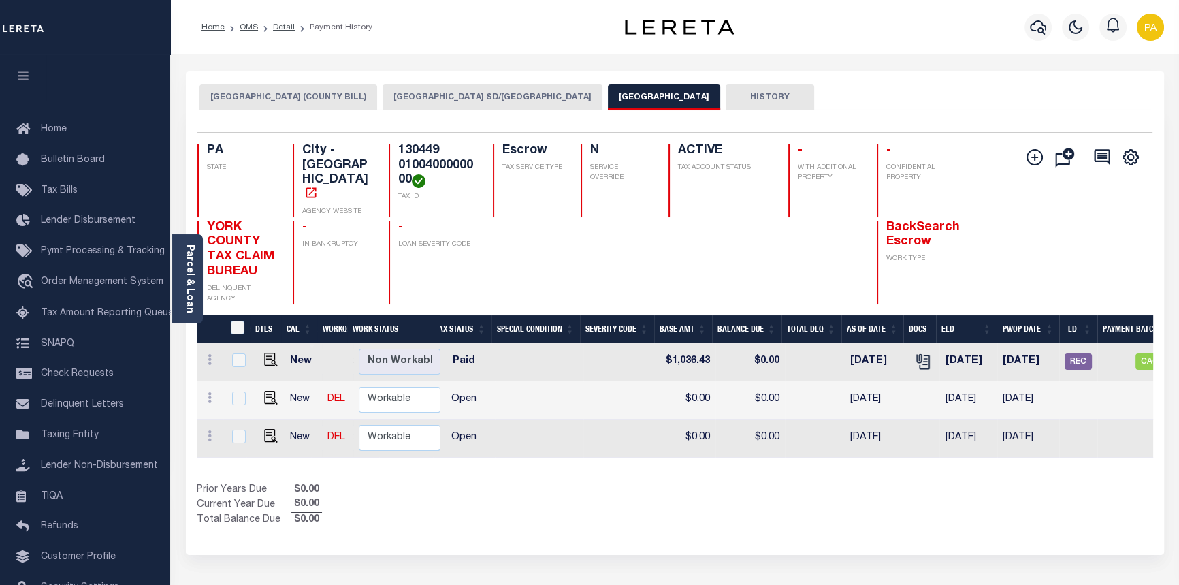
scroll to position [0, 403]
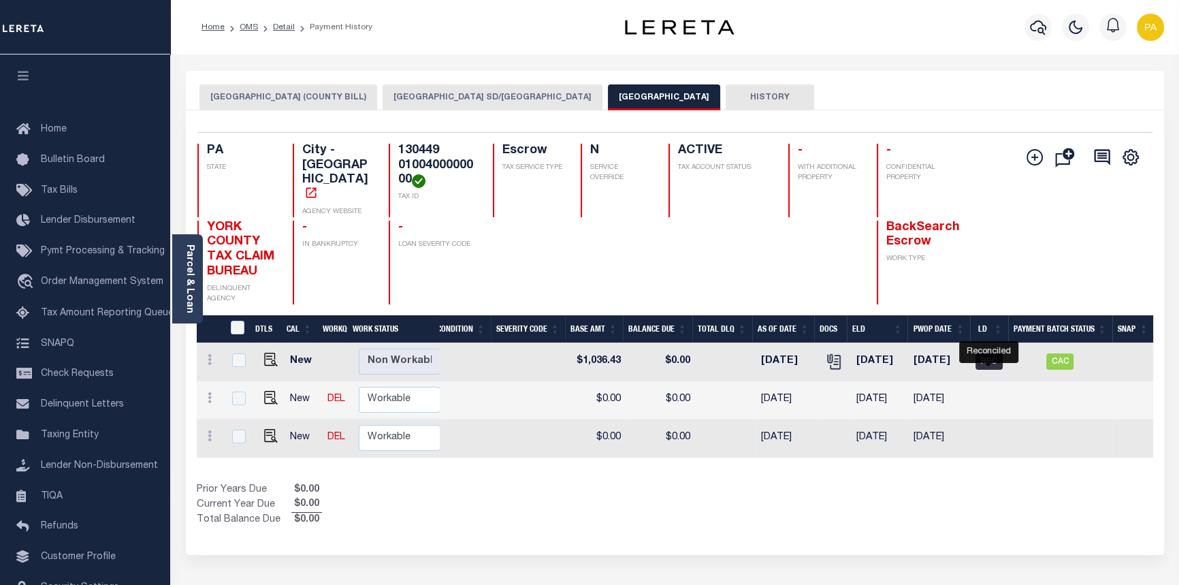
click at [991, 353] on span "REC" at bounding box center [989, 361] width 27 height 16
checkbox input "true"
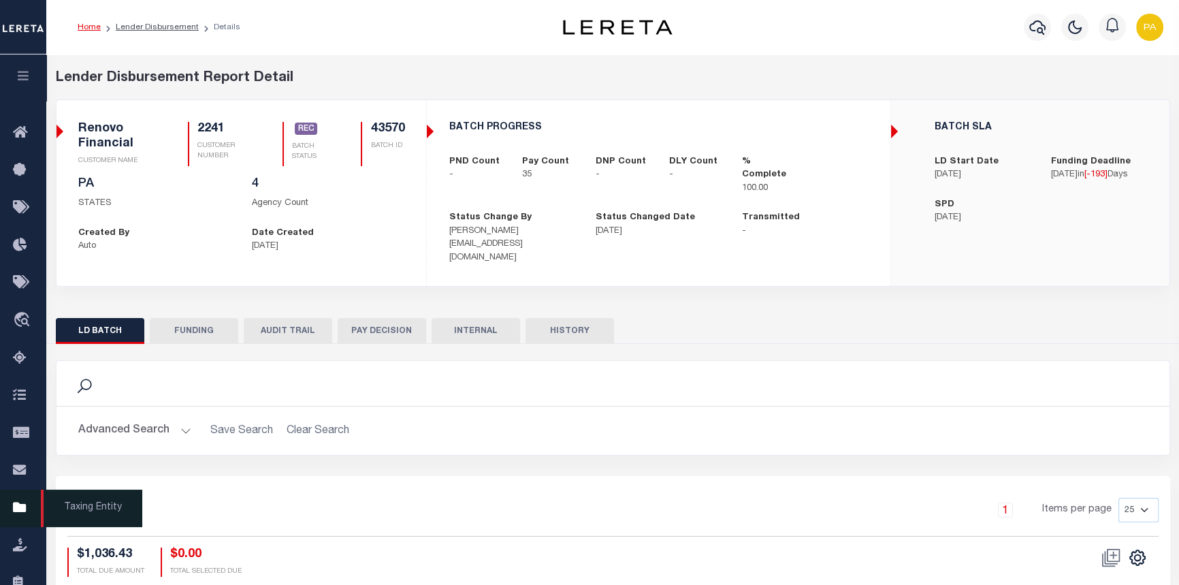
click at [112, 524] on span "Taxing Entity" at bounding box center [91, 508] width 101 height 37
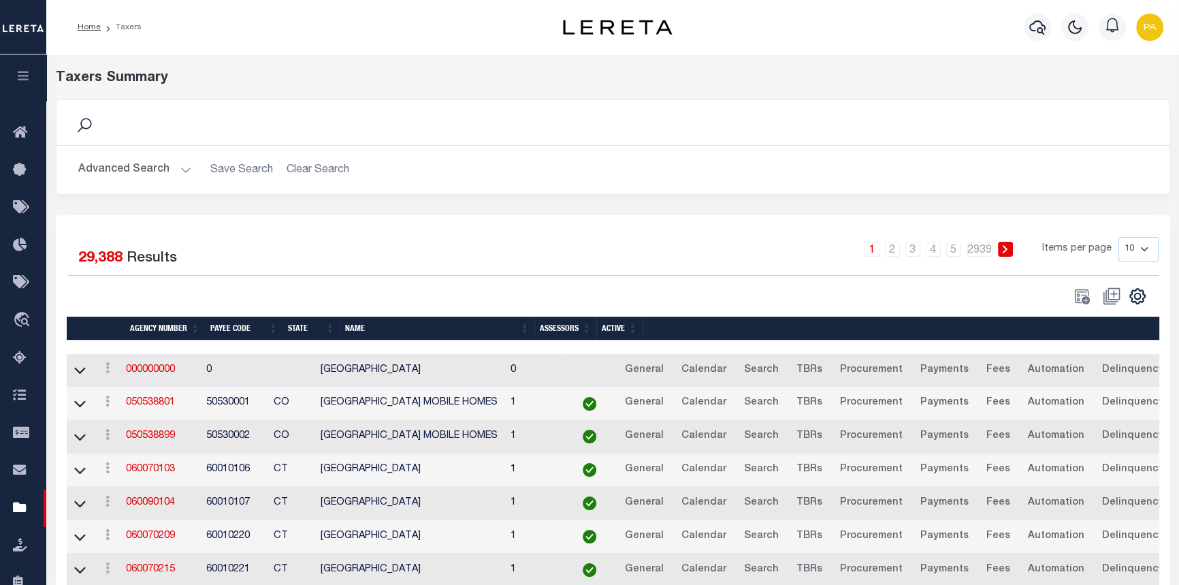
click at [180, 168] on button "Advanced Search" at bounding box center [134, 170] width 113 height 27
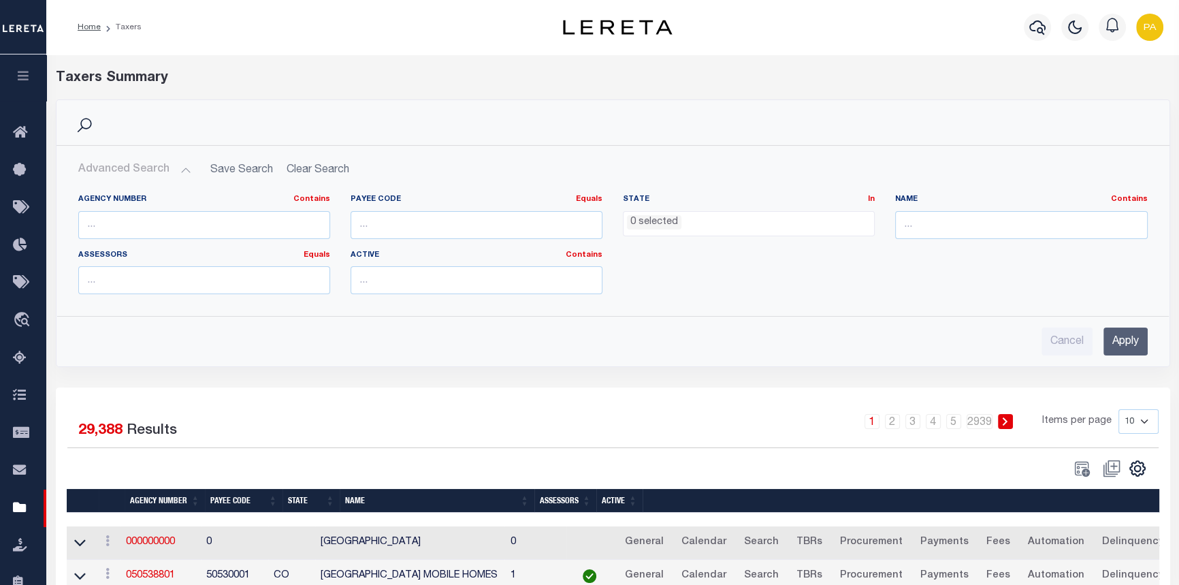
click at [687, 225] on ul "0 selected" at bounding box center [749, 221] width 251 height 18
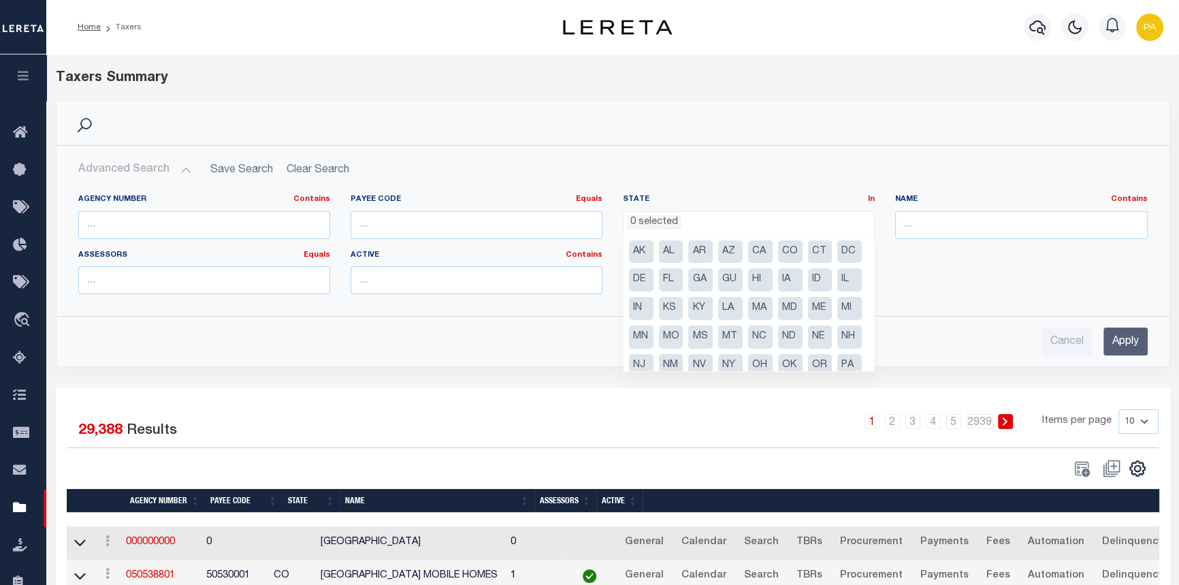
scroll to position [61, 0]
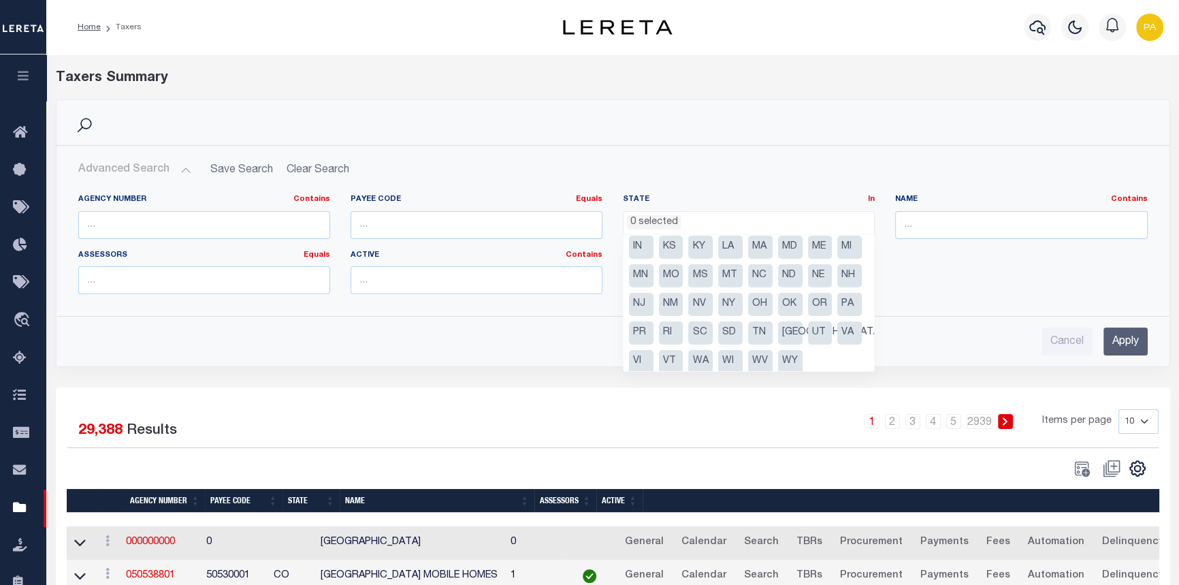
click at [838, 316] on li "PA" at bounding box center [850, 304] width 25 height 23
select select "PA"
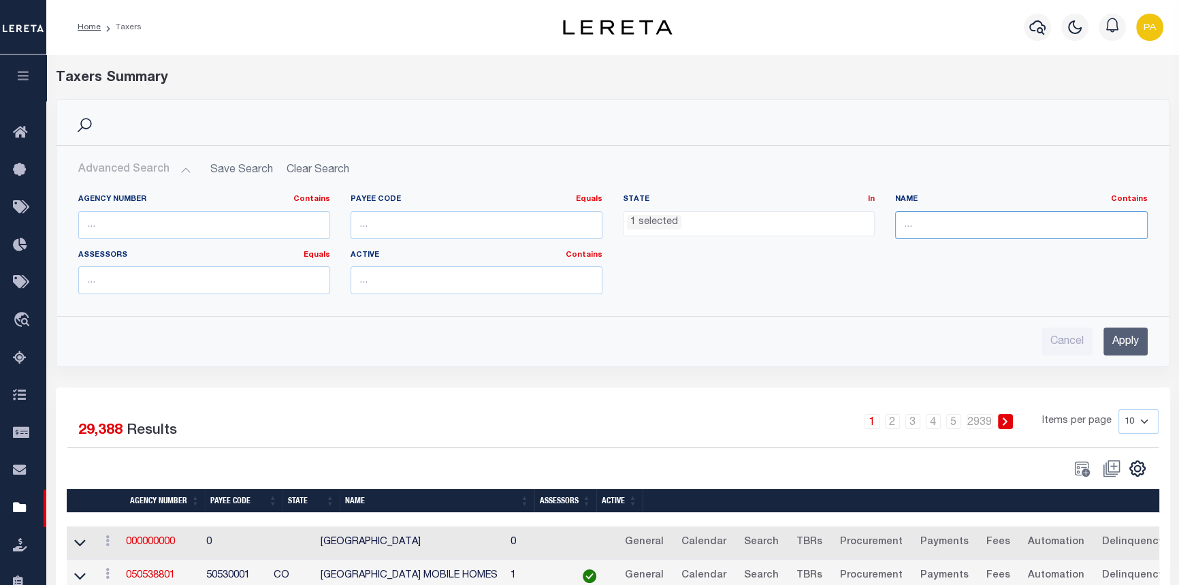
click at [933, 227] on input "text" at bounding box center [1021, 225] width 252 height 28
type input "YORK CITY"
drag, startPoint x: 1051, startPoint y: 321, endPoint x: 1083, endPoint y: 338, distance: 35.7
click at [1062, 330] on div "Cancel Apply" at bounding box center [613, 336] width 1092 height 39
click at [1128, 341] on input "Apply" at bounding box center [1126, 342] width 44 height 28
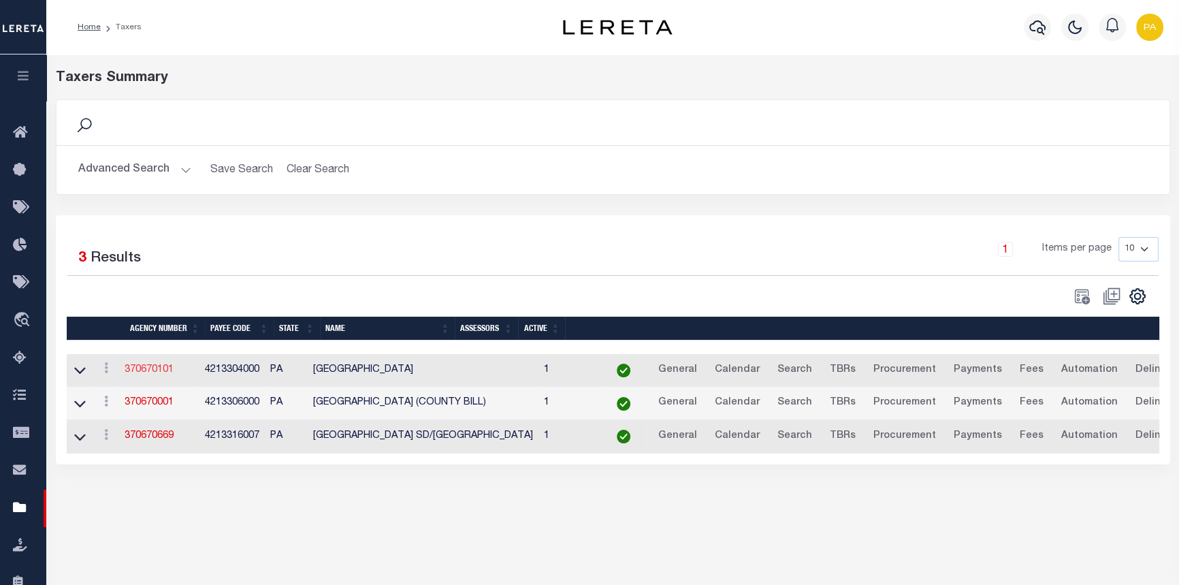
click at [159, 370] on link "370670101" at bounding box center [149, 370] width 49 height 10
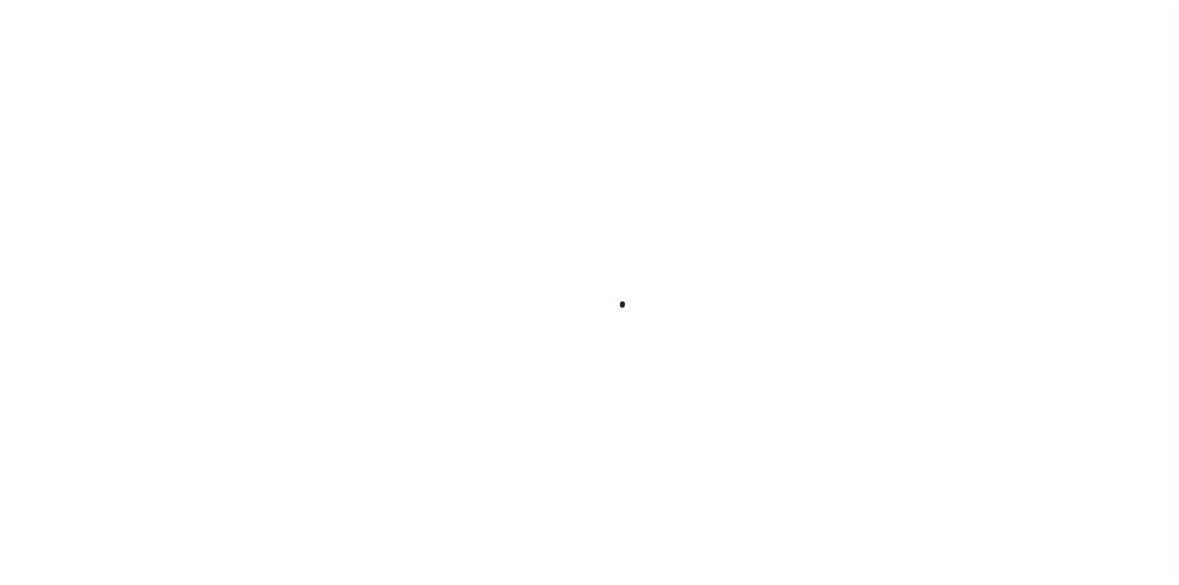
select select
checkbox input "false"
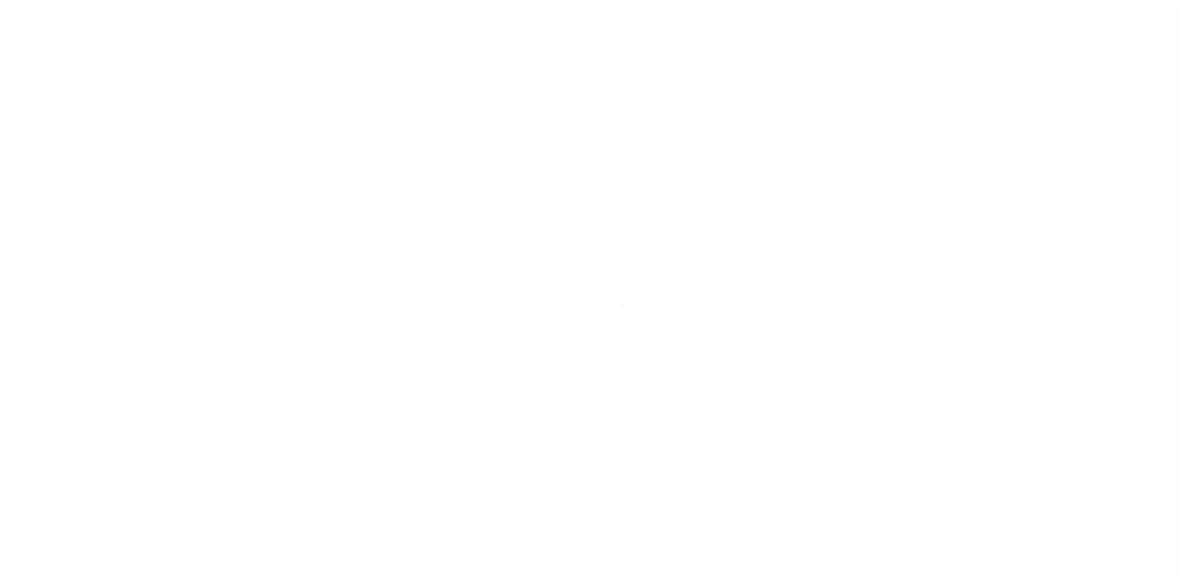
checkbox input "false"
type input "4213304000"
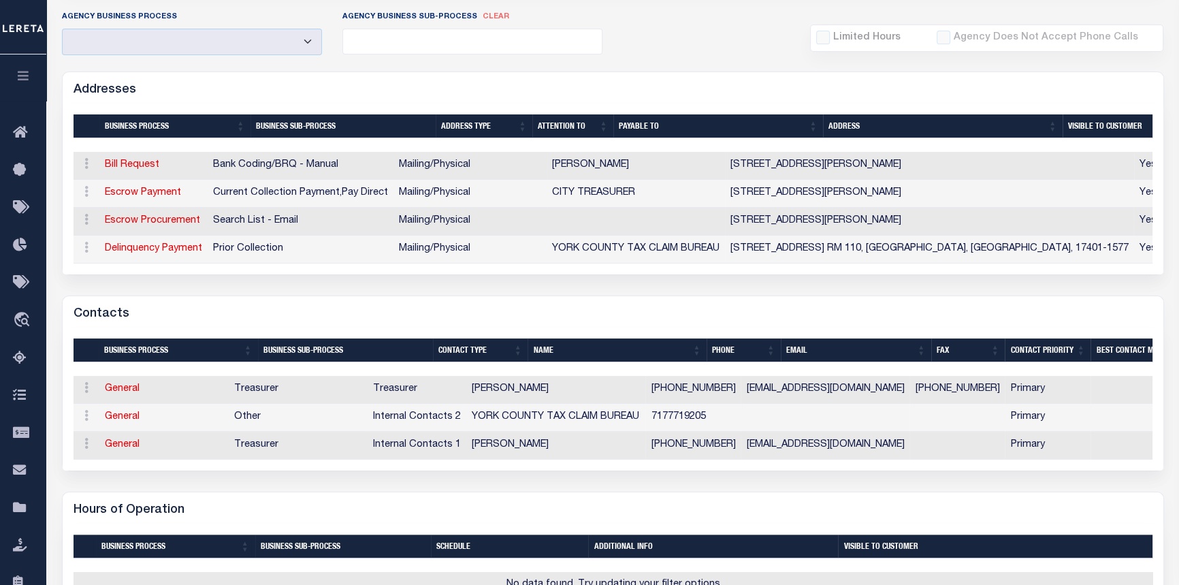
scroll to position [309, 0]
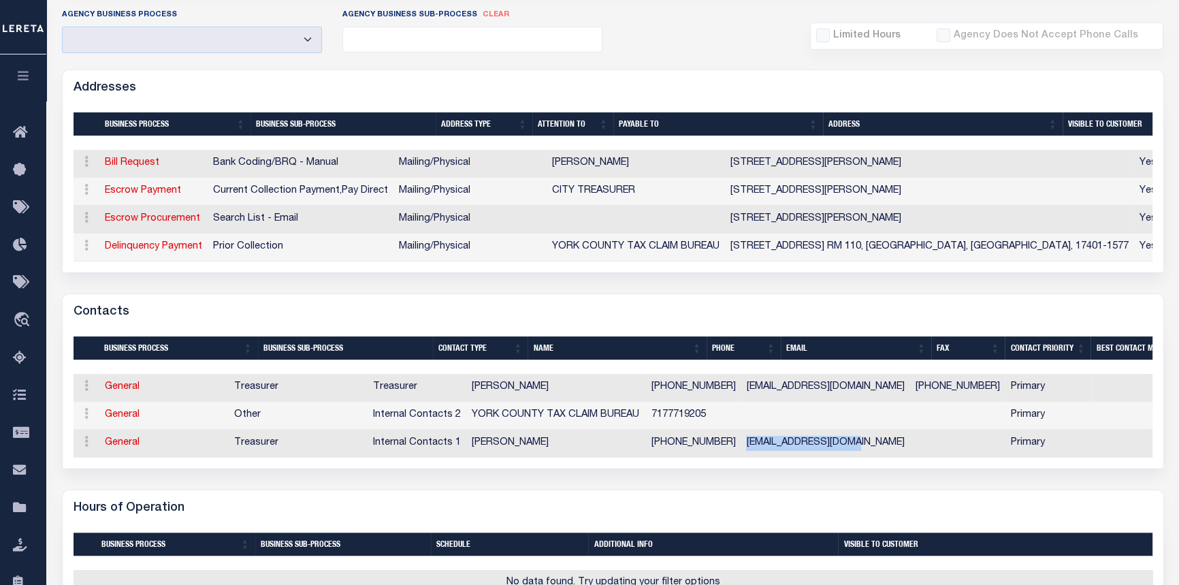
drag, startPoint x: 787, startPoint y: 450, endPoint x: 930, endPoint y: 456, distance: 143.1
click at [910, 456] on td "WRUFFIN@YORKCITY.ORG" at bounding box center [825, 444] width 169 height 28
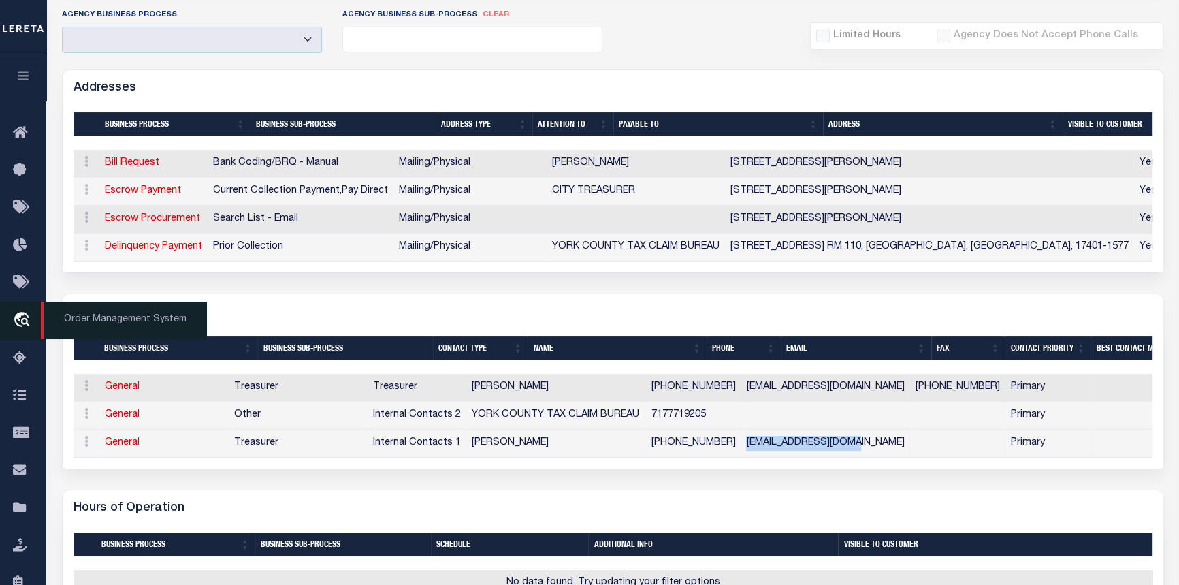
copy td "WRUFFIN@YORKCITY.ORG"
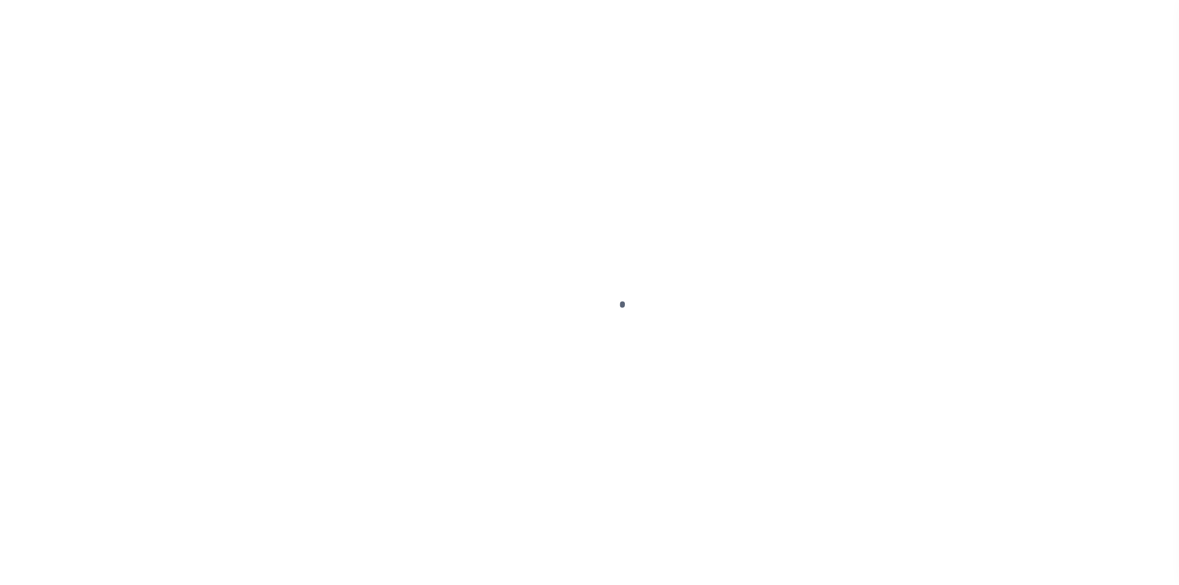
select select
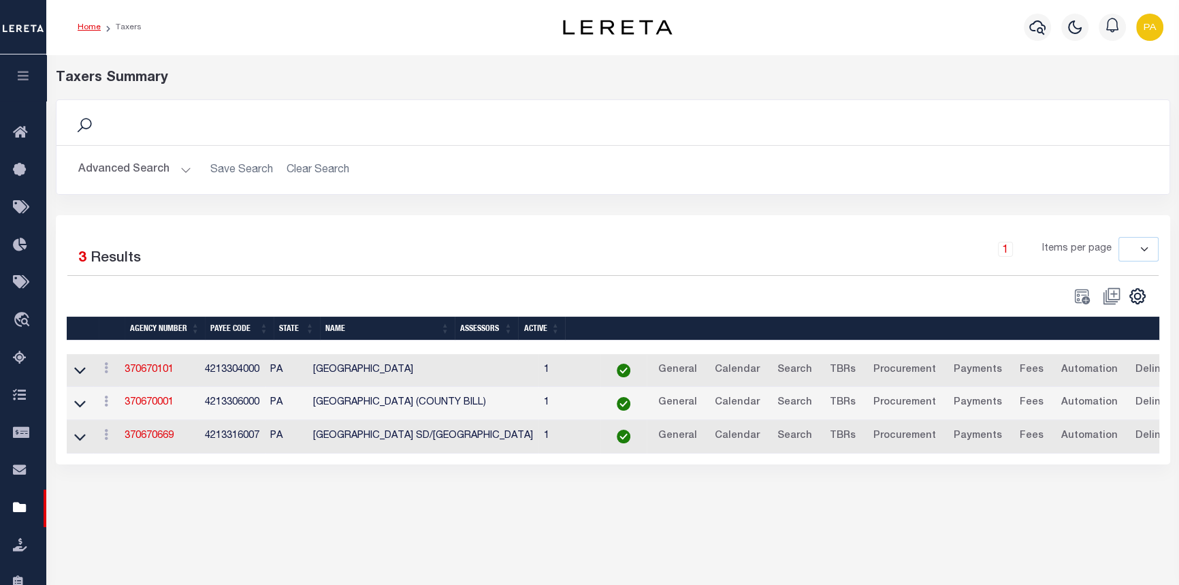
click at [89, 21] on li "Home" at bounding box center [89, 27] width 23 height 12
click at [89, 29] on link "Home" at bounding box center [89, 27] width 23 height 8
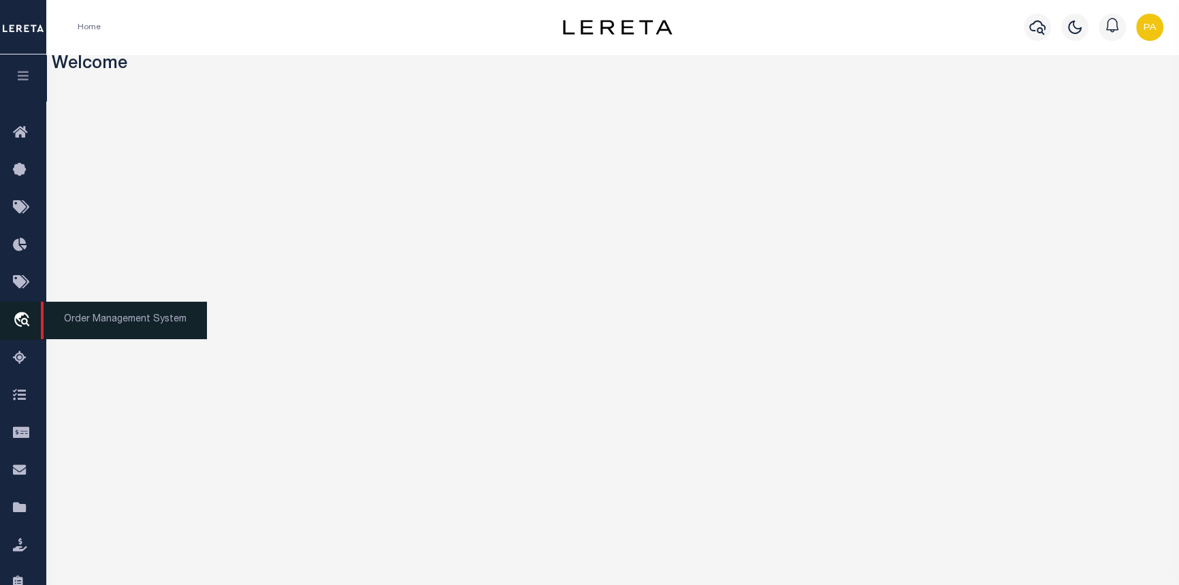
click at [109, 328] on span "Order Management System" at bounding box center [124, 320] width 166 height 37
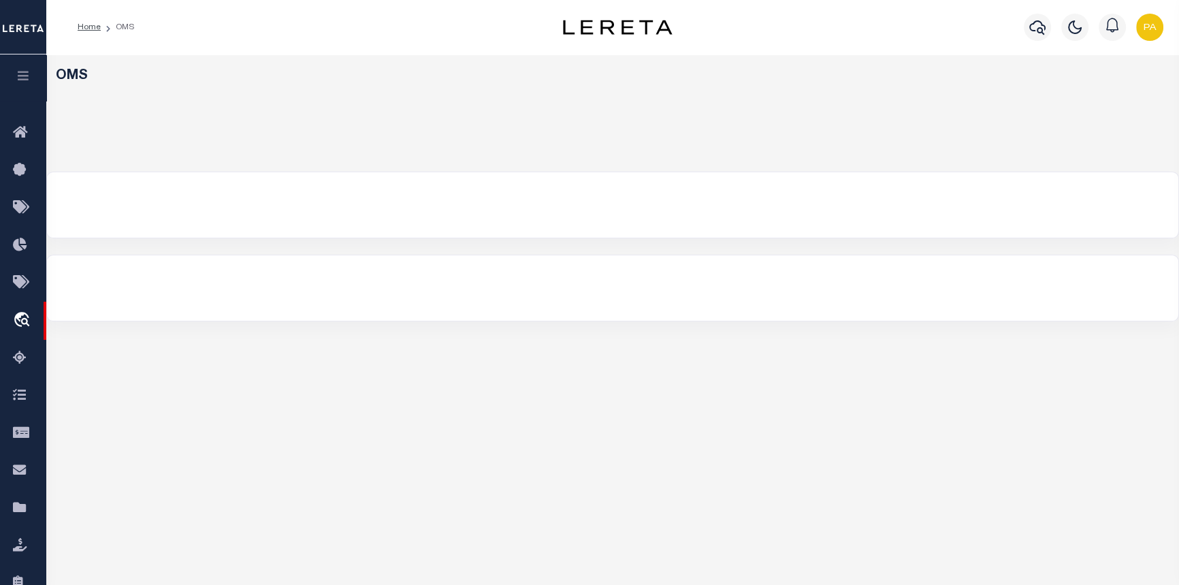
select select "200"
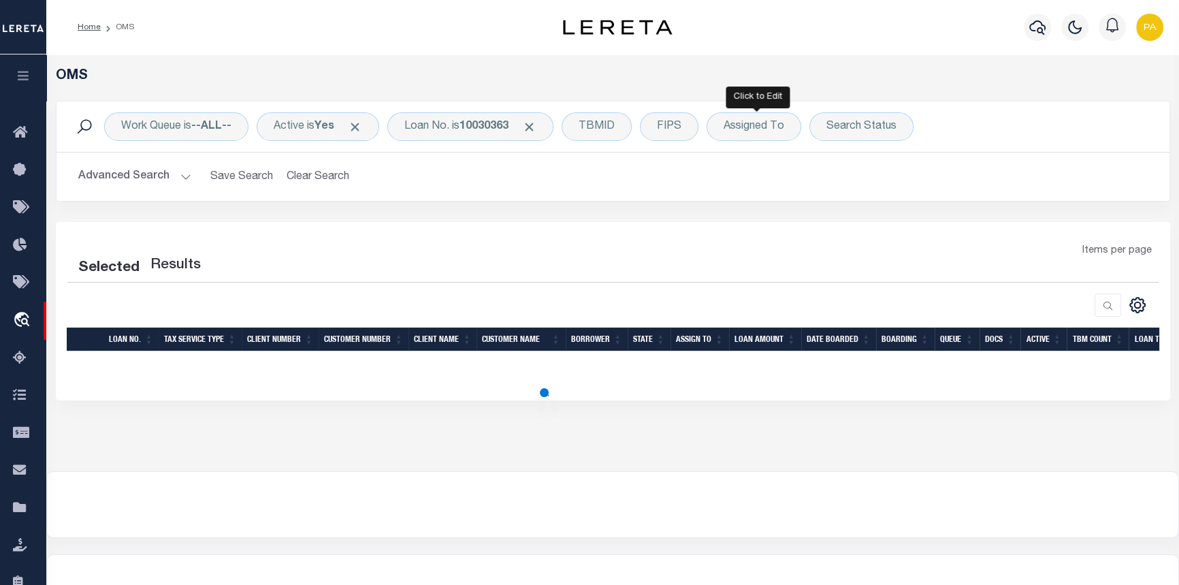
select select "200"
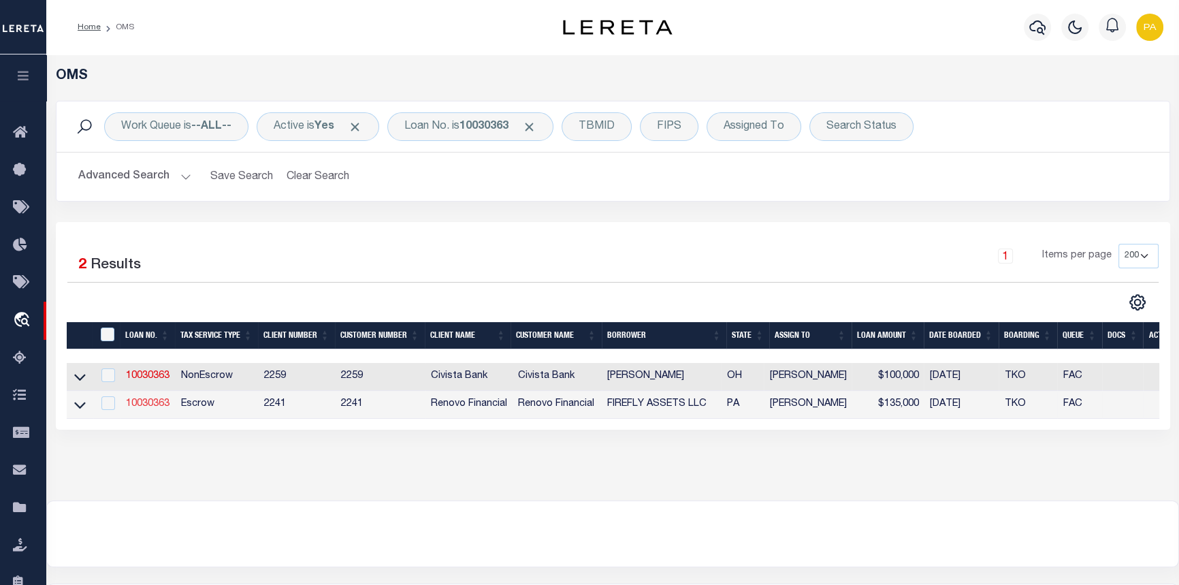
click at [142, 409] on link "10030363" at bounding box center [148, 404] width 44 height 10
type input "10030363"
type input "FIREFLY ASSETS LLC"
select select
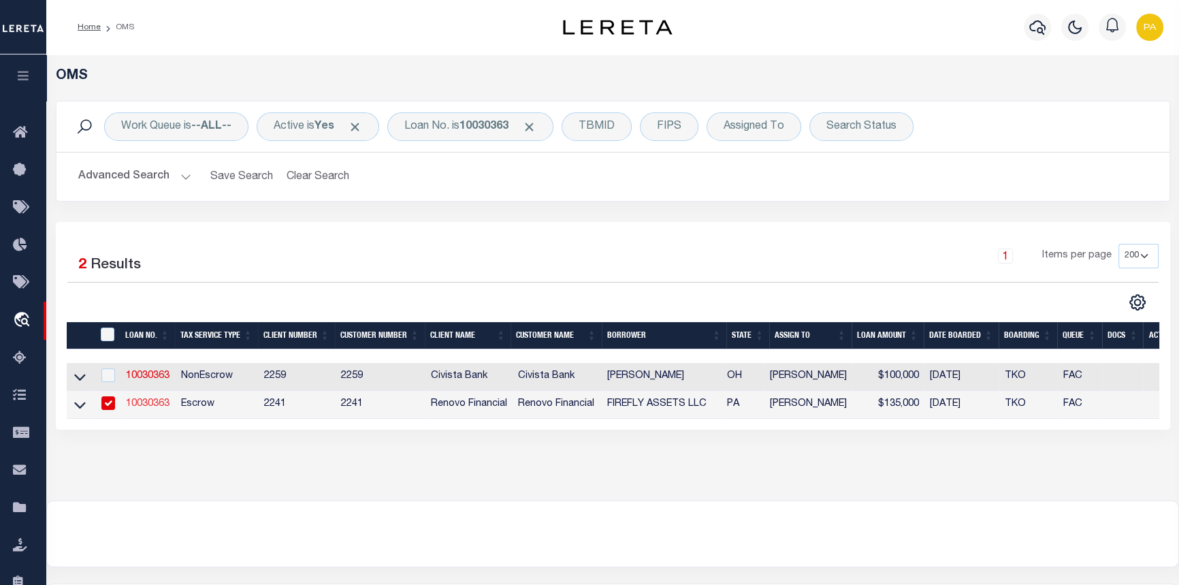
select select "10"
select select "Escrow"
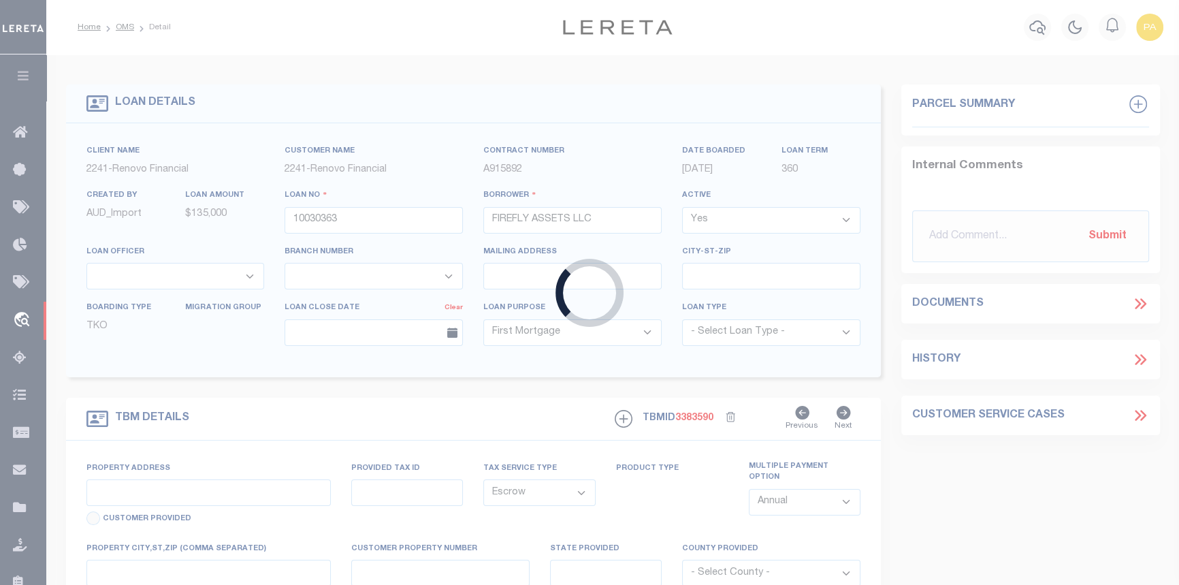
type input "[STREET_ADDRESS]"
type input "130449 0100400000000"
select select
type input "YORK PA 17404"
type input "a0kUS000005UTbB"
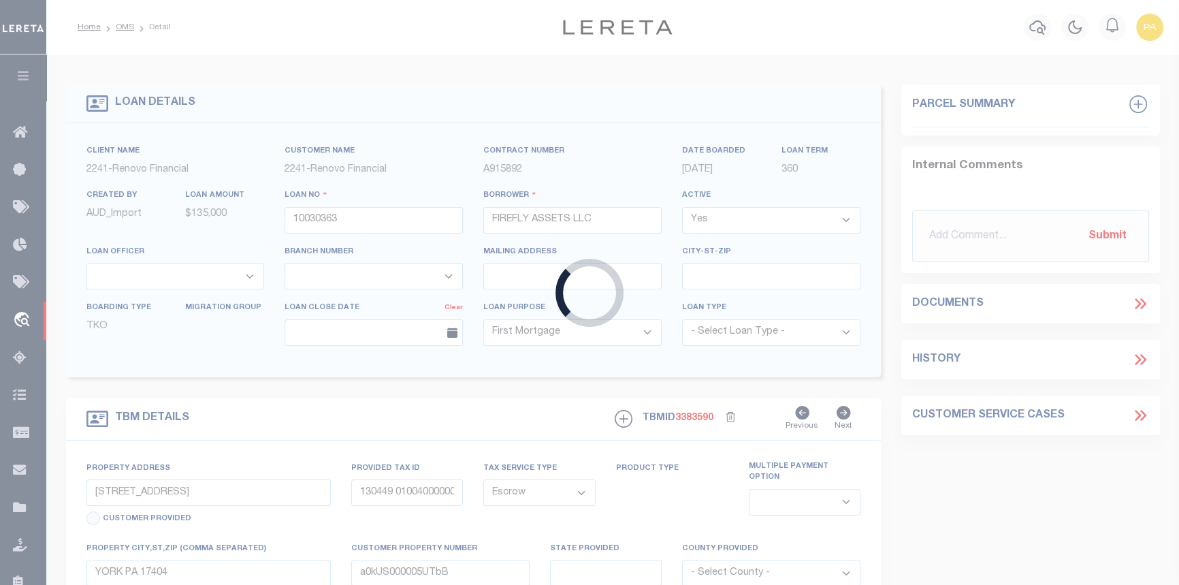
type input "PA"
select select
select select "25067"
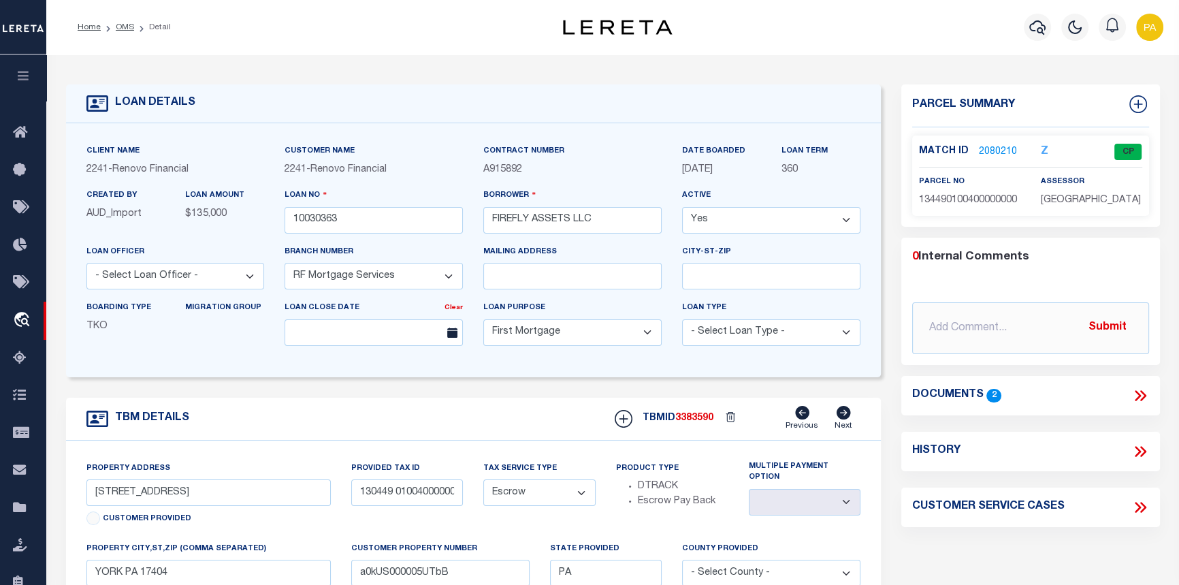
click at [1000, 150] on link "2080210" at bounding box center [998, 152] width 38 height 14
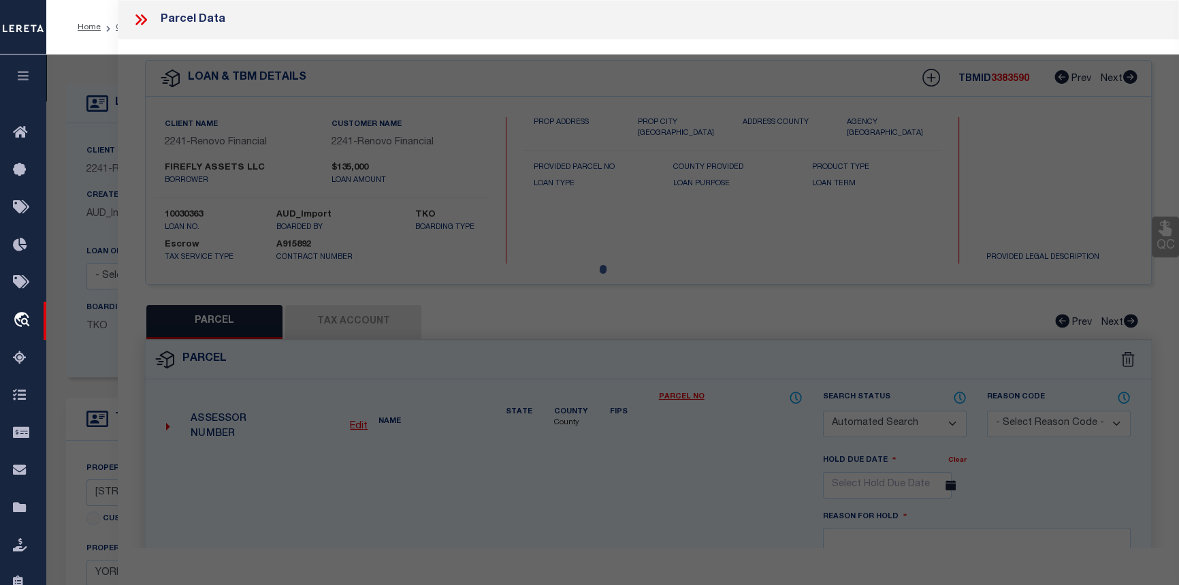
checkbox input "false"
select select "CP"
type input "FIREFLY ASSETS LLC"
select select
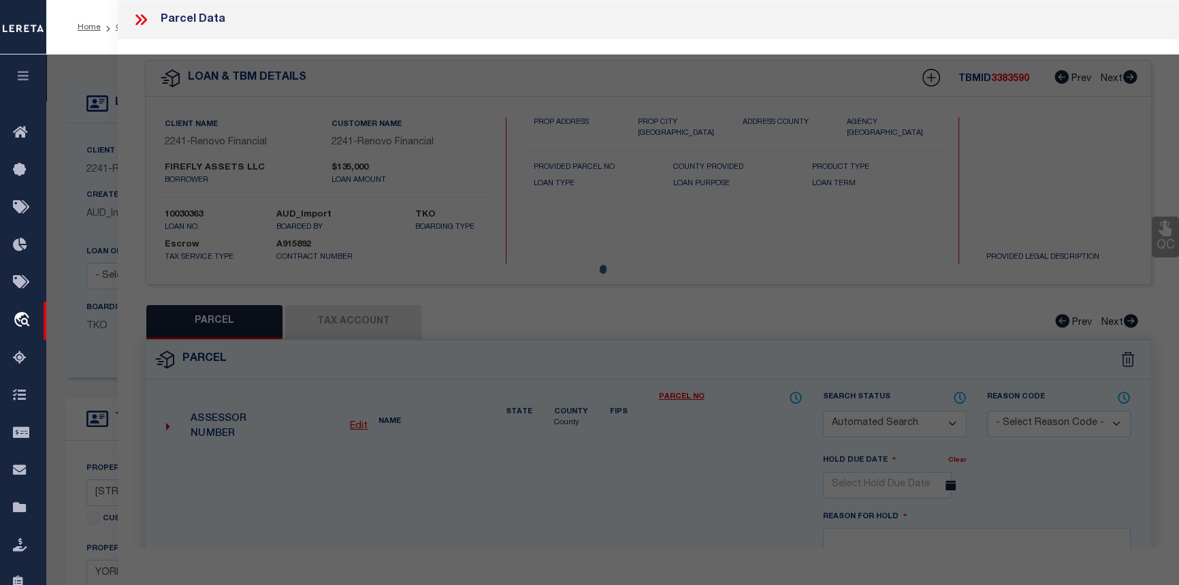
type input "[STREET_ADDRESS]"
checkbox input "false"
type input "YORK PA 17404"
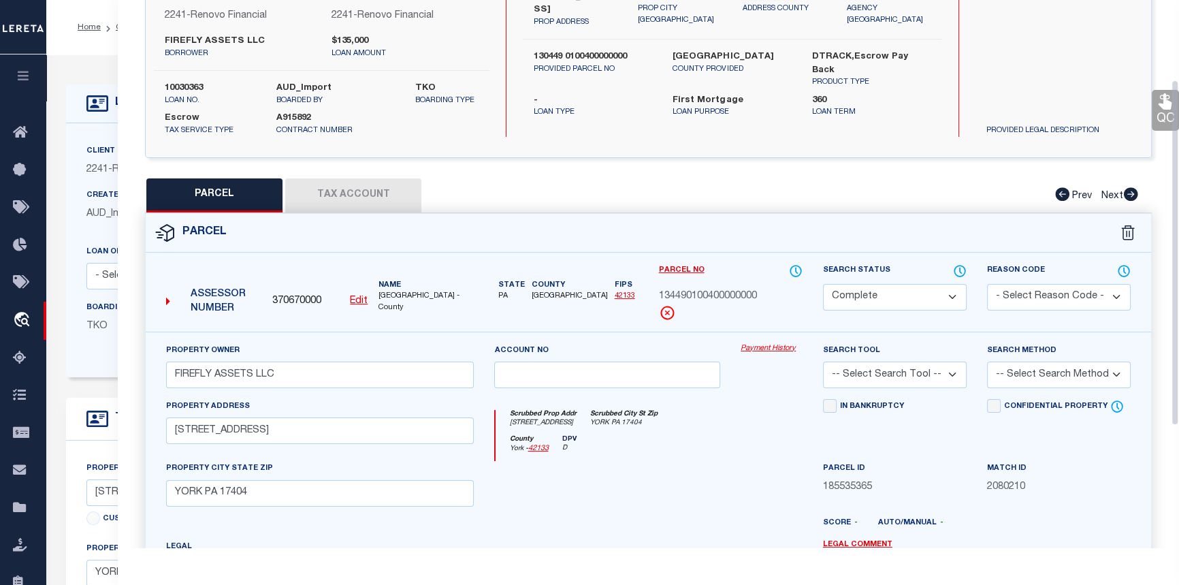
scroll to position [123, 0]
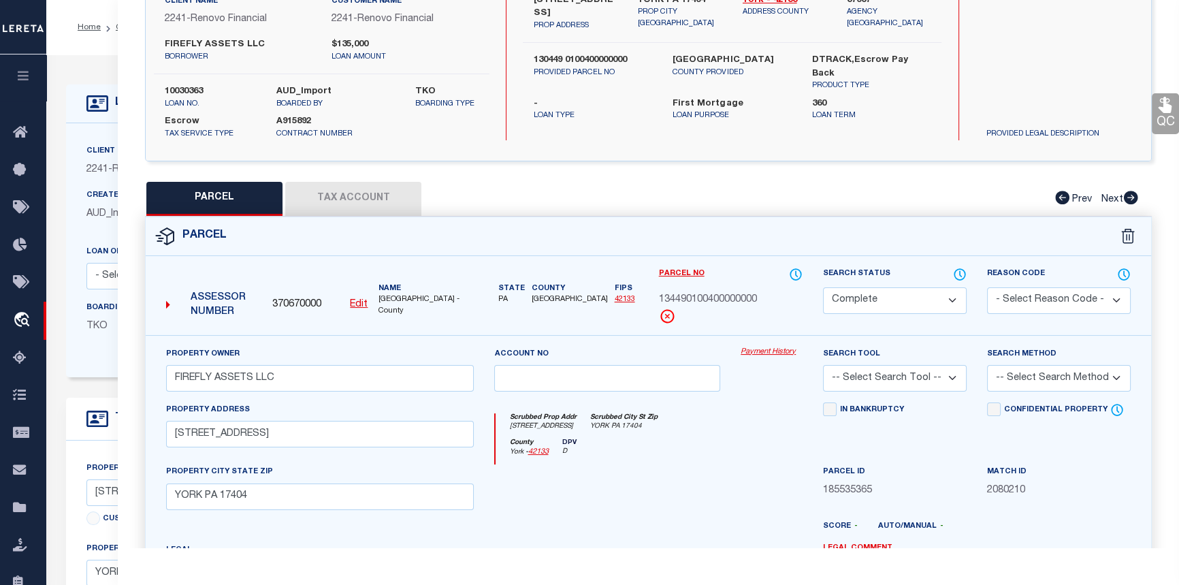
click at [782, 350] on link "Payment History" at bounding box center [772, 353] width 62 height 12
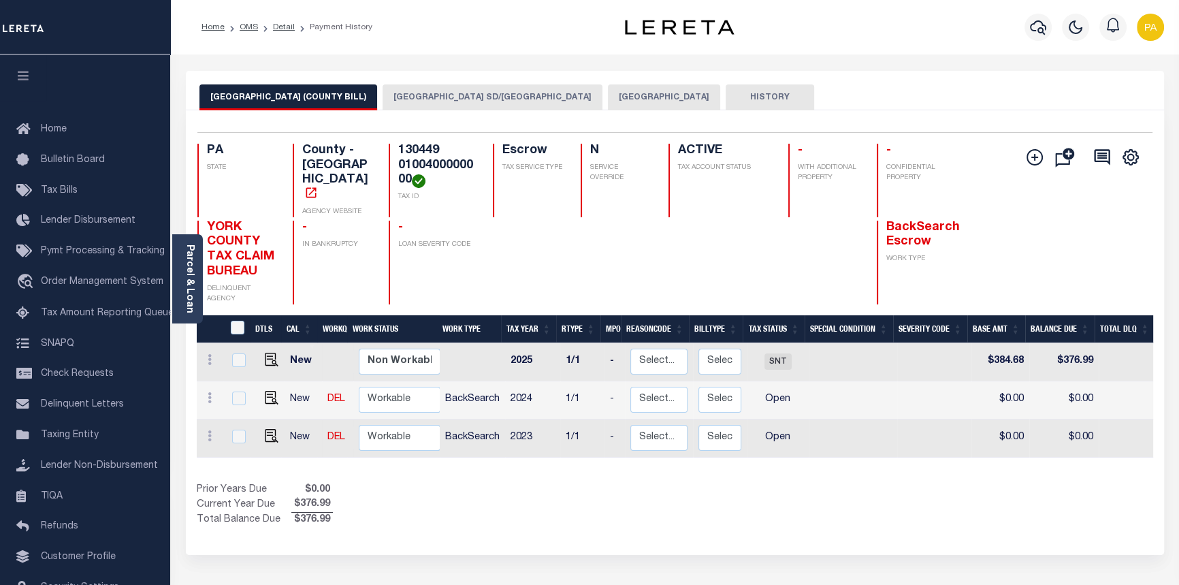
click at [608, 95] on button "[GEOGRAPHIC_DATA]" at bounding box center [664, 97] width 112 height 26
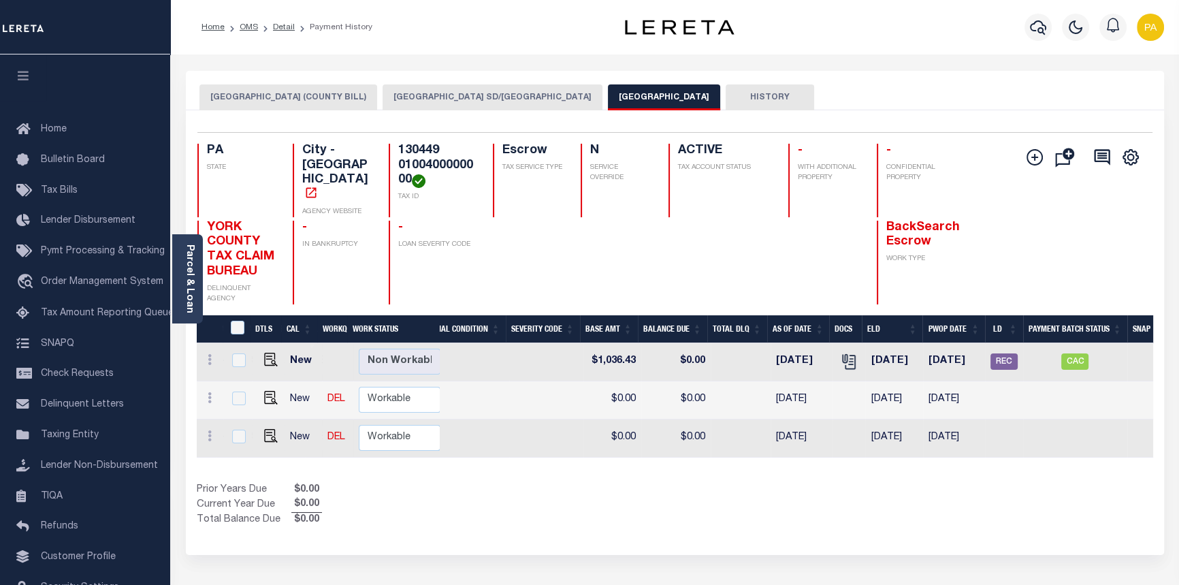
scroll to position [0, 403]
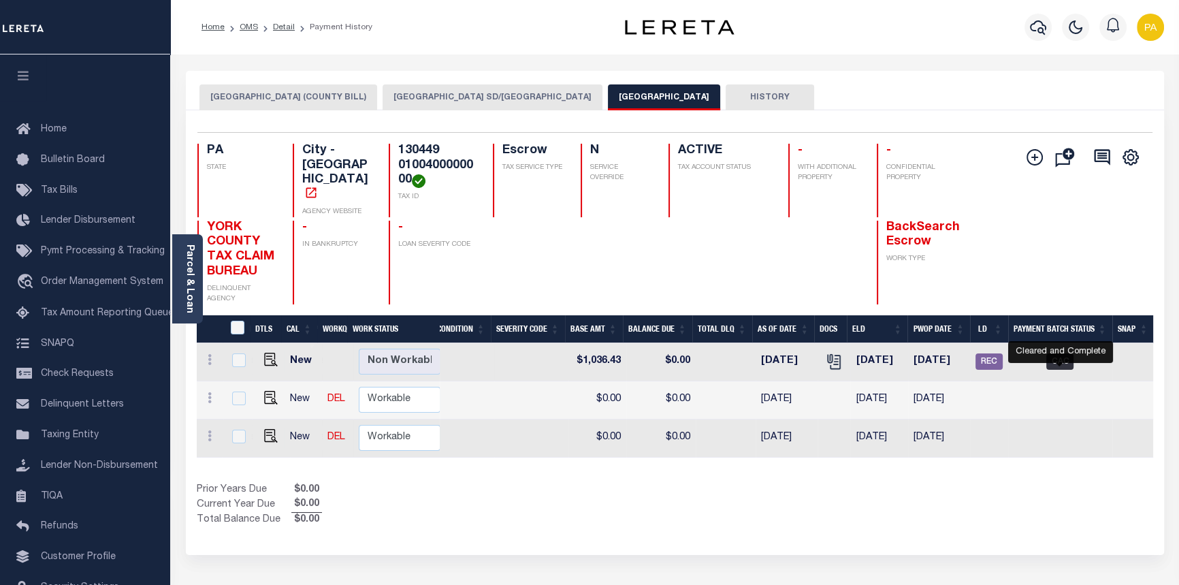
click at [1054, 353] on span "CAC" at bounding box center [1060, 361] width 27 height 16
checkbox input "true"
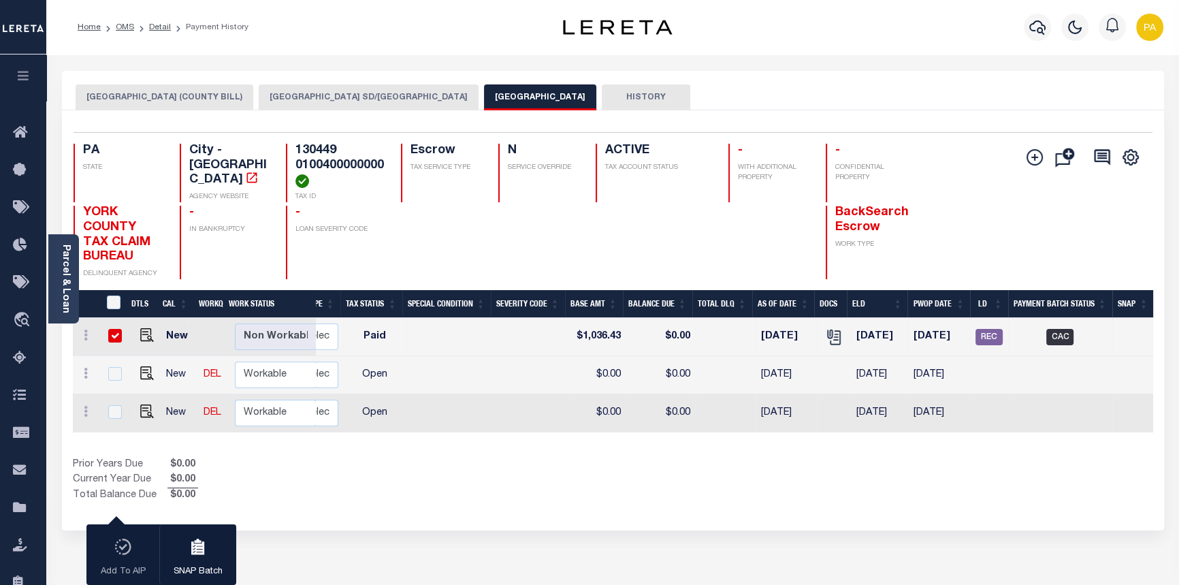
scroll to position [0, 0]
click at [155, 25] on link "Detail" at bounding box center [160, 27] width 22 height 8
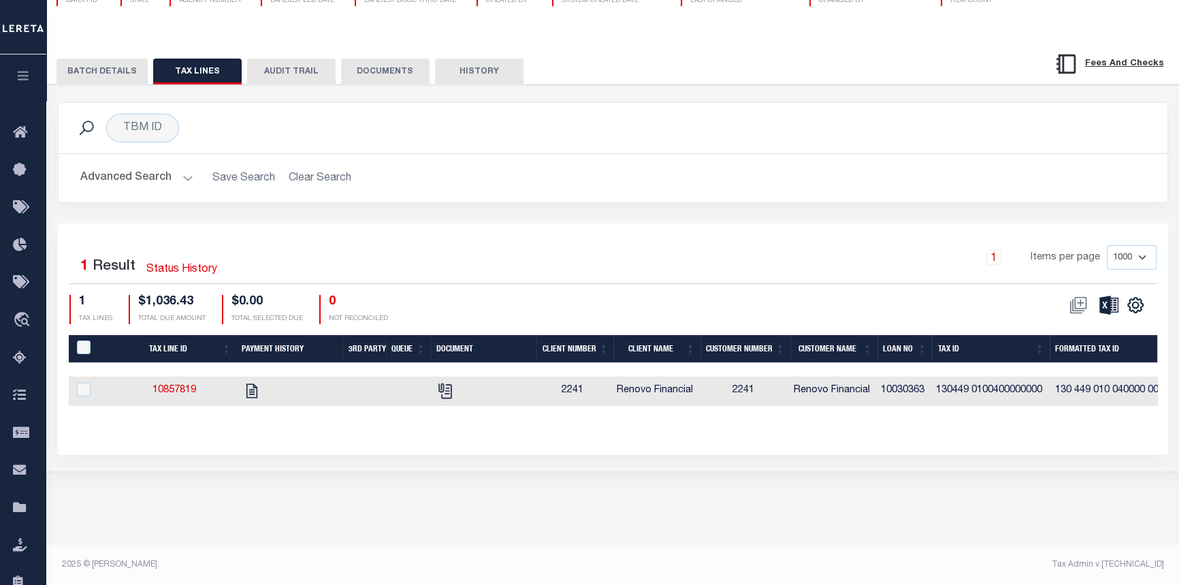
click at [100, 65] on button "BATCH DETAILS" at bounding box center [102, 72] width 91 height 26
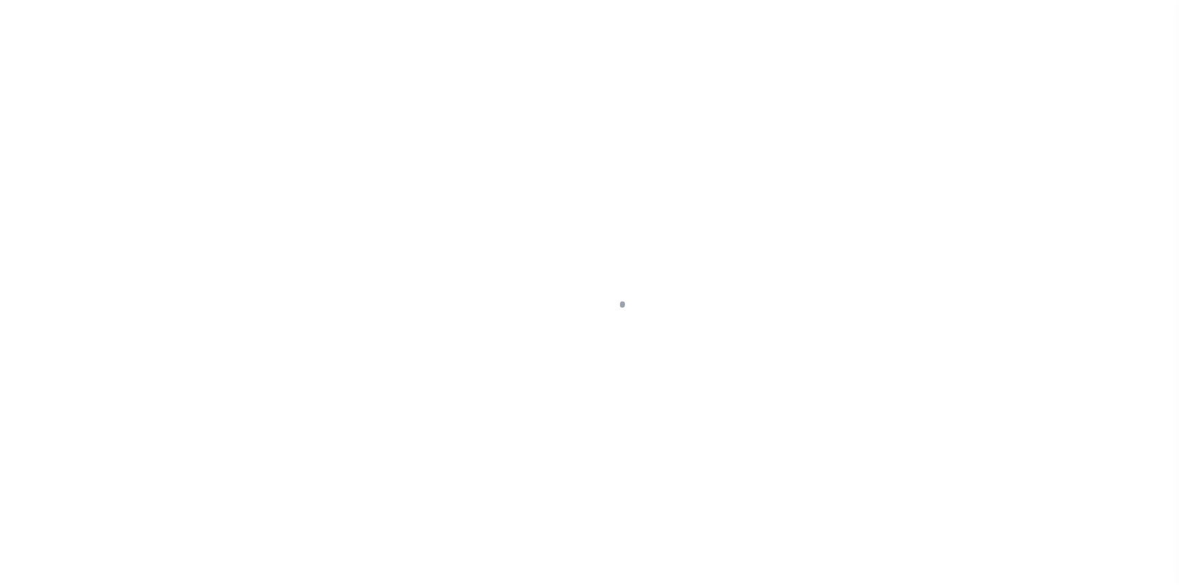
select select "10"
select select "Escrow"
type input "[STREET_ADDRESS]"
type input "130449 0100400000000"
select select
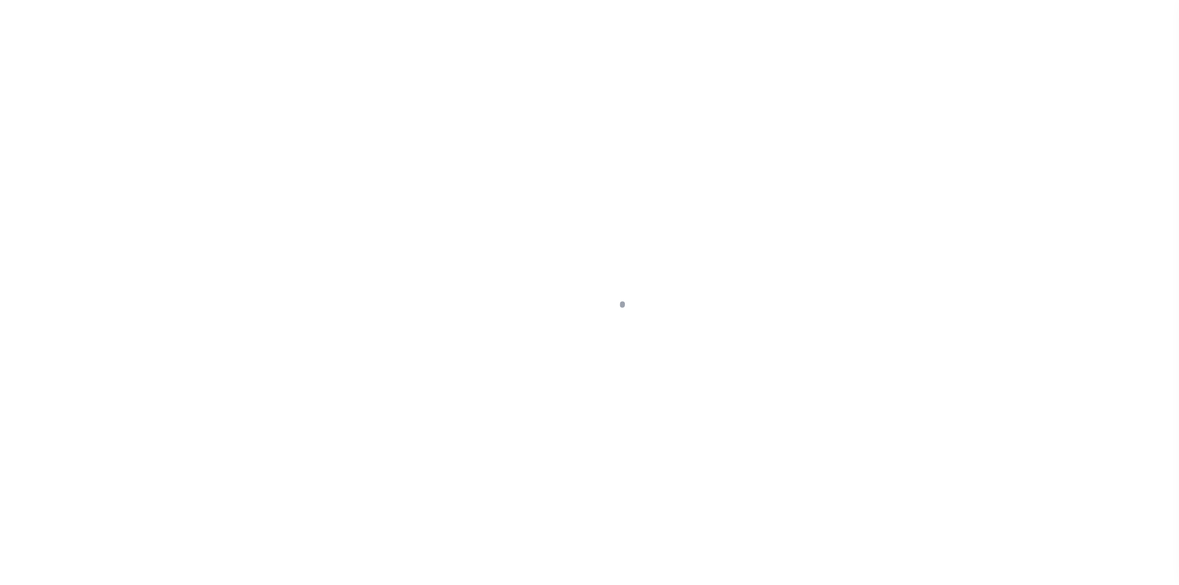
type input "YORK PA 17404"
type input "a0kUS000005UTbB"
type input "PA"
select select
select select "25067"
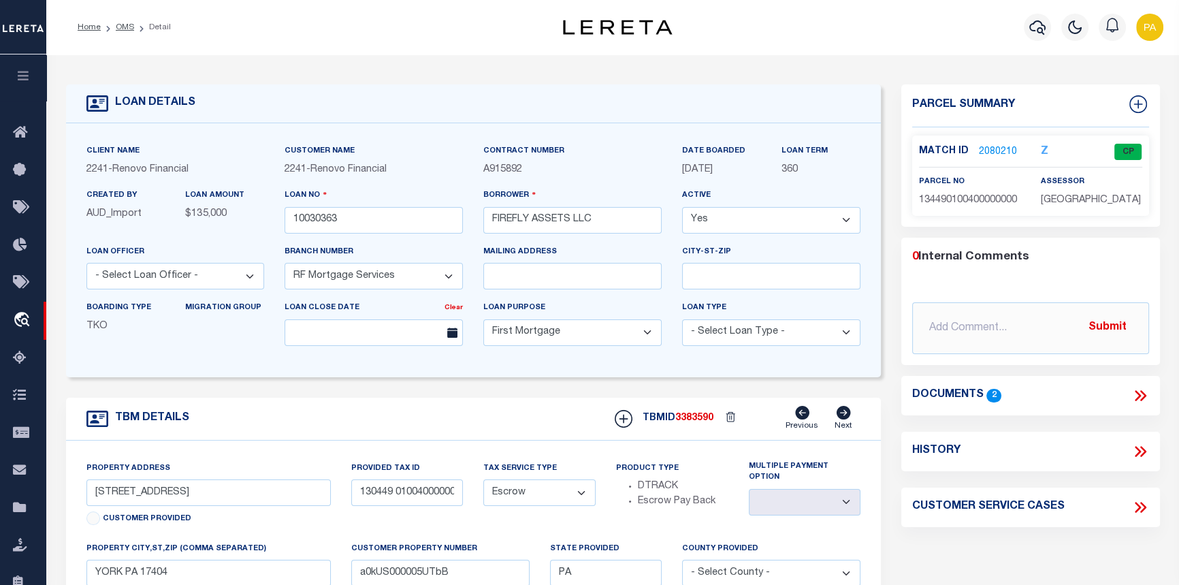
click at [997, 154] on link "2080210" at bounding box center [998, 152] width 38 height 14
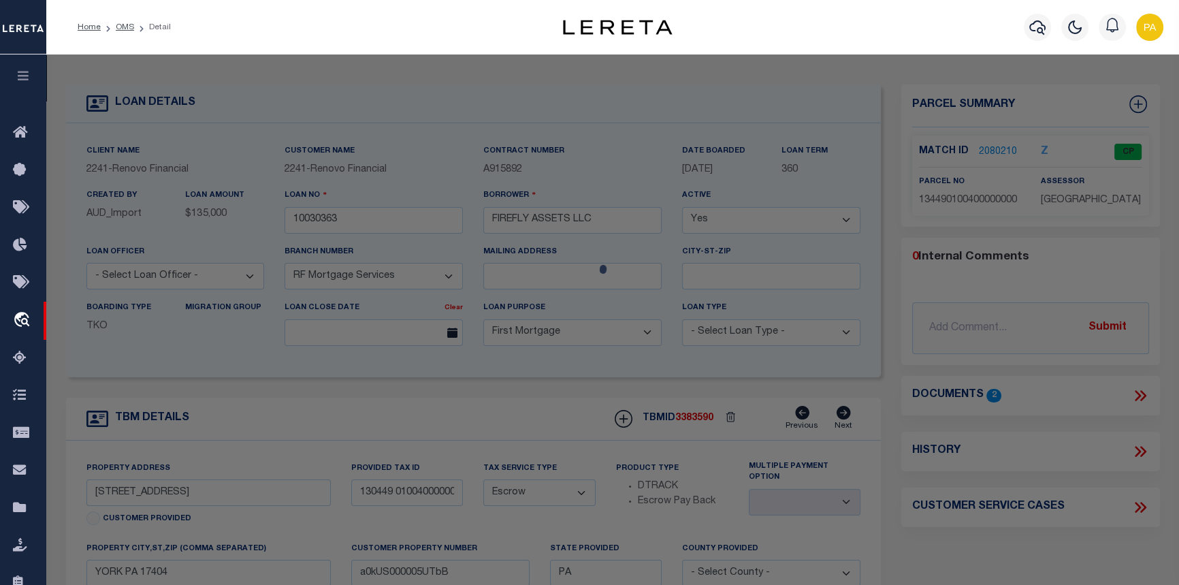
checkbox input "false"
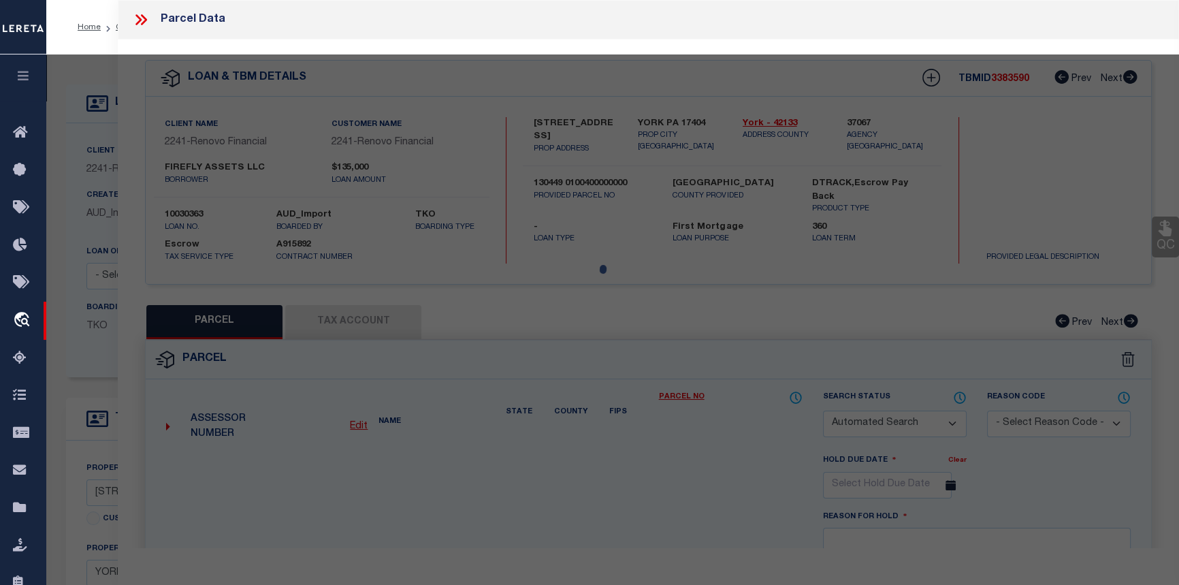
select select "CP"
type input "FIREFLY ASSETS LLC"
select select
type input "[STREET_ADDRESS]"
checkbox input "false"
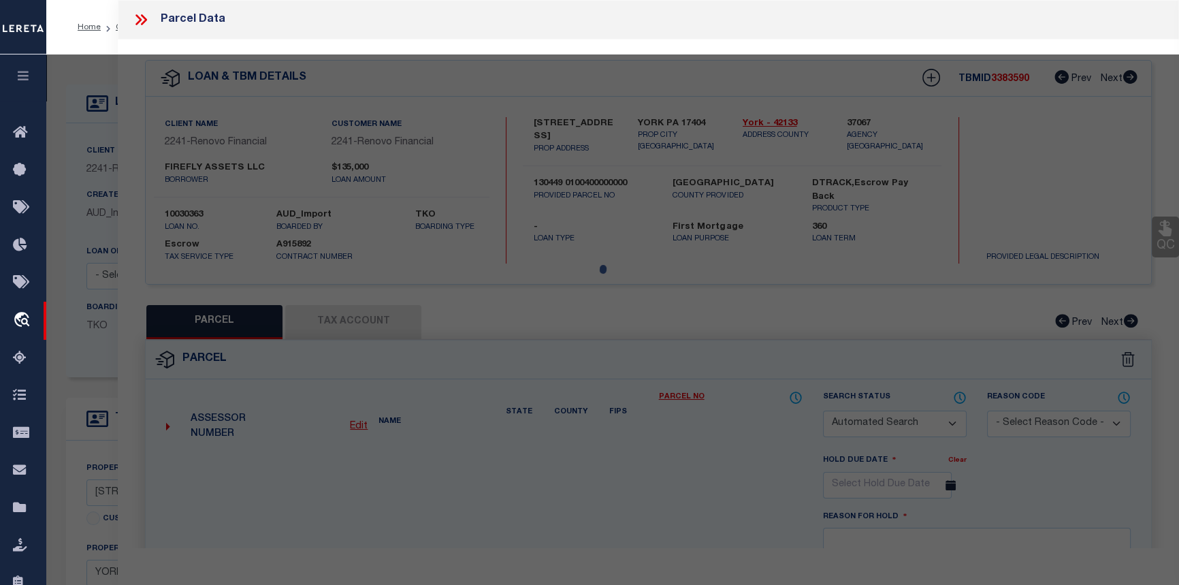
type input "YORK PA 17404"
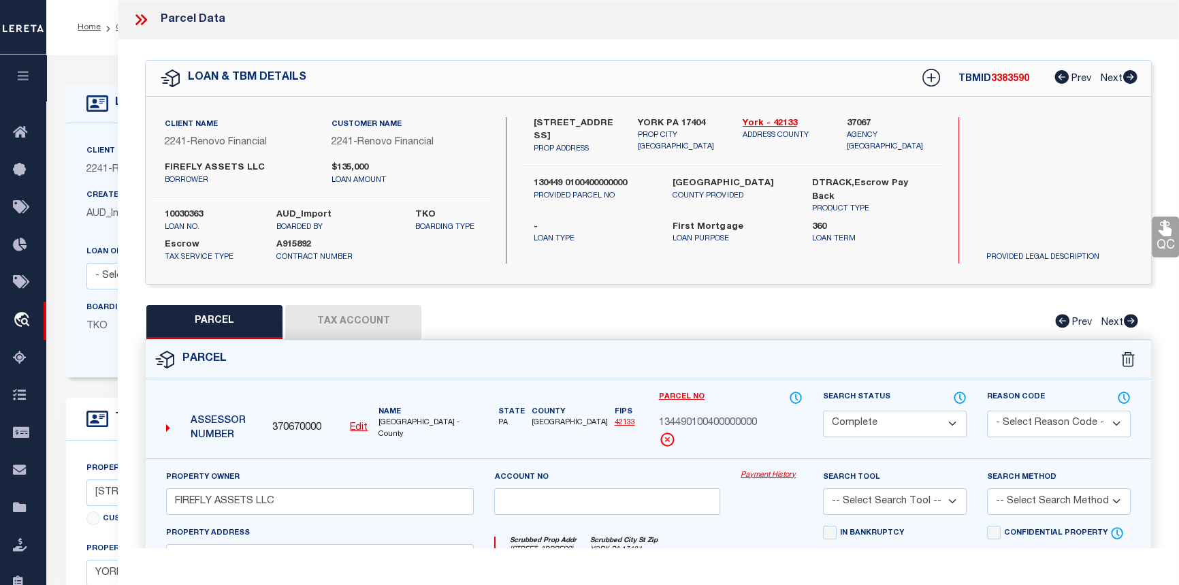
click at [760, 476] on link "Payment History" at bounding box center [772, 476] width 62 height 12
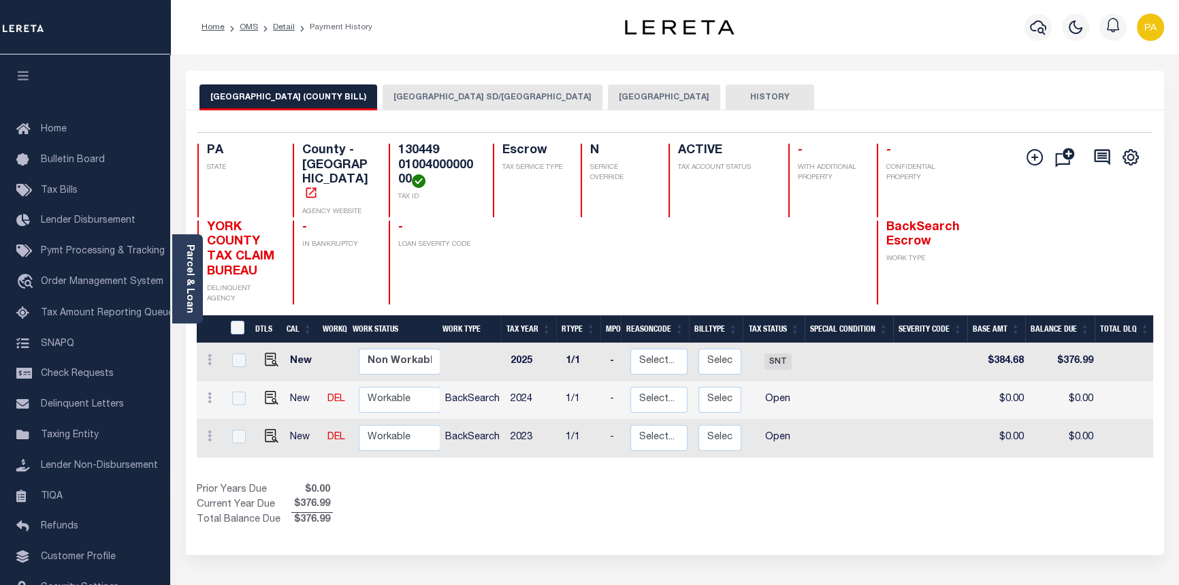
click at [608, 98] on button "YORK CITY" at bounding box center [664, 97] width 112 height 26
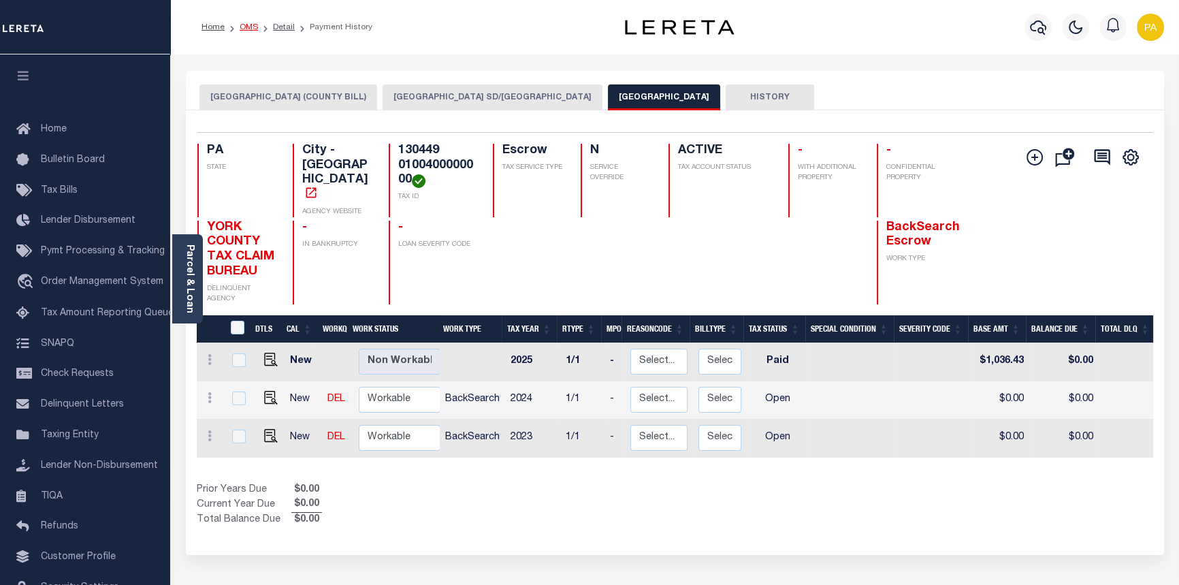
click at [248, 27] on link "OMS" at bounding box center [249, 27] width 18 height 8
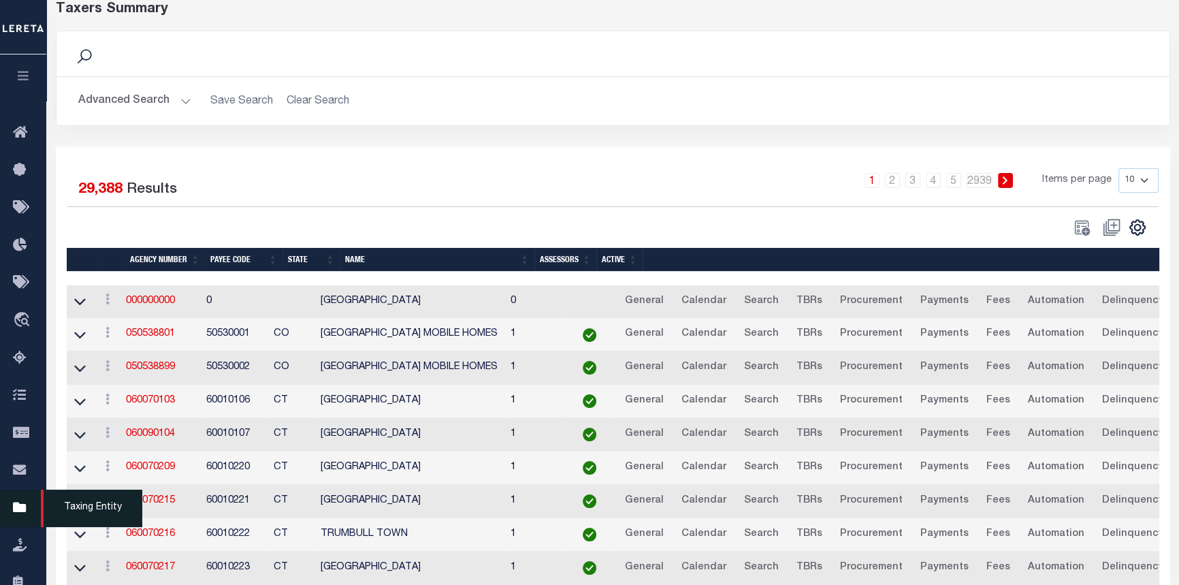
scroll to position [161, 0]
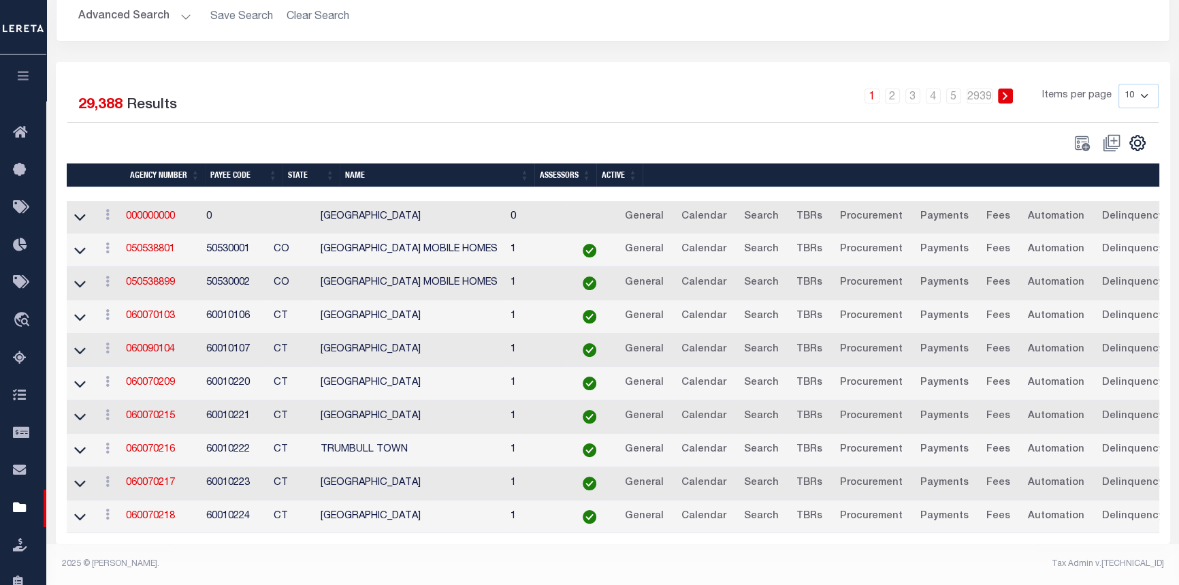
click at [22, 81] on icon "button" at bounding box center [24, 75] width 16 height 12
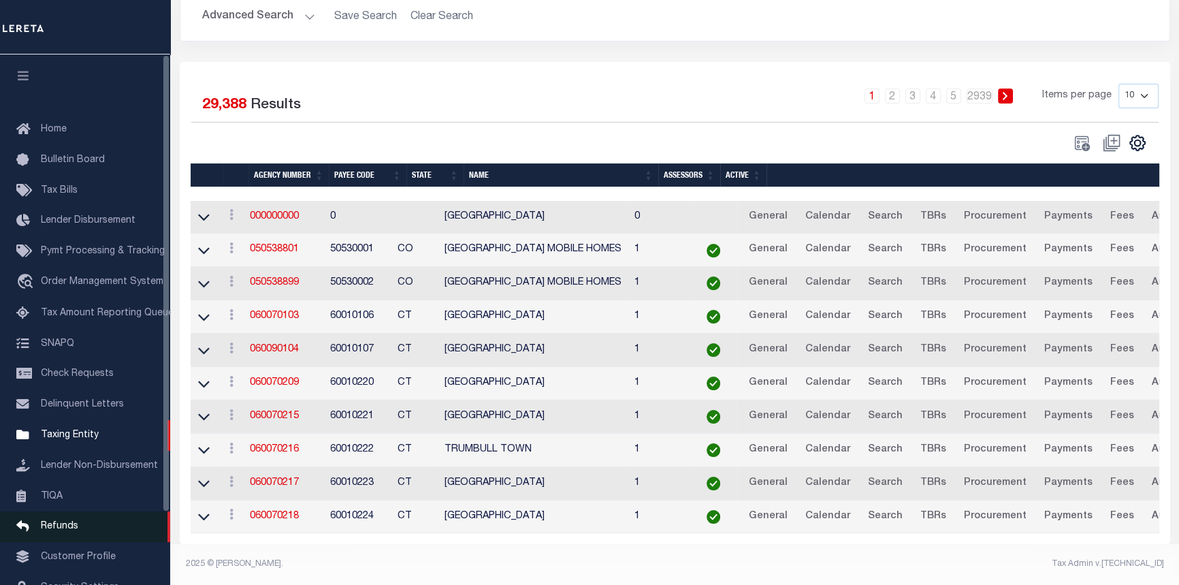
click at [59, 531] on span "Refunds" at bounding box center [59, 527] width 37 height 10
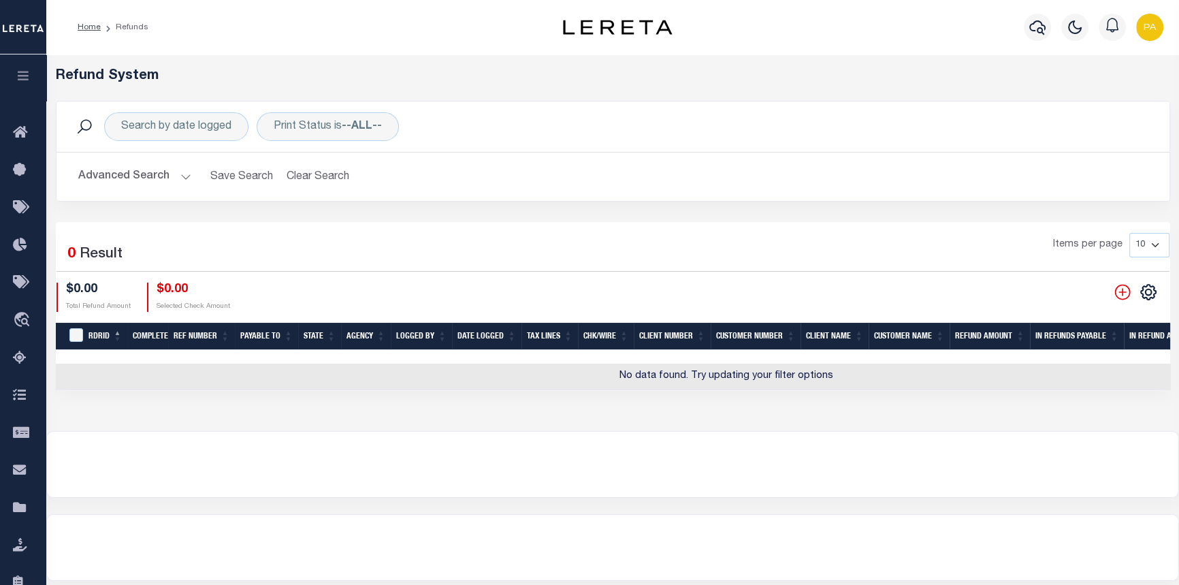
click at [179, 174] on button "Advanced Search" at bounding box center [134, 176] width 113 height 27
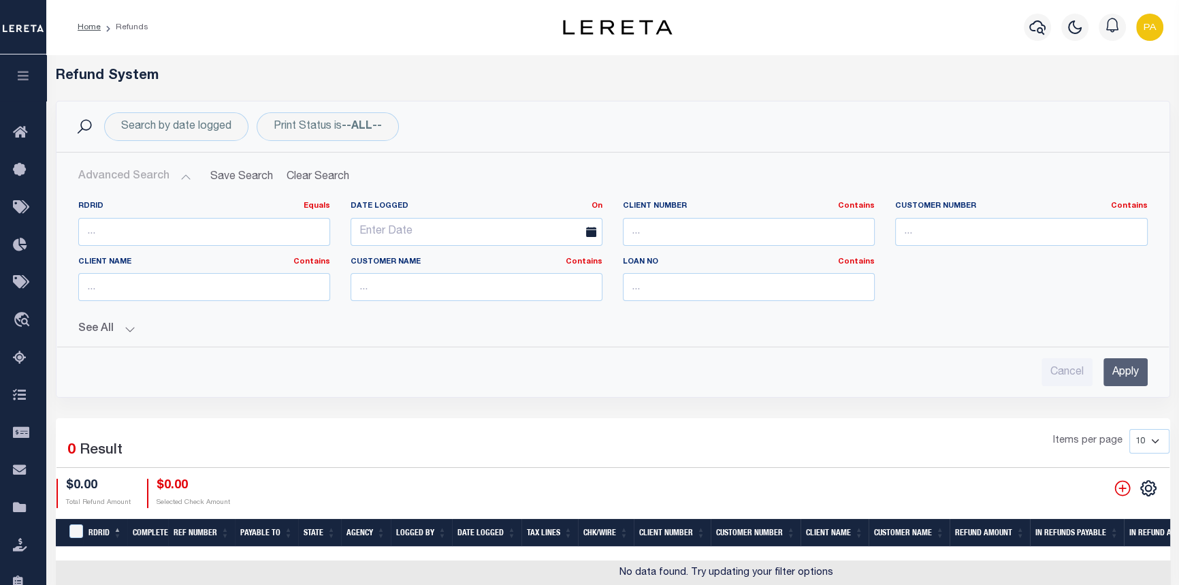
click at [129, 328] on button "See All" at bounding box center [613, 329] width 1070 height 13
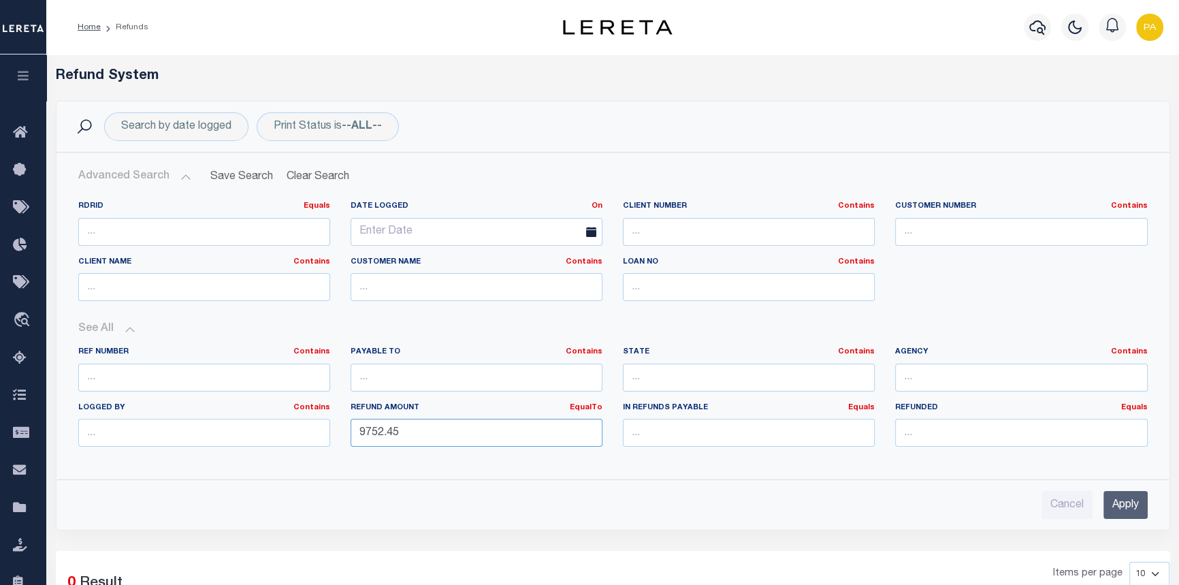
drag, startPoint x: 451, startPoint y: 430, endPoint x: 143, endPoint y: 384, distance: 311.8
click at [154, 387] on div "Ref Number Contains Contains Is Payable To Contains Contains Is Contains Is Is" at bounding box center [613, 402] width 1090 height 111
click at [687, 381] on input "text" at bounding box center [749, 378] width 252 height 28
type input "NY"
click at [993, 385] on input "text" at bounding box center [1021, 378] width 252 height 28
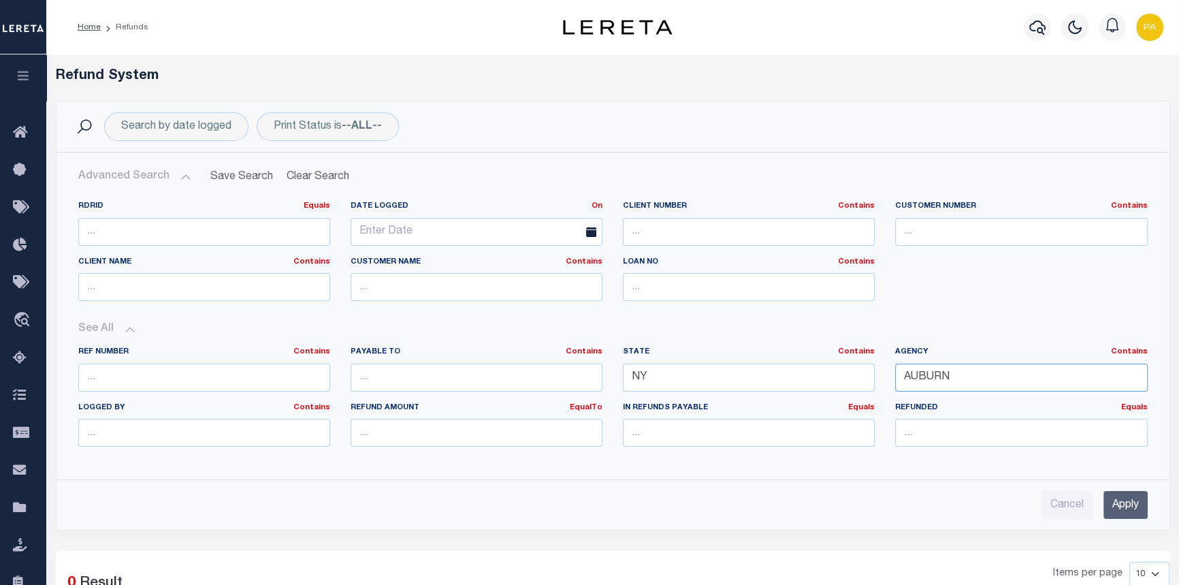
type input "AUBURN CITY"
click at [1143, 518] on div "Advanced Search Save Search Clear Search RefundGridWrapper_dynamictable_____Def…" at bounding box center [613, 341] width 1113 height 377
click at [1124, 503] on input "Apply" at bounding box center [1126, 505] width 44 height 28
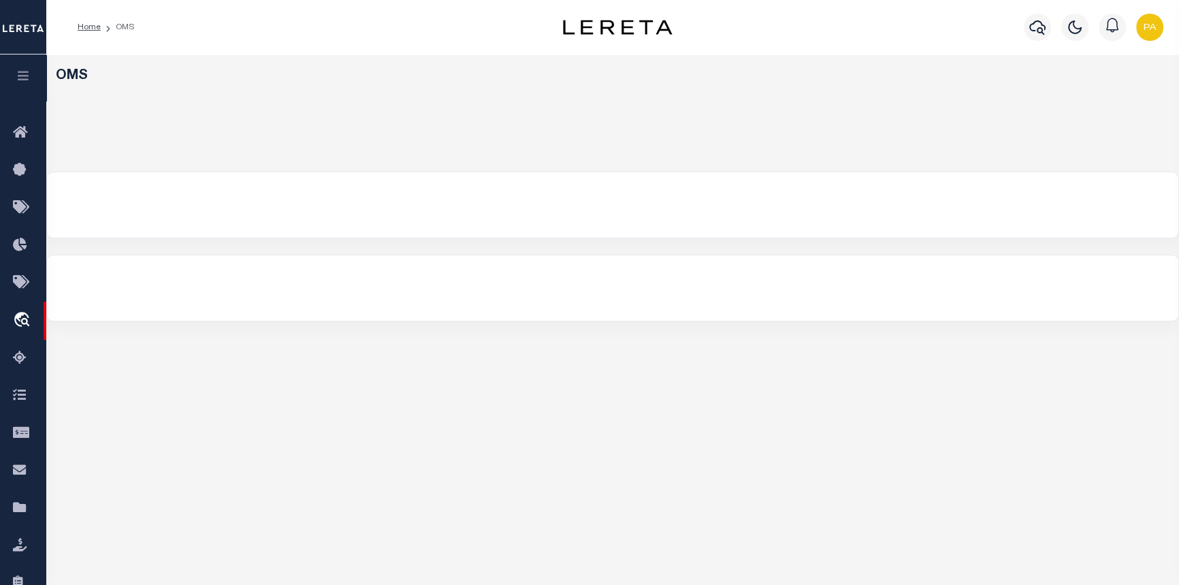
select select "200"
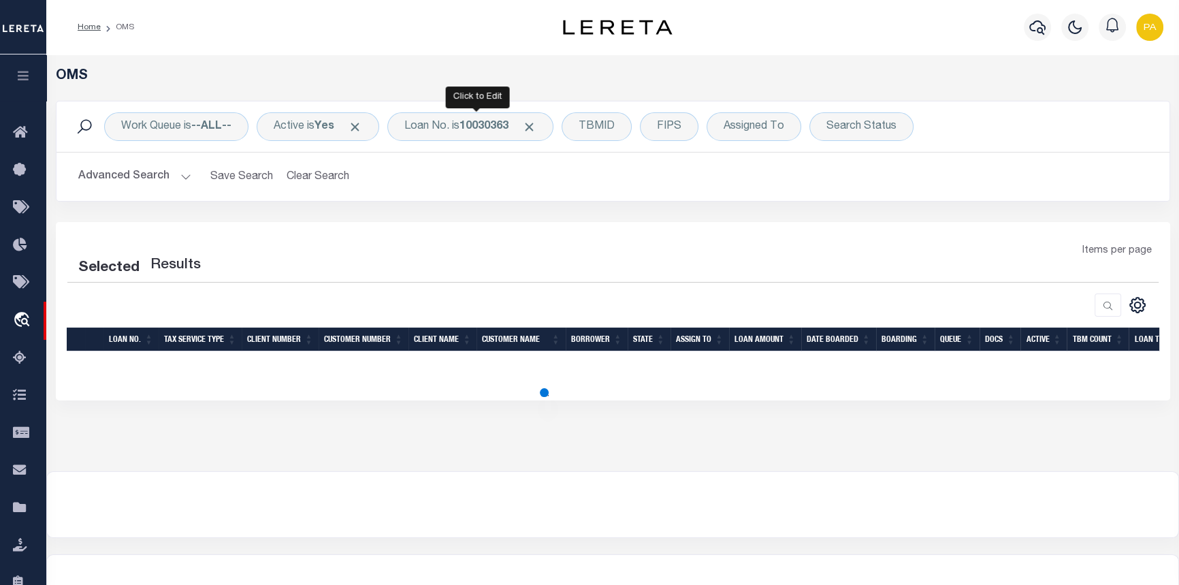
select select "200"
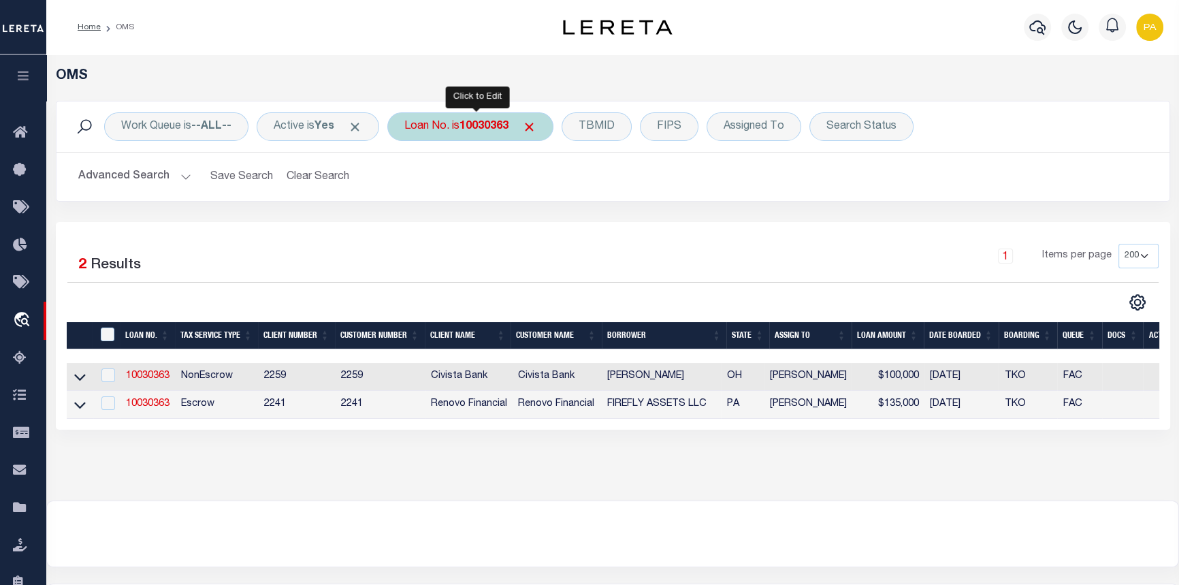
click at [477, 127] on b "10030363" at bounding box center [484, 126] width 49 height 11
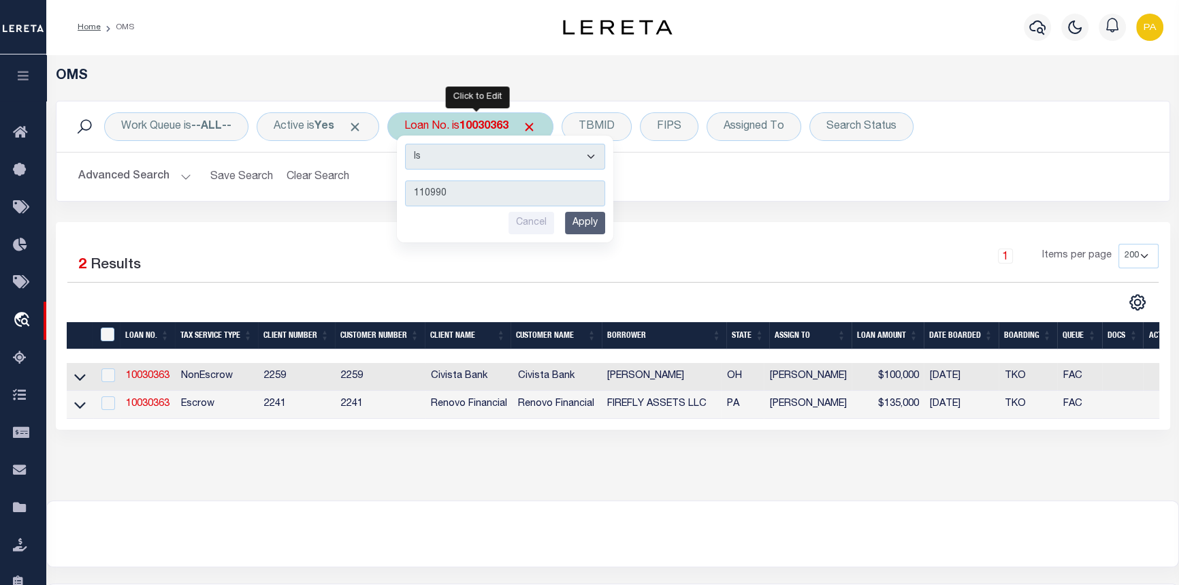
type input "110990"
click at [592, 235] on div "Is Contains 110990 Cancel Apply" at bounding box center [505, 189] width 217 height 107
click at [599, 224] on input "Apply" at bounding box center [585, 223] width 40 height 22
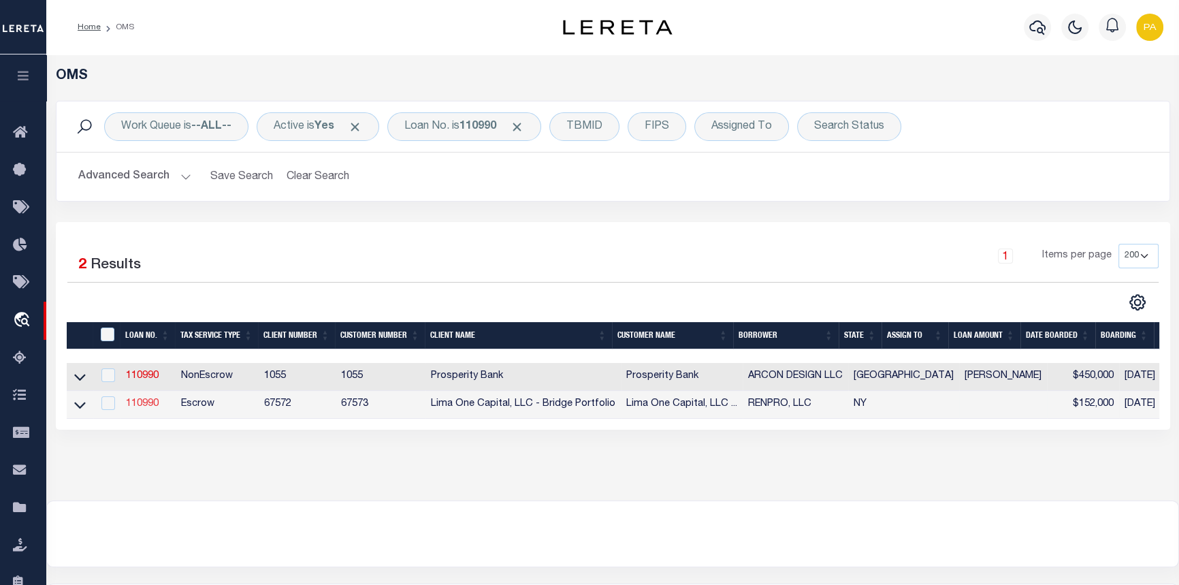
click at [147, 405] on link "110990" at bounding box center [142, 404] width 33 height 10
type input "110990"
type input "RENPRO, LLC"
select select
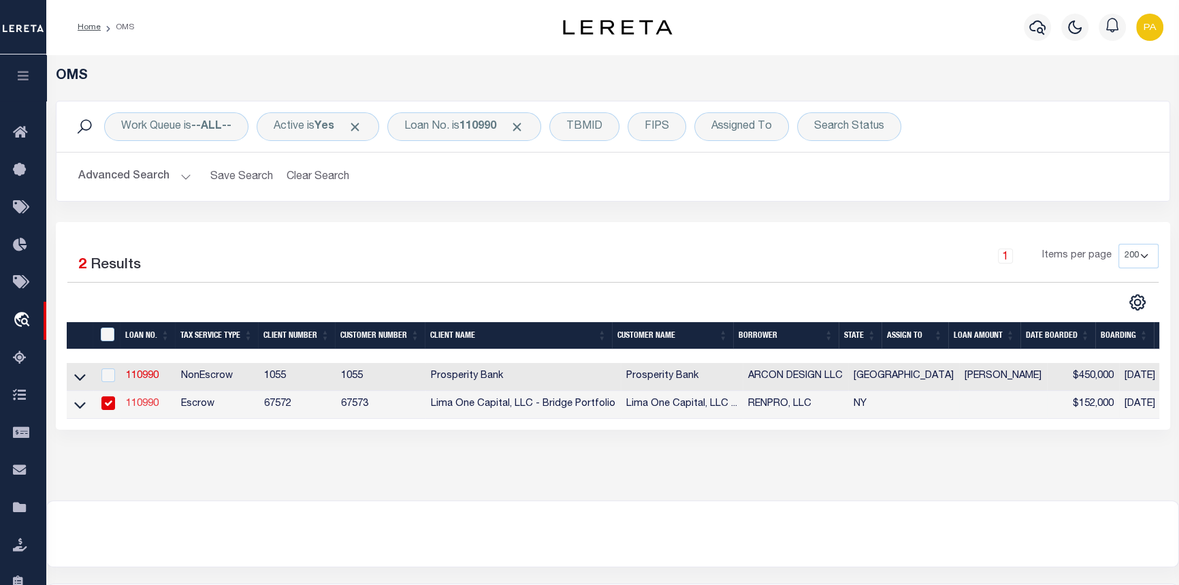
select select
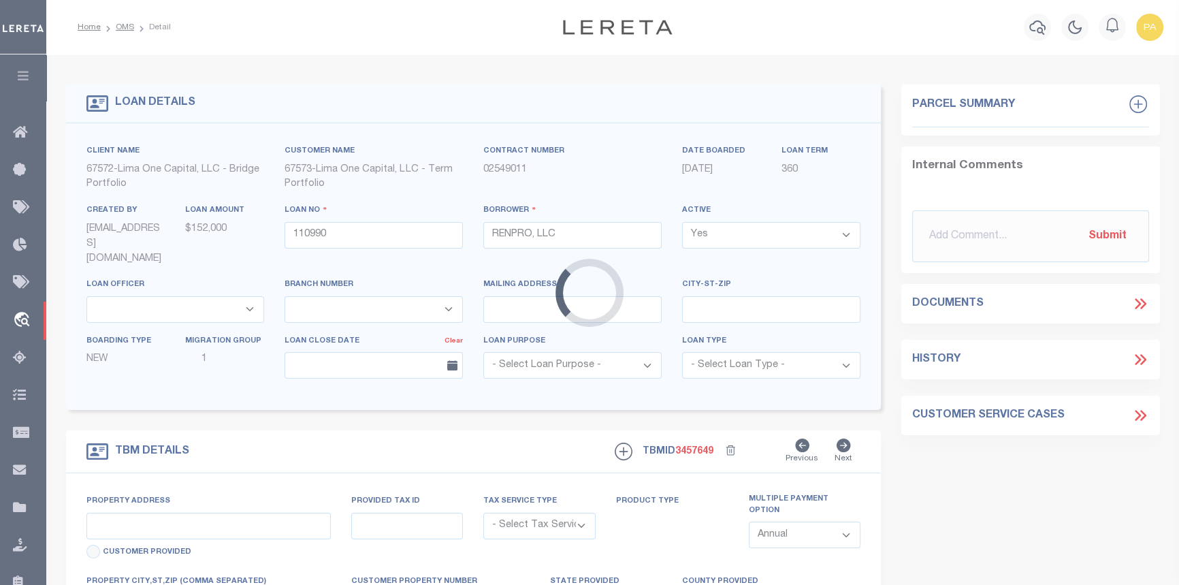
type input "18-20 [PERSON_NAME] ST"
radio input "true"
select select "Escrow"
type input "AUBURN [GEOGRAPHIC_DATA] 13021"
type input "110990-1"
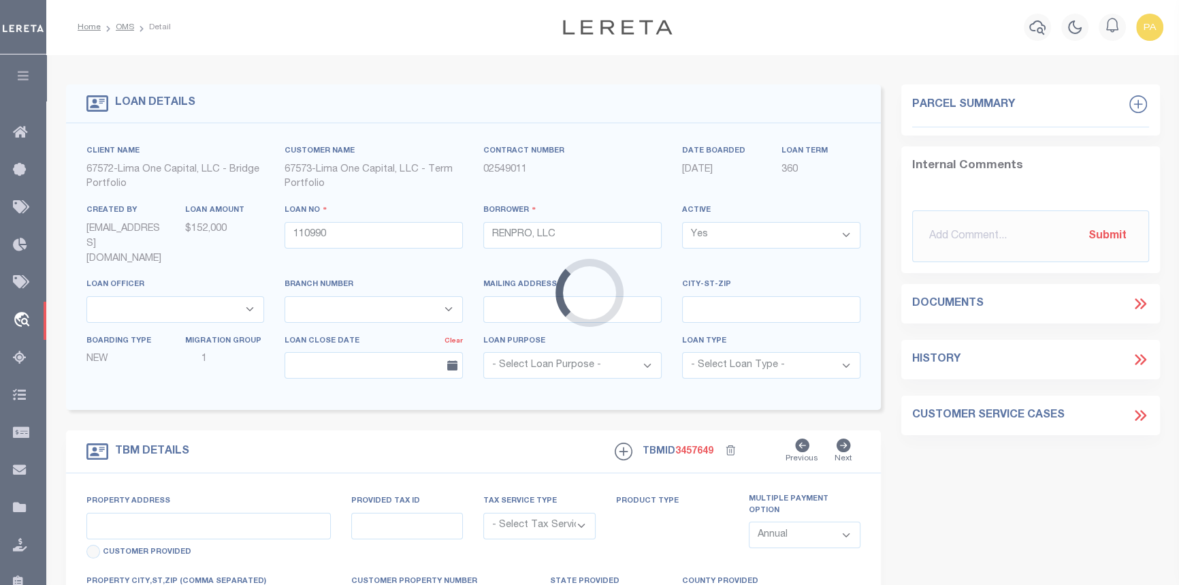
type input "NY"
select select "4"
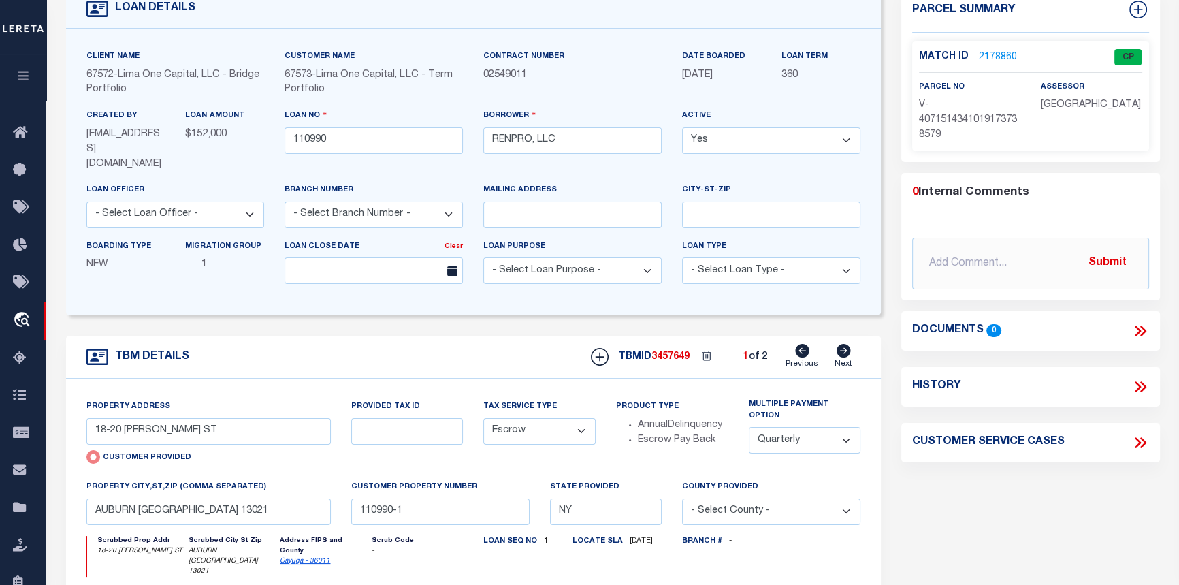
scroll to position [61, 0]
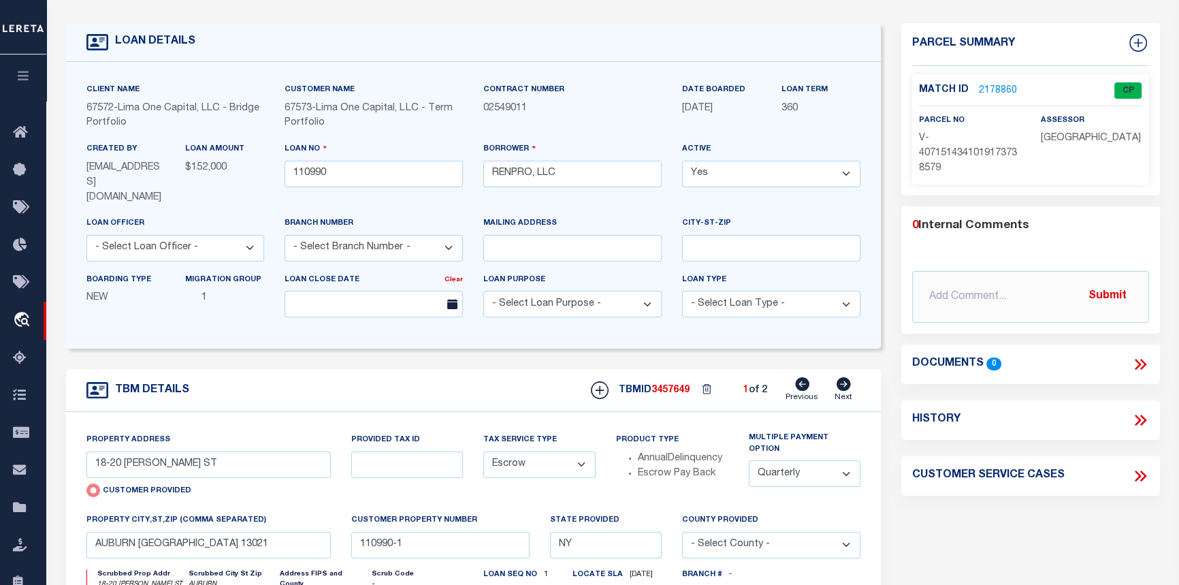
click at [995, 89] on link "2178860" at bounding box center [998, 91] width 38 height 14
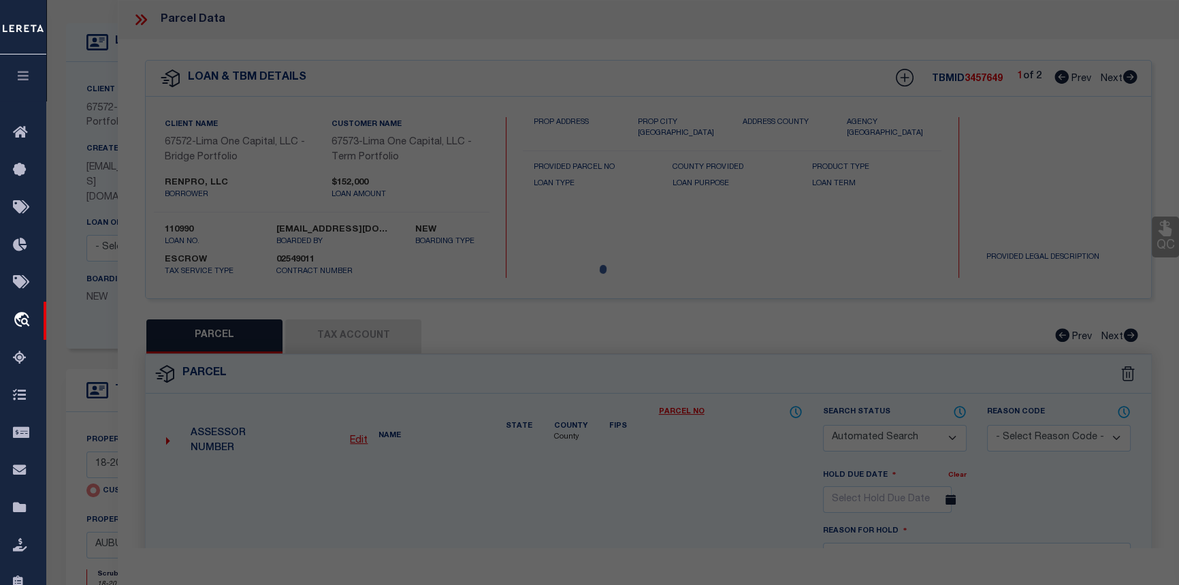
checkbox input "false"
select select "CP"
select select "AGW"
select select
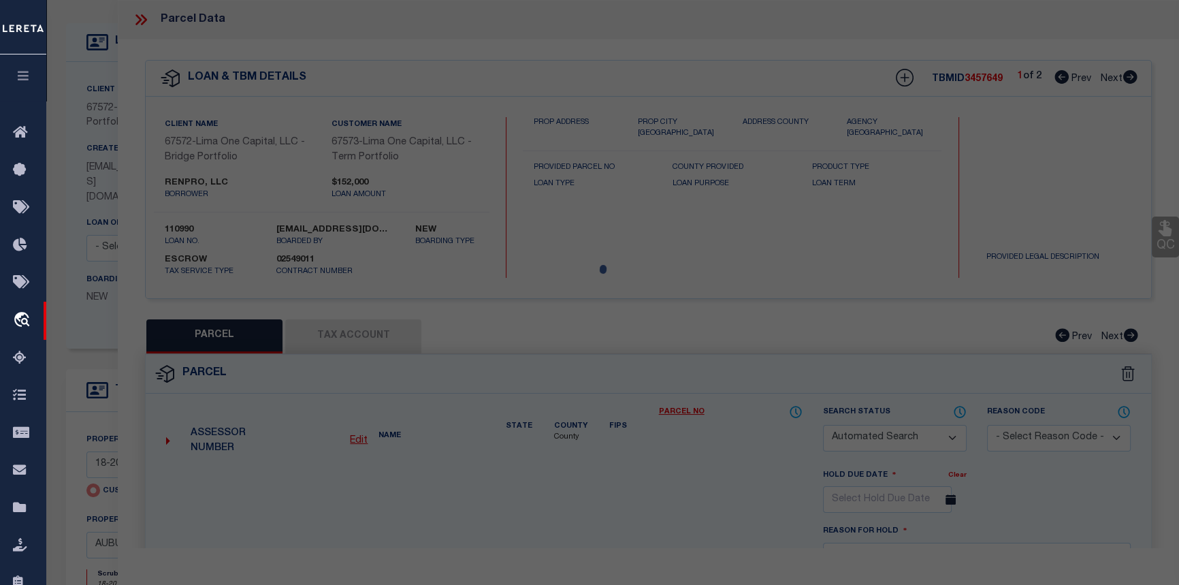
type input "18-20 [PERSON_NAME] ST"
checkbox input "false"
type input "AUBURN [GEOGRAPHIC_DATA] 13021"
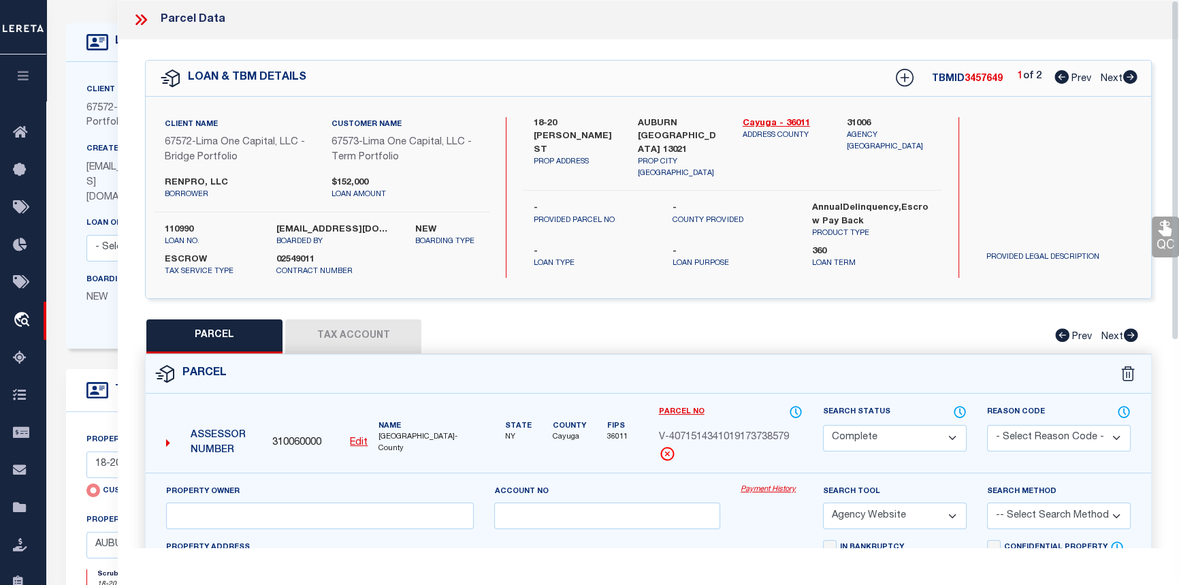
click at [770, 486] on link "Payment History" at bounding box center [772, 490] width 62 height 12
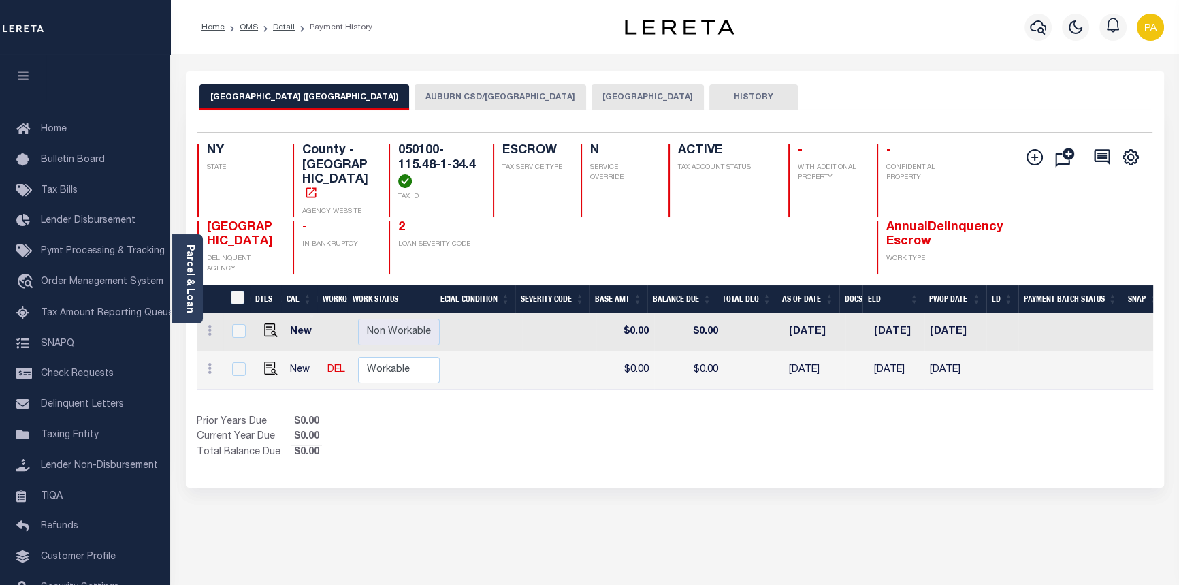
scroll to position [0, 441]
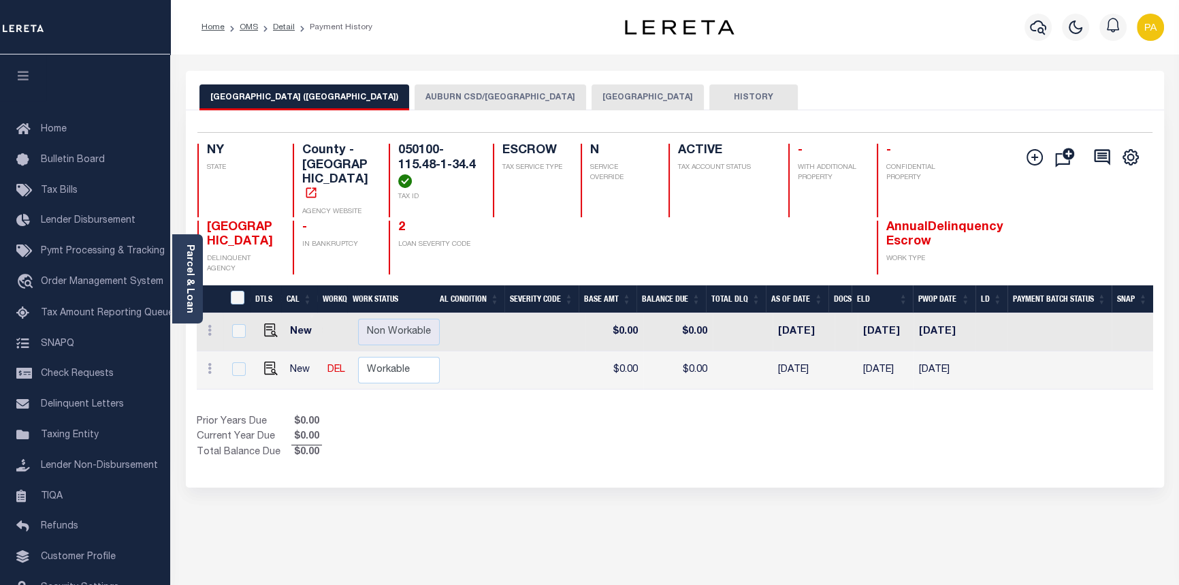
click at [415, 91] on button "AUBURN CSD/[GEOGRAPHIC_DATA]" at bounding box center [501, 97] width 172 height 26
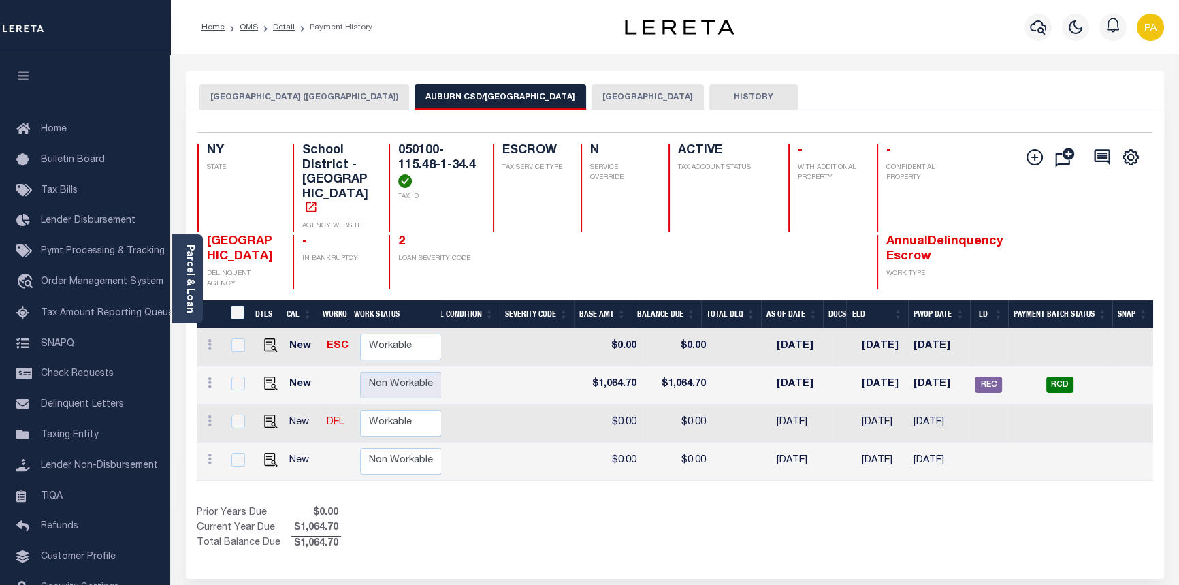
scroll to position [0, 0]
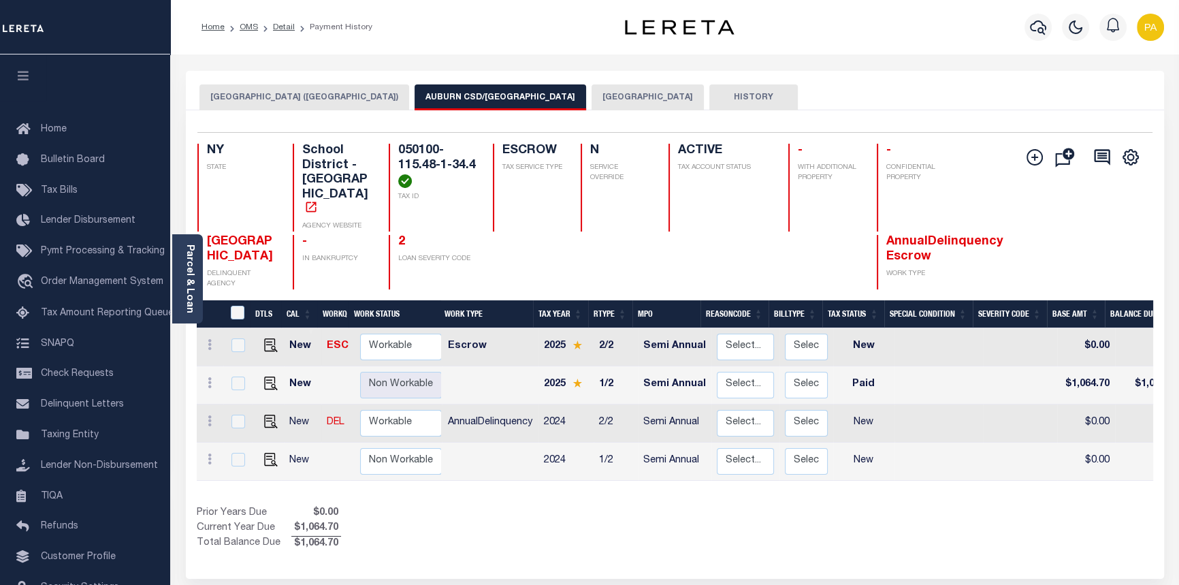
click at [592, 97] on button "[GEOGRAPHIC_DATA]" at bounding box center [648, 97] width 112 height 26
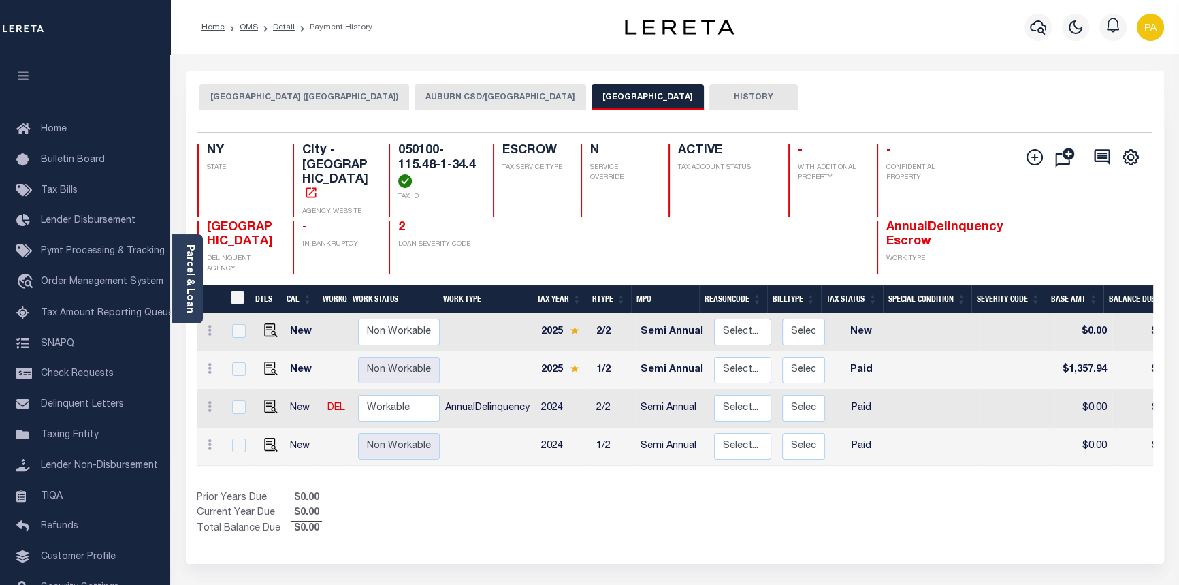
click at [436, 102] on button "AUBURN CSD/[GEOGRAPHIC_DATA]" at bounding box center [501, 97] width 172 height 26
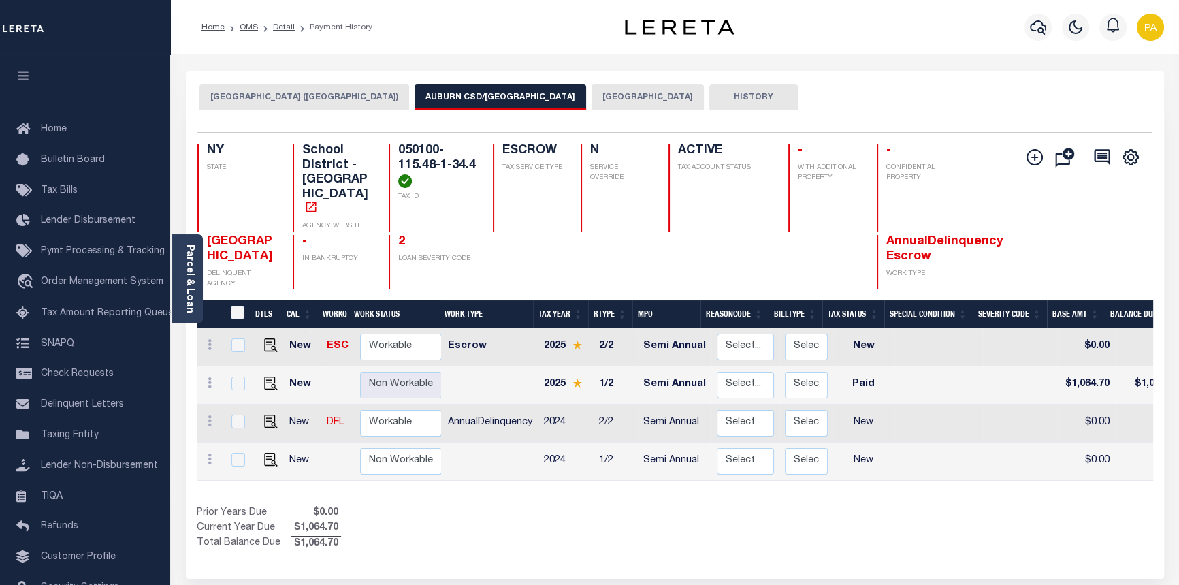
drag, startPoint x: 650, startPoint y: 462, endPoint x: 1091, endPoint y: 499, distance: 442.1
click at [1092, 498] on div "DTLS CAL WorkQ Work Status Work Type Tax Year RType MPO ReasonCode BillType Tax…" at bounding box center [675, 425] width 957 height 251
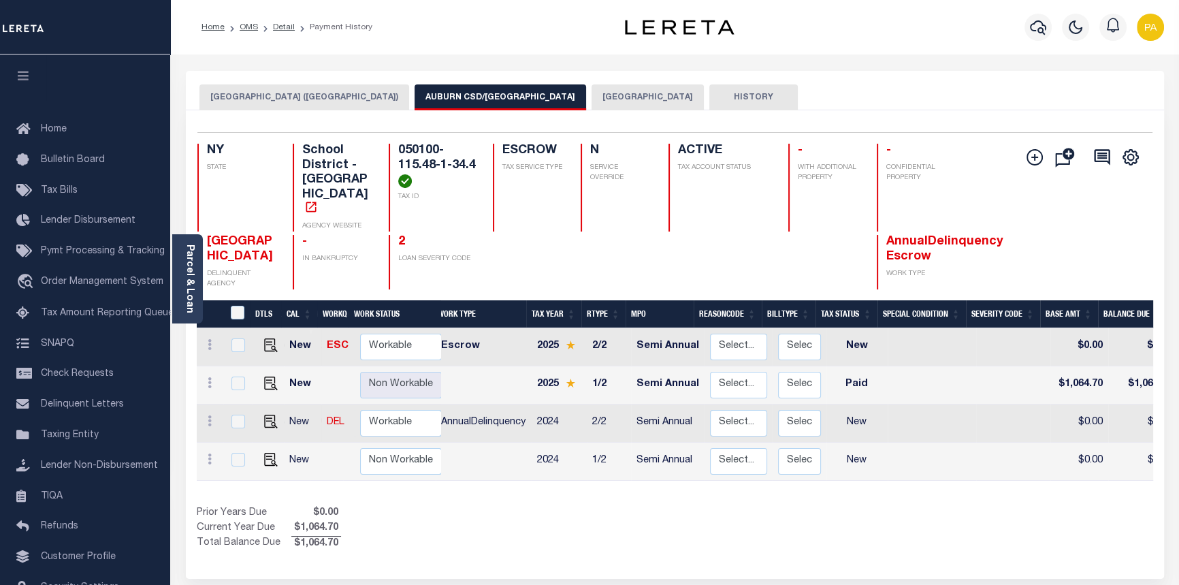
scroll to position [0, 1]
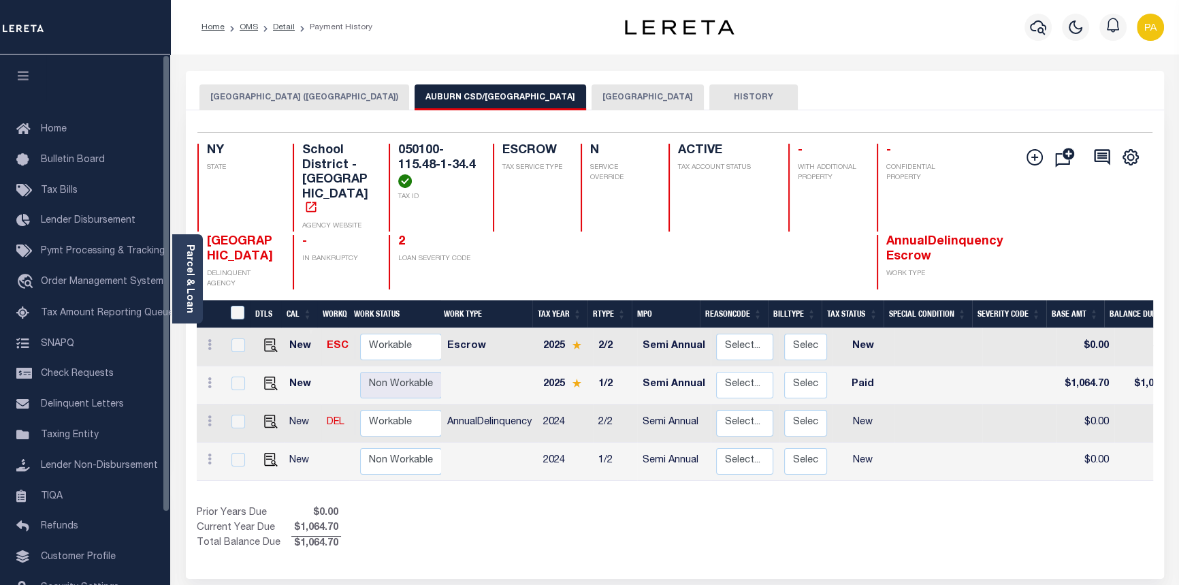
click at [592, 97] on button "[GEOGRAPHIC_DATA]" at bounding box center [648, 97] width 112 height 26
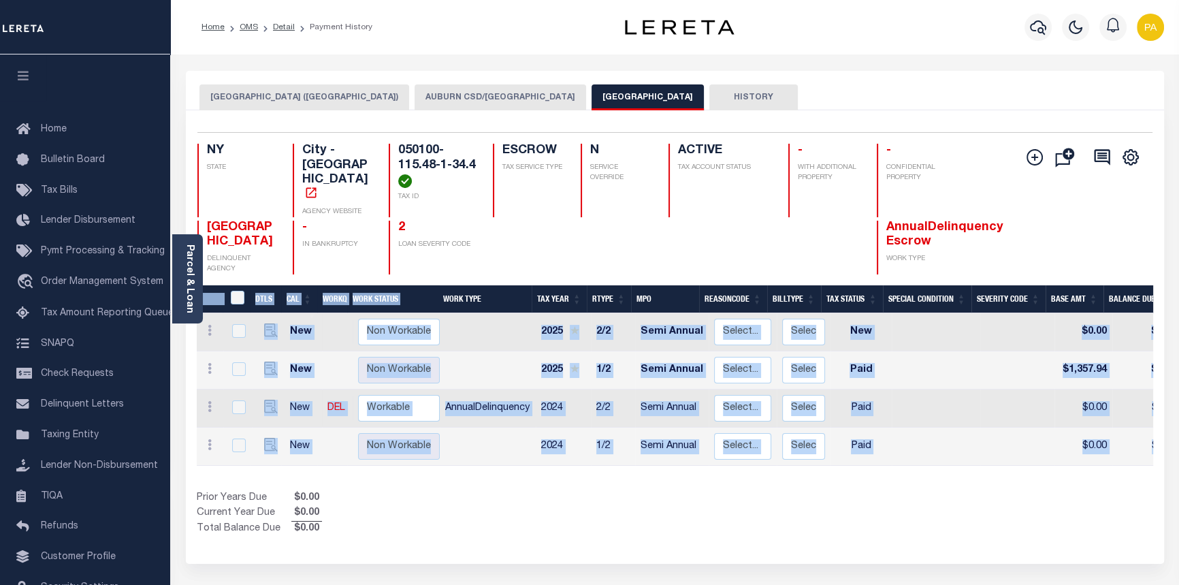
drag, startPoint x: 693, startPoint y: 462, endPoint x: 867, endPoint y: 466, distance: 174.4
click at [867, 466] on div "DTLS CAL WorkQ Work Status Work Type Tax Year RType MPO ReasonCode BillType Tax…" at bounding box center [675, 410] width 957 height 251
click at [947, 390] on td at bounding box center [936, 409] width 89 height 38
checkbox input "true"
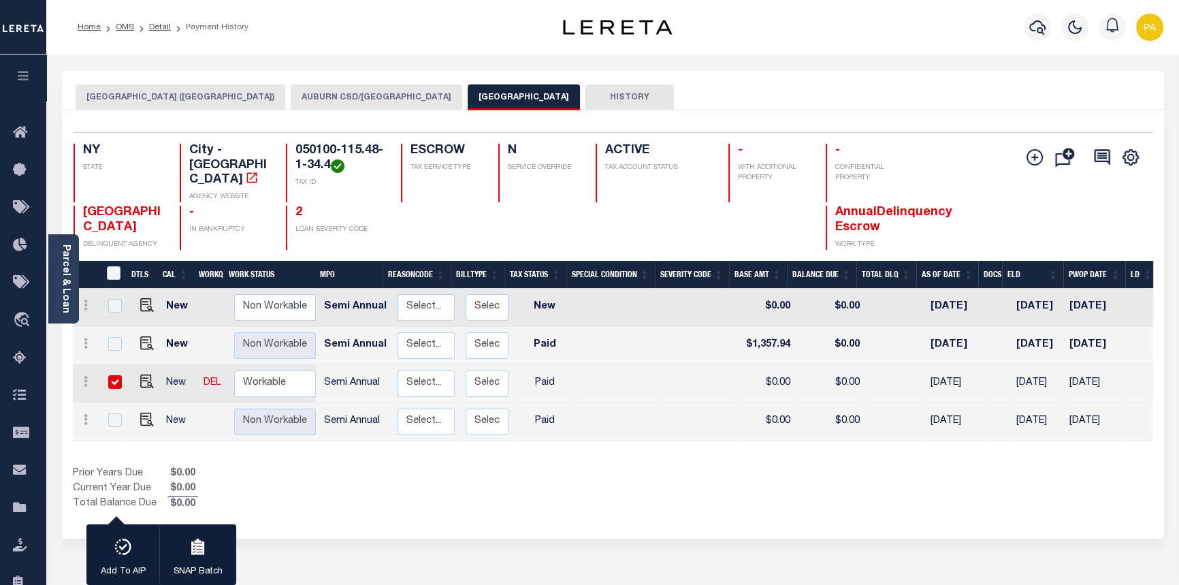
scroll to position [0, 0]
